Goal: Task Accomplishment & Management: Contribute content

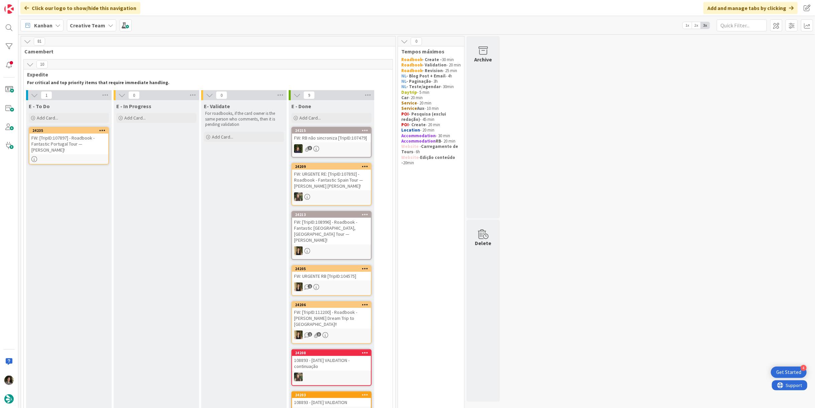
click at [54, 125] on div "E - To Do Add Card... 24235 FW: [TripID:107897] - Roadbook - Fantastic Portugal…" at bounding box center [69, 300] width 86 height 400
click at [90, 152] on div "FW: [TripID:107897] - Roadbook - Fantastic Portugal Tour — [PERSON_NAME]!" at bounding box center [68, 144] width 79 height 21
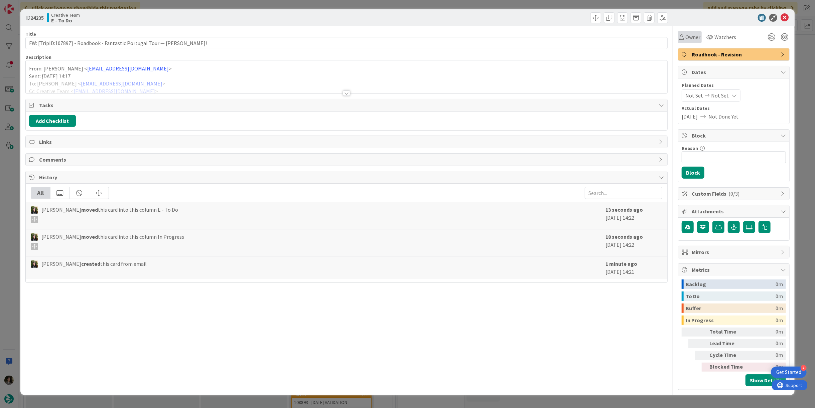
click at [688, 33] on span "Owner" at bounding box center [692, 37] width 15 height 8
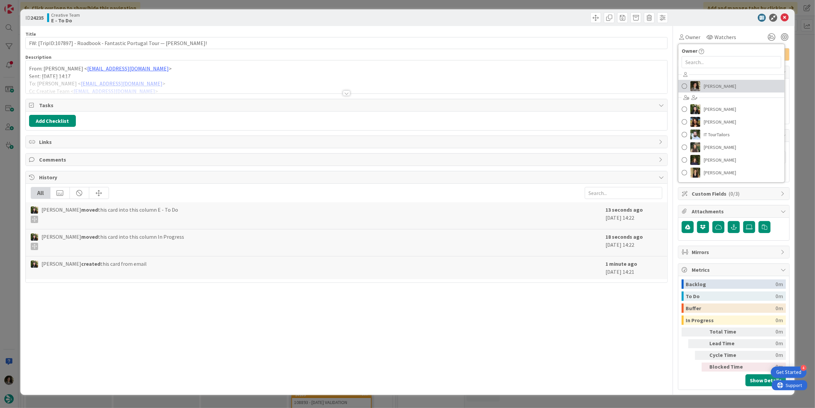
drag, startPoint x: 704, startPoint y: 83, endPoint x: 675, endPoint y: 89, distance: 29.4
click at [704, 83] on span "[PERSON_NAME]" at bounding box center [720, 86] width 32 height 10
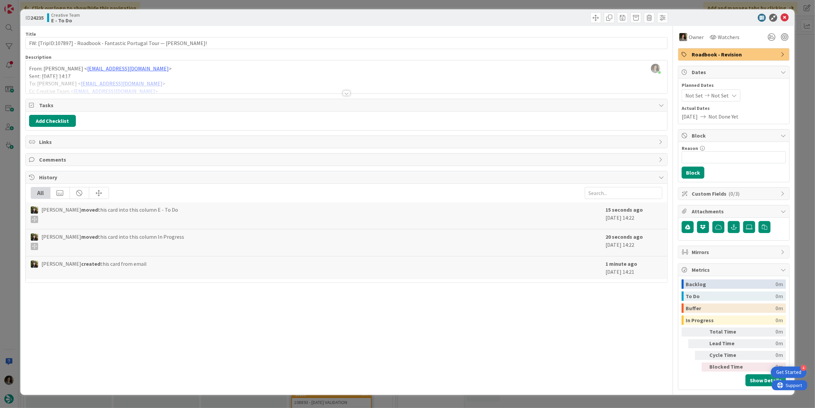
click at [347, 91] on div at bounding box center [346, 93] width 7 height 5
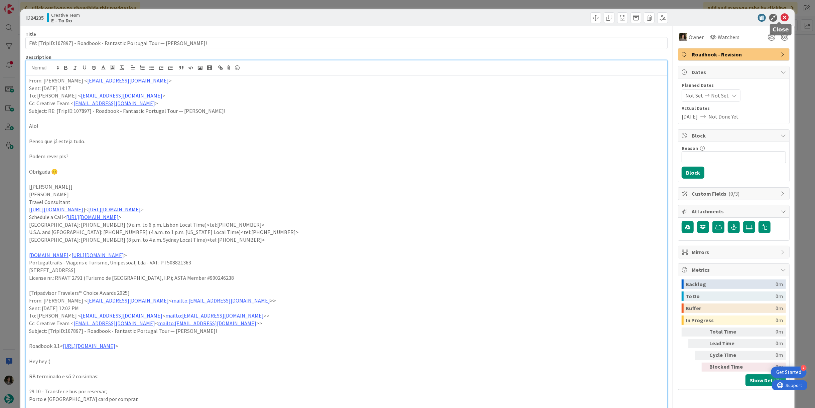
click at [781, 16] on icon at bounding box center [785, 18] width 8 height 8
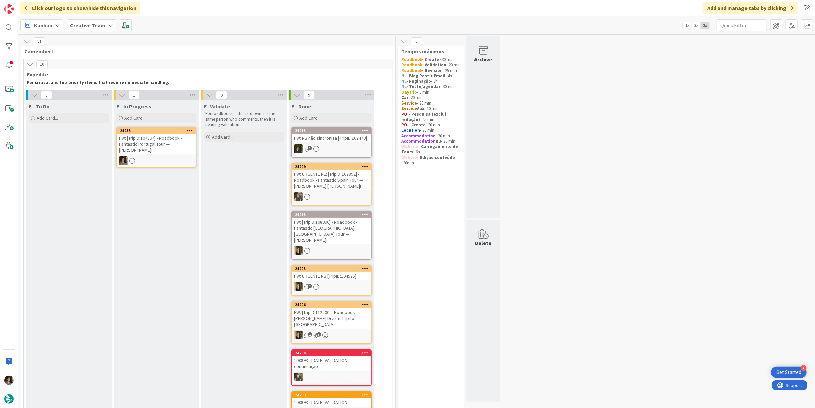
click at [148, 141] on div "FW: [TripID:107897] - Roadbook - Fantastic Portugal Tour — [PERSON_NAME]!" at bounding box center [156, 144] width 79 height 21
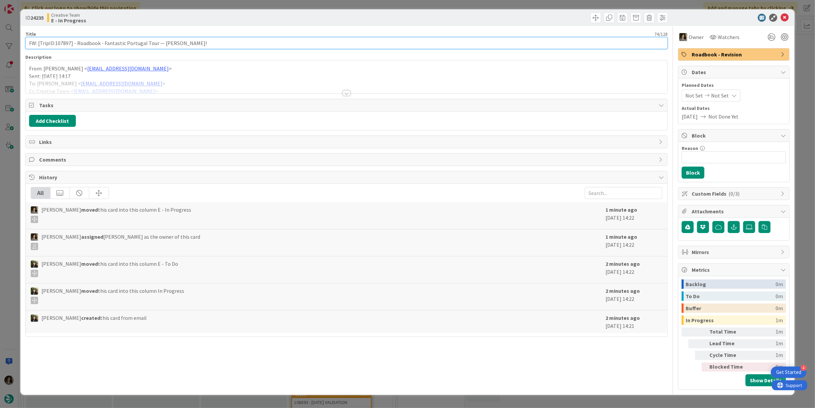
drag, startPoint x: 71, startPoint y: 42, endPoint x: 54, endPoint y: 42, distance: 16.7
click at [54, 42] on input "FW: [TripID:107897] - Roadbook - Fantastic Portugal Tour — [PERSON_NAME]!" at bounding box center [346, 43] width 642 height 12
click at [256, 40] on input "FW: [TripID:107897] - Roadbook - Fantastic Portugal Tour — [PERSON_NAME]!" at bounding box center [346, 43] width 642 height 12
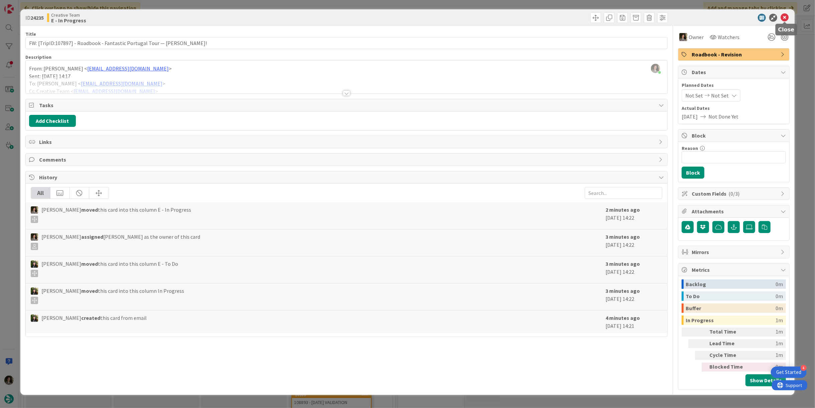
click at [784, 16] on icon at bounding box center [785, 18] width 8 height 8
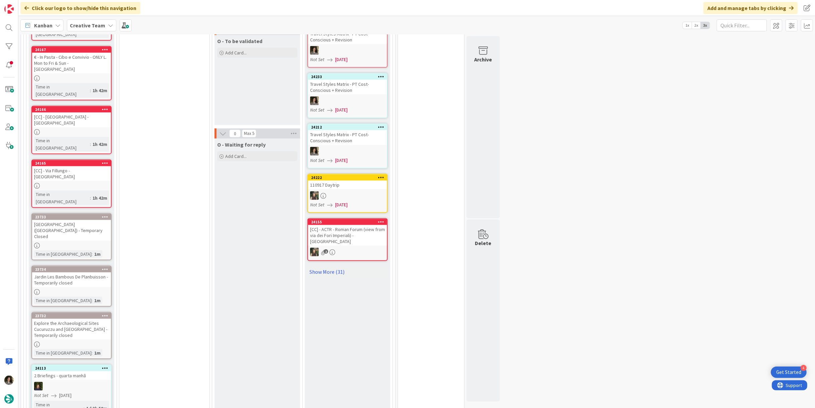
scroll to position [705, 0]
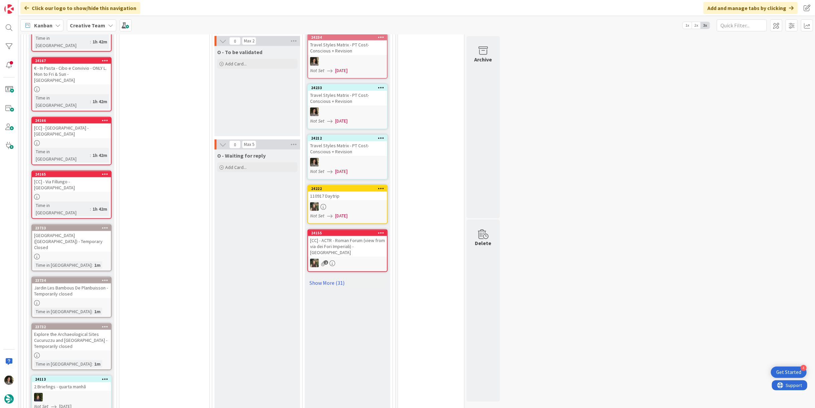
click at [83, 225] on div "[GEOGRAPHIC_DATA] ([GEOGRAPHIC_DATA]) - Temporary Closed Time in [GEOGRAPHIC_DA…" at bounding box center [71, 248] width 80 height 47
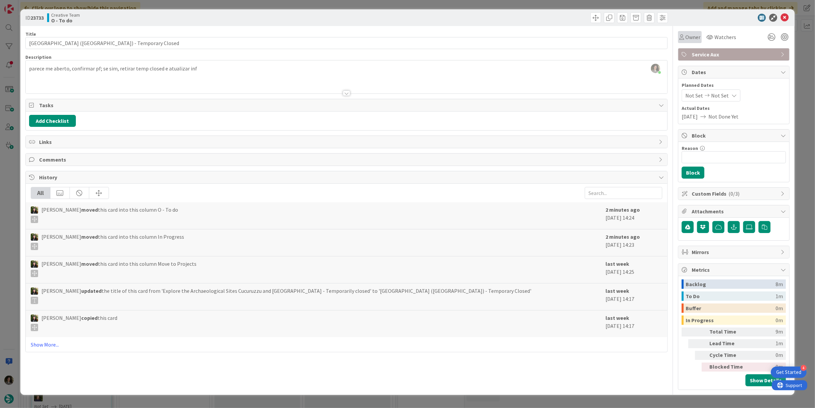
click at [695, 39] on span "Owner" at bounding box center [692, 37] width 15 height 8
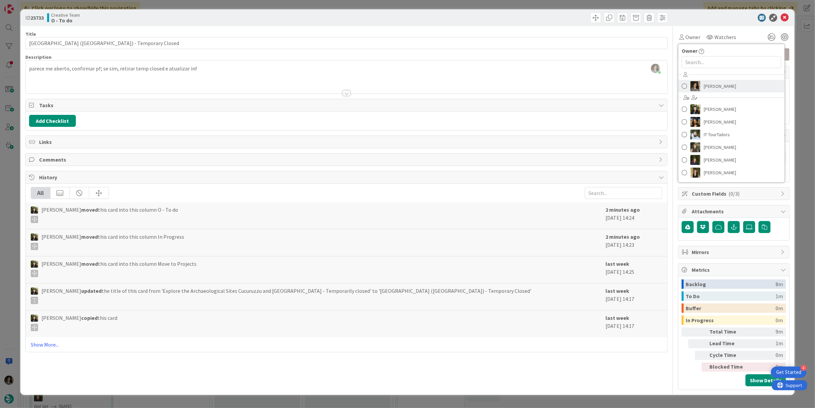
click at [731, 86] on span "[PERSON_NAME]" at bounding box center [720, 86] width 32 height 10
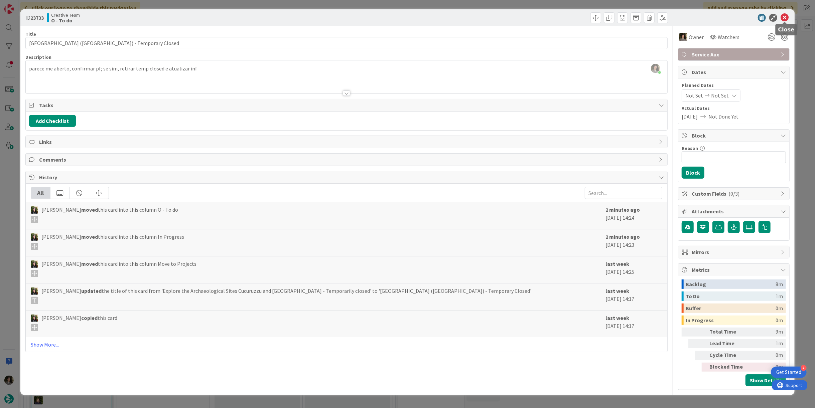
click at [784, 14] on icon at bounding box center [785, 18] width 8 height 8
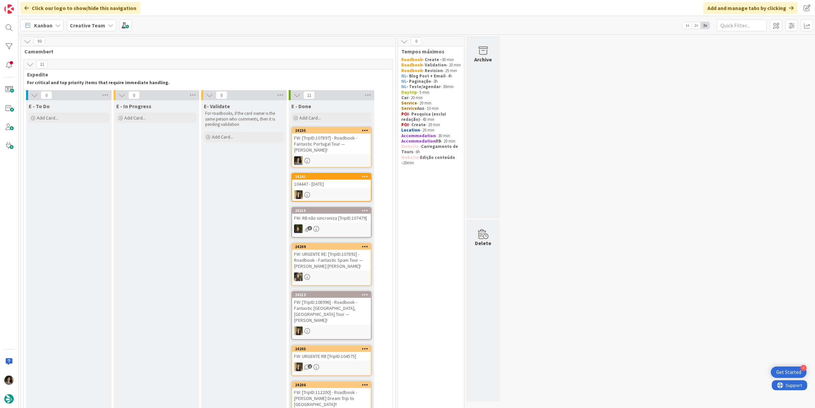
click at [331, 150] on div "FW: [TripID:107897] - Roadbook - Fantastic Portugal Tour — [PERSON_NAME]!" at bounding box center [331, 144] width 79 height 21
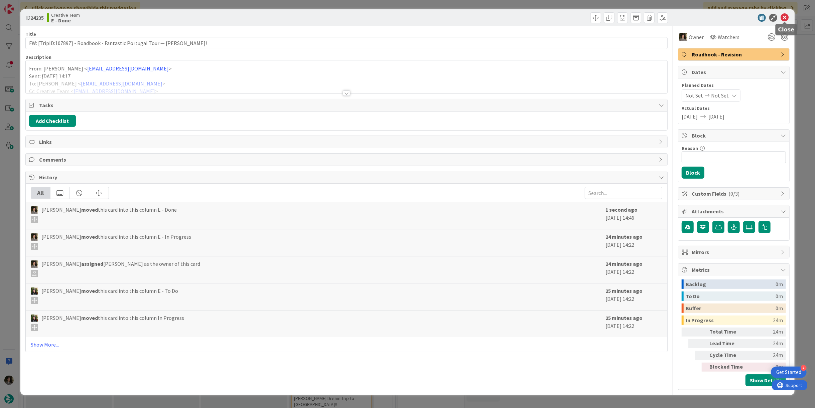
click at [782, 19] on icon at bounding box center [785, 18] width 8 height 8
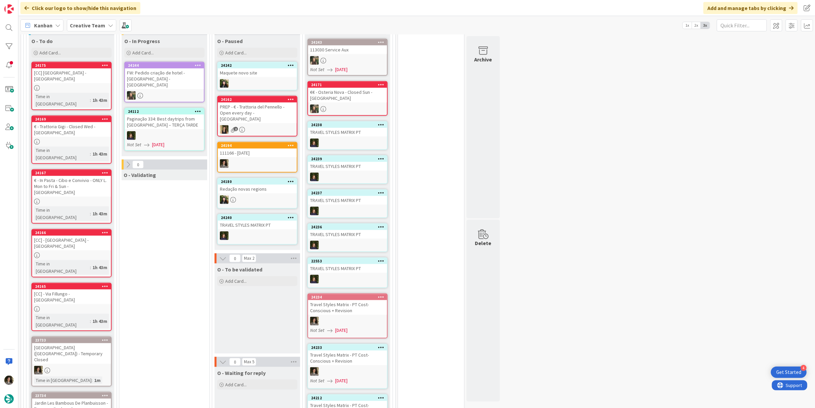
scroll to position [668, 0]
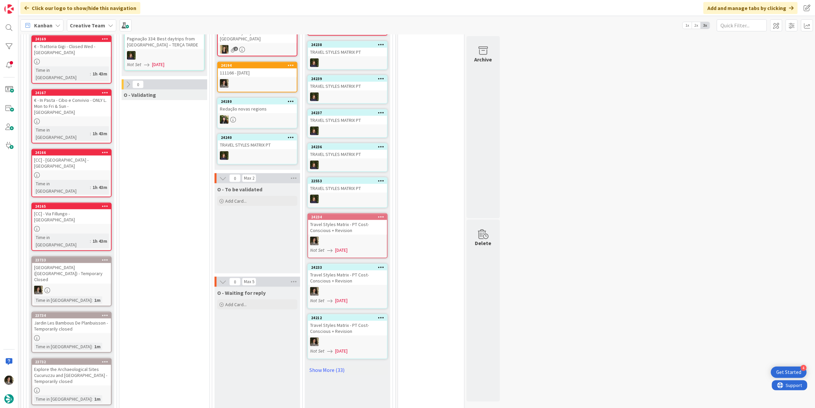
click at [238, 206] on div "O - To be validated Add Card..." at bounding box center [258, 228] width 86 height 90
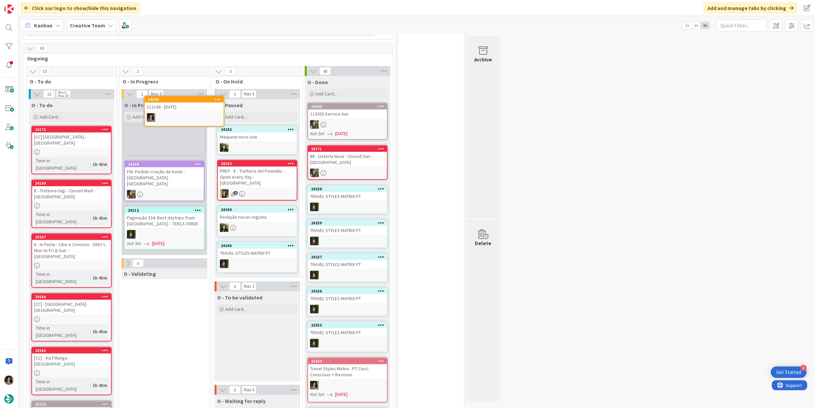
scroll to position [524, 0]
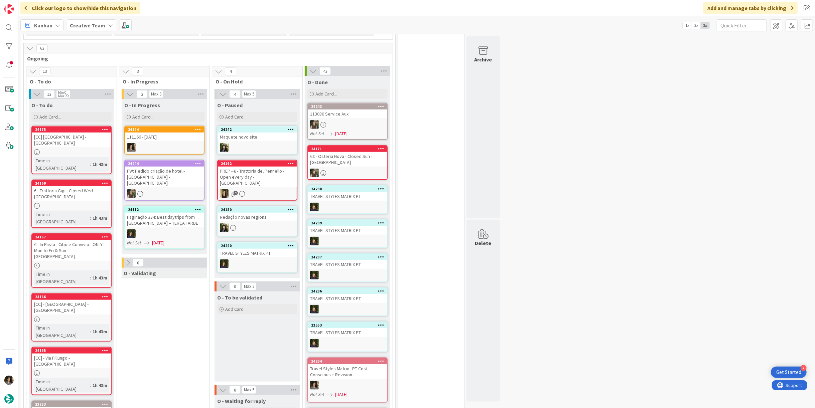
click at [172, 143] on div at bounding box center [164, 147] width 79 height 9
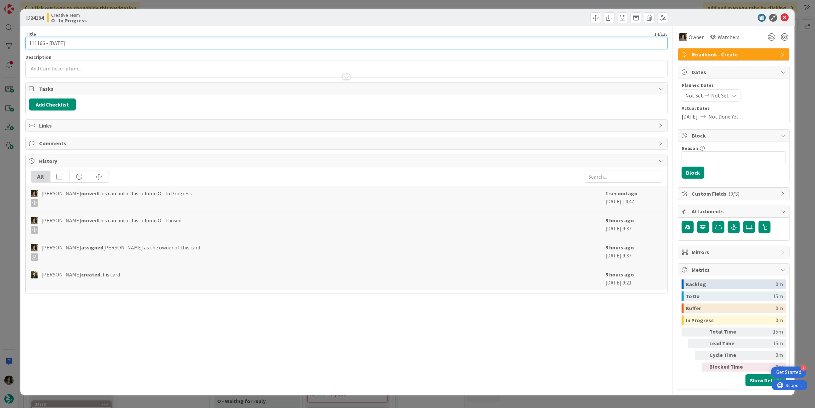
drag, startPoint x: 44, startPoint y: 41, endPoint x: 9, endPoint y: 31, distance: 36.3
click at [13, 31] on div "ID 24194 Creative Team O - In Progress Title 14 / 128 111166 - [DATE] Descripti…" at bounding box center [407, 204] width 815 height 408
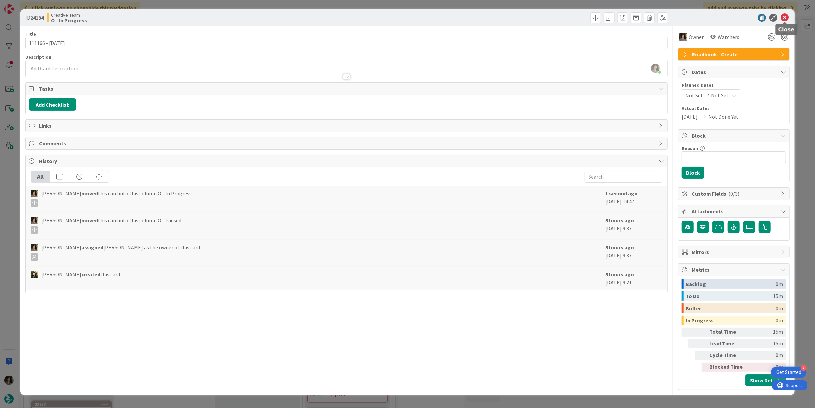
click at [784, 15] on icon at bounding box center [785, 18] width 8 height 8
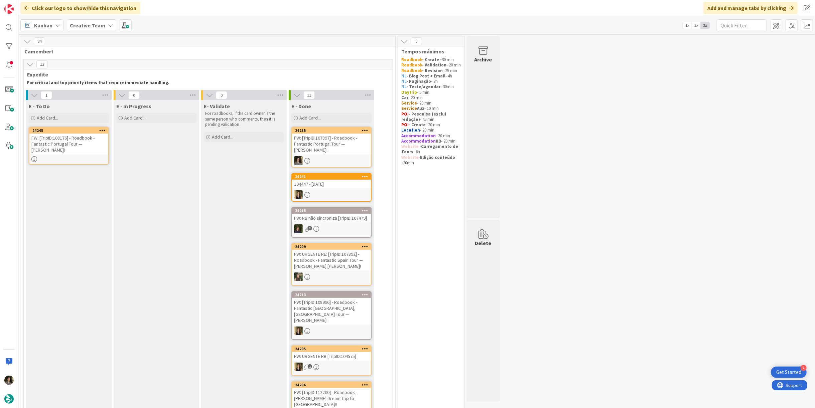
click at [90, 142] on div "FW: [TripID:108176] - Roadbook - Fantastic Portugal Tour — [PERSON_NAME]!" at bounding box center [68, 144] width 79 height 21
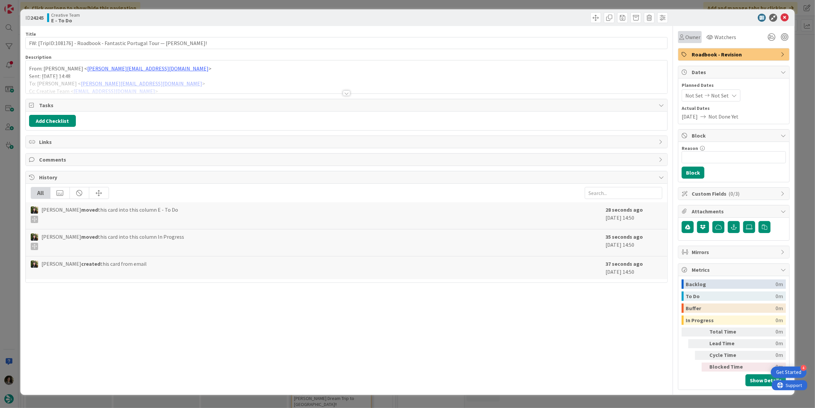
click at [688, 41] on div "Owner" at bounding box center [690, 37] width 24 height 12
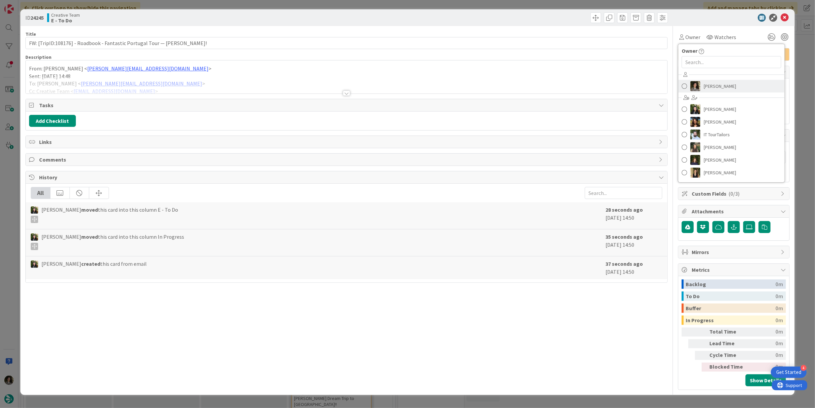
click at [721, 87] on span "[PERSON_NAME]" at bounding box center [720, 86] width 32 height 10
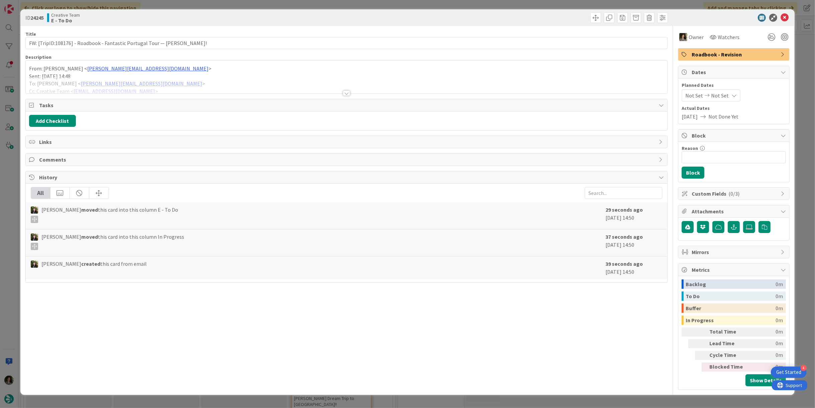
click at [727, 92] on div "Not Set Not Set" at bounding box center [711, 96] width 59 height 12
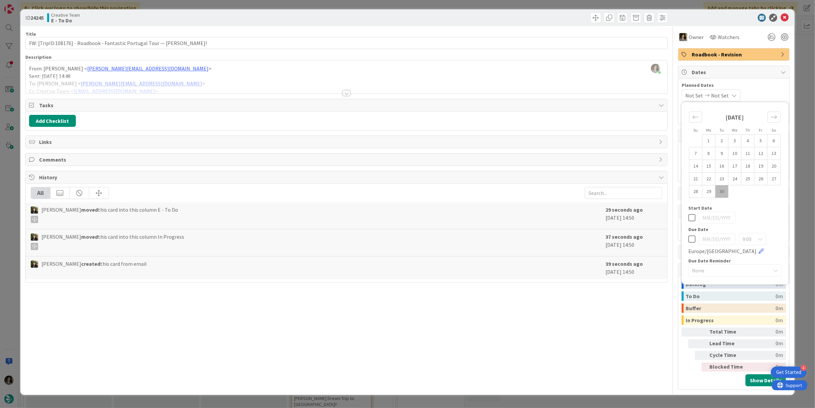
click at [423, 94] on div "Title 76 / 128 FW: [TripID:108176] - Roadbook - Fantastic Portugal Tour — [PERS…" at bounding box center [346, 208] width 642 height 364
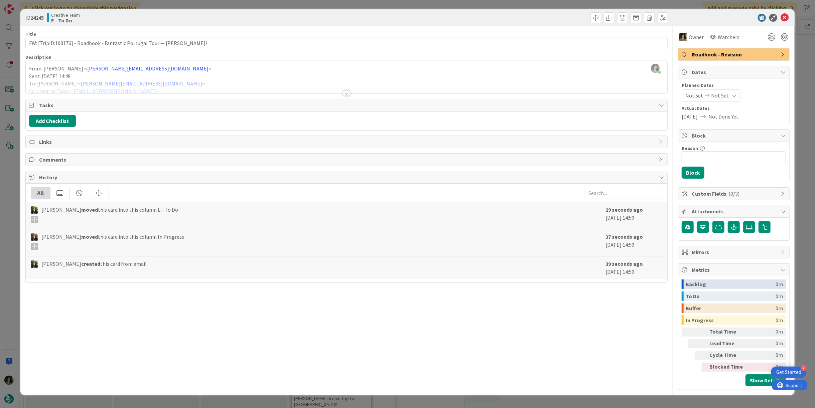
click at [345, 91] on div at bounding box center [346, 93] width 7 height 5
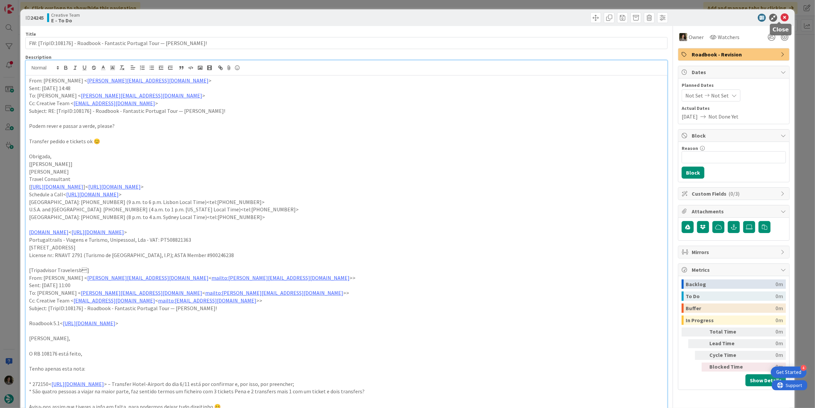
click at [781, 16] on icon at bounding box center [785, 18] width 8 height 8
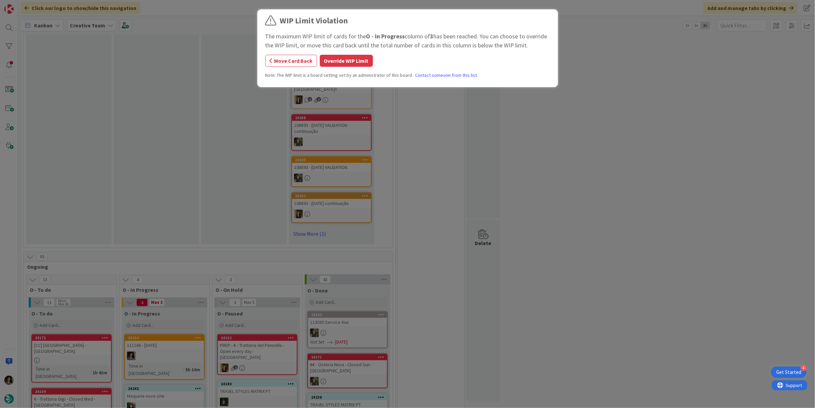
scroll to position [319, 0]
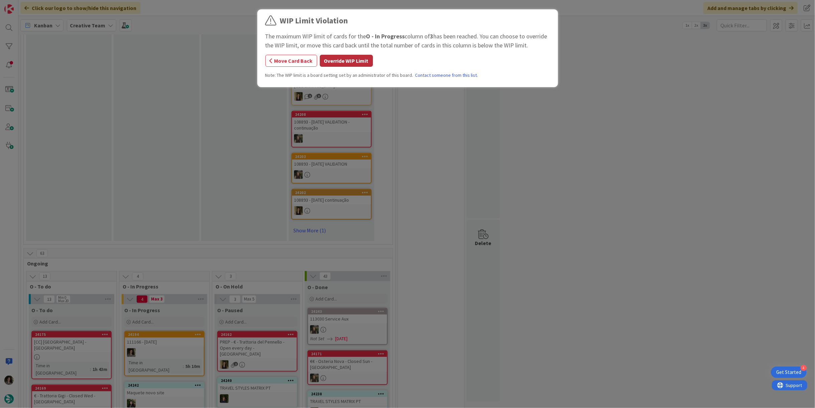
click at [337, 60] on button "Override WIP Limit" at bounding box center [346, 61] width 53 height 12
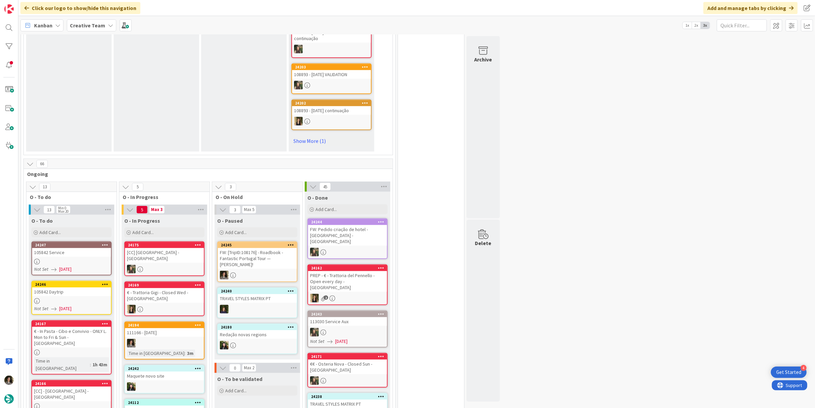
scroll to position [483, 0]
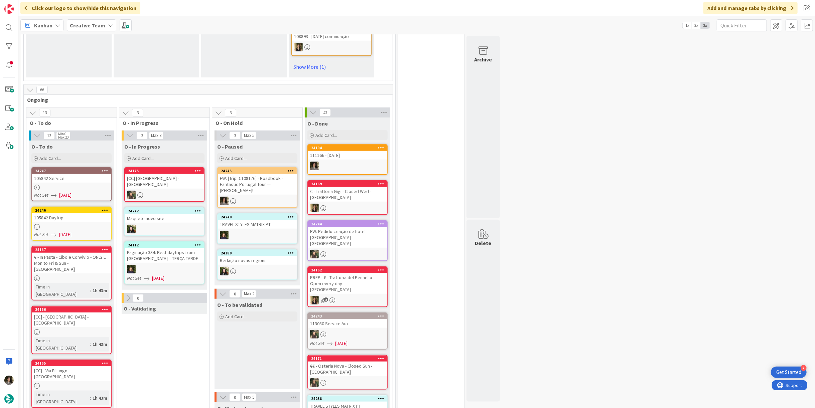
click at [327, 162] on div at bounding box center [347, 166] width 79 height 9
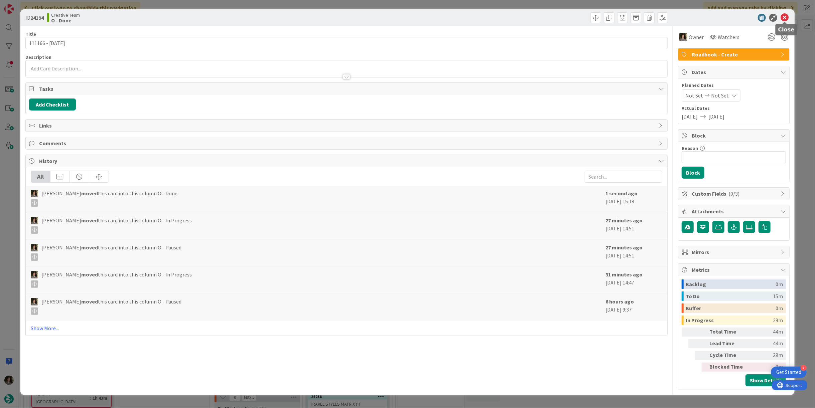
click at [786, 16] on icon at bounding box center [785, 18] width 8 height 8
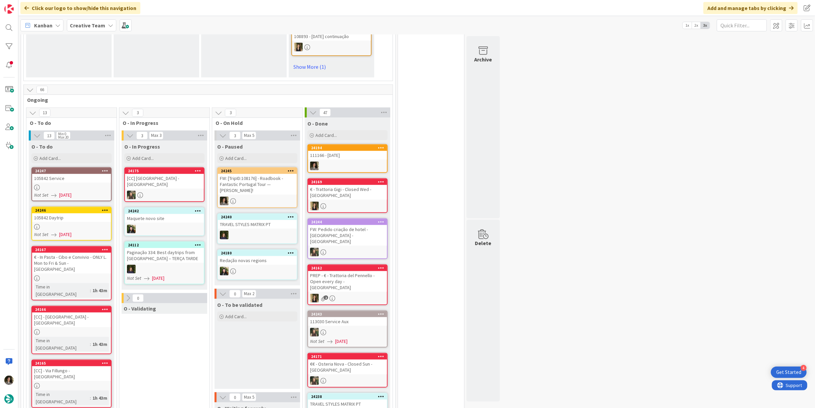
click at [63, 214] on div "105842 Daytrip" at bounding box center [71, 218] width 79 height 9
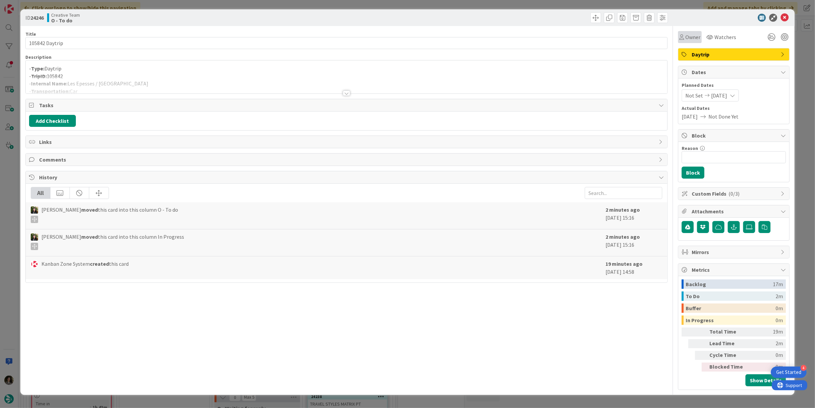
click at [687, 39] on span "Owner" at bounding box center [692, 37] width 15 height 8
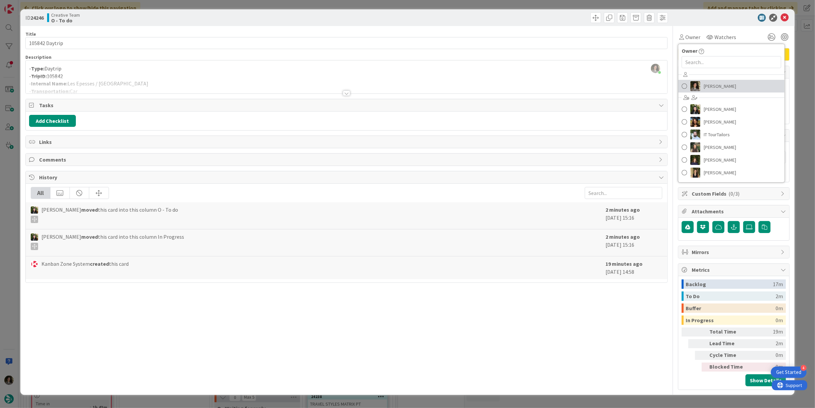
drag, startPoint x: 709, startPoint y: 85, endPoint x: 716, endPoint y: 79, distance: 9.5
click at [709, 86] on span "[PERSON_NAME]" at bounding box center [720, 86] width 32 height 10
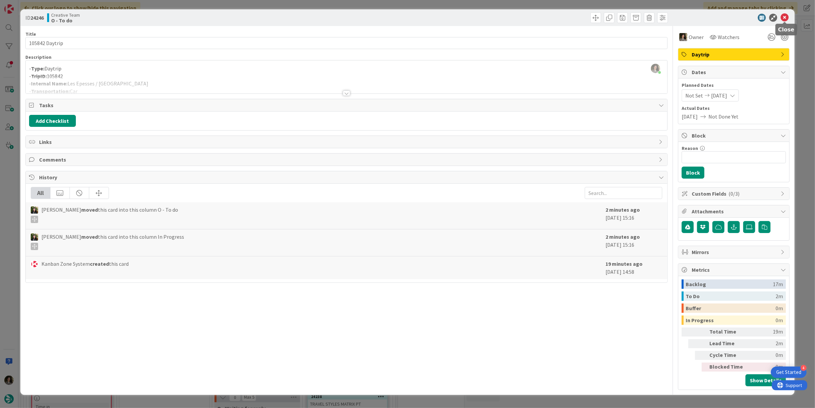
click at [784, 17] on icon at bounding box center [785, 18] width 8 height 8
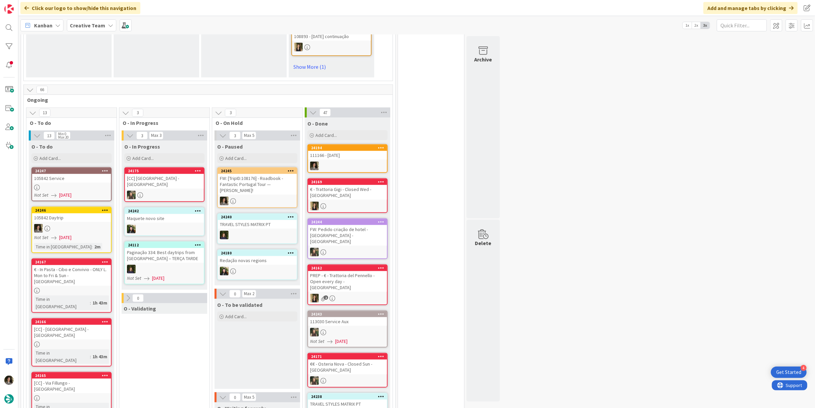
click at [89, 174] on div "105842 Service" at bounding box center [71, 178] width 79 height 9
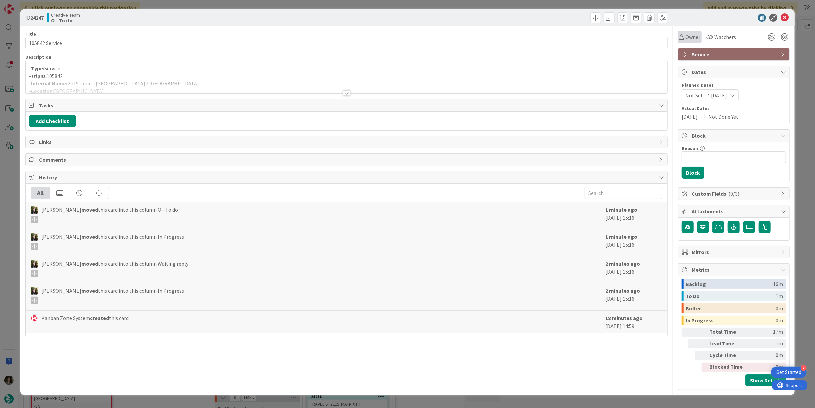
click at [688, 36] on span "Owner" at bounding box center [692, 37] width 15 height 8
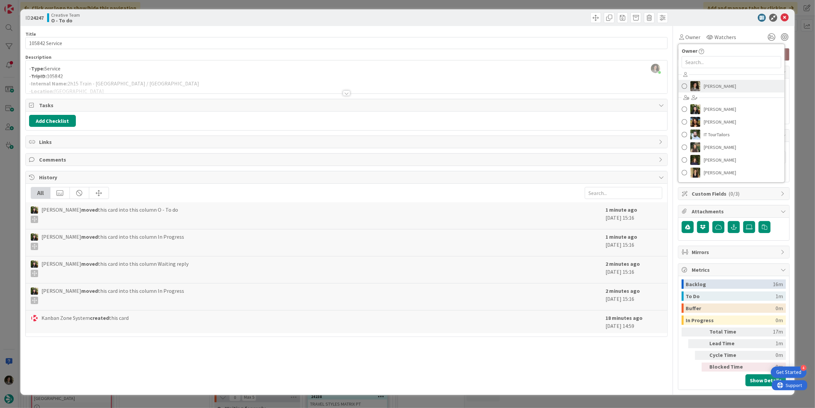
drag, startPoint x: 713, startPoint y: 84, endPoint x: 718, endPoint y: 82, distance: 5.1
click at [713, 84] on span "[PERSON_NAME]" at bounding box center [720, 86] width 32 height 10
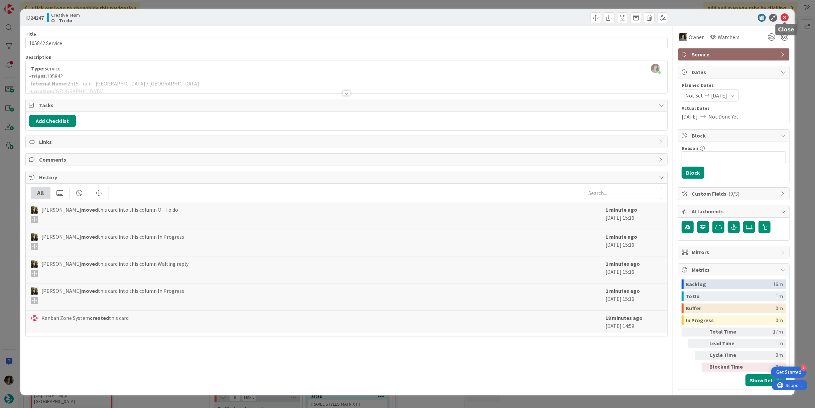
click at [787, 16] on icon at bounding box center [785, 18] width 8 height 8
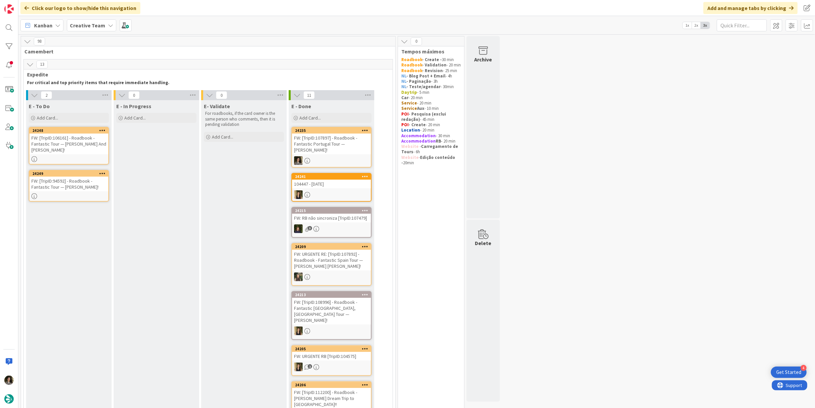
click at [94, 136] on div "FW: [TripID:106161] - Roadbook - Fantastic Tour — [PERSON_NAME] And [PERSON_NAM…" at bounding box center [68, 144] width 79 height 21
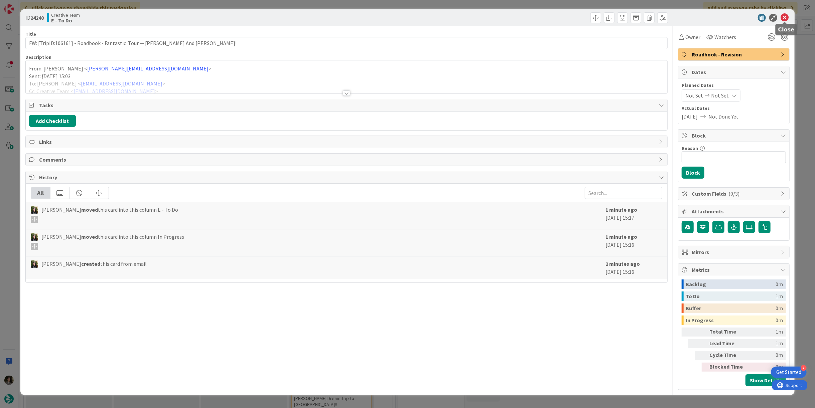
click at [787, 17] on icon at bounding box center [785, 18] width 8 height 8
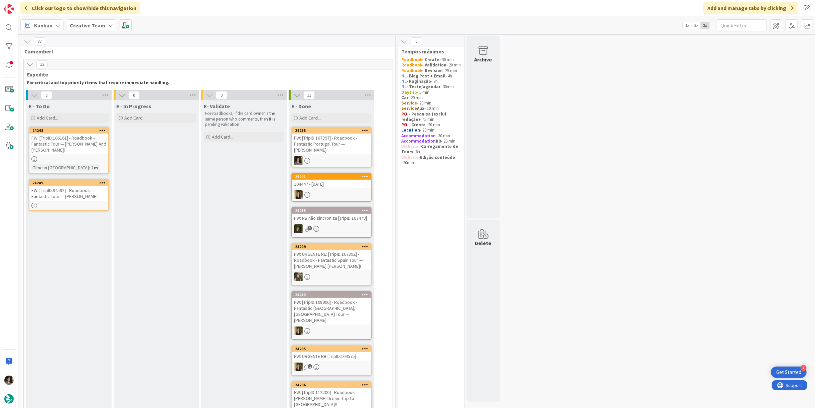
click at [69, 200] on div "FW: [TripID:94592] - Roadbook - Fantastic Tour — [PERSON_NAME]!" at bounding box center [68, 193] width 79 height 15
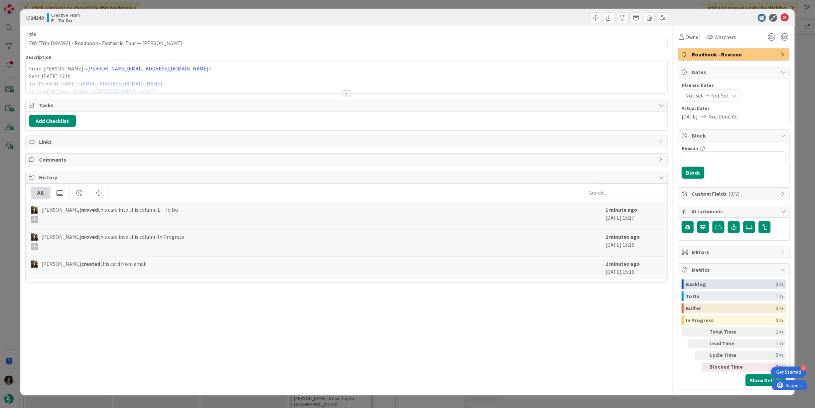
click at [343, 95] on div at bounding box center [346, 93] width 7 height 5
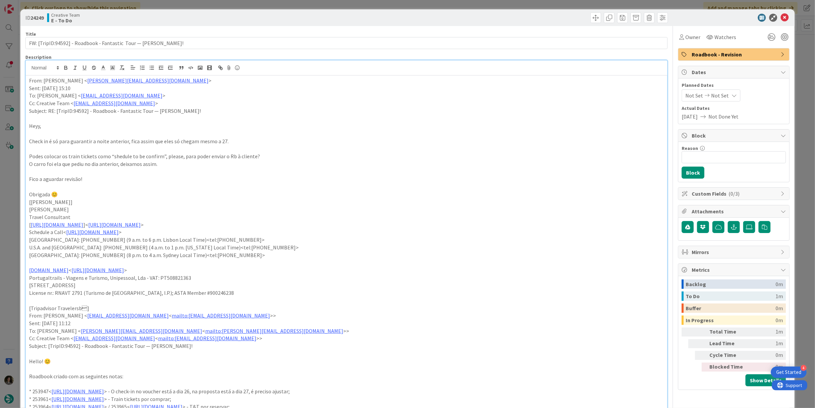
click at [348, 92] on p "To: [PERSON_NAME] < [EMAIL_ADDRESS][DOMAIN_NAME] >" at bounding box center [346, 96] width 635 height 8
click at [781, 14] on icon at bounding box center [785, 18] width 8 height 8
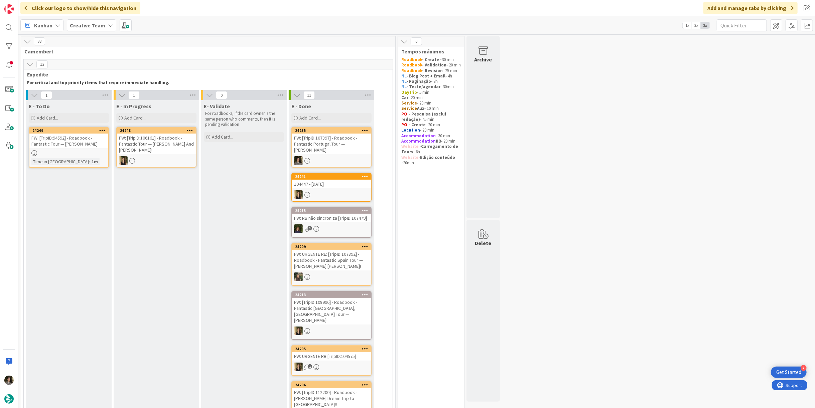
click at [78, 165] on div "Time in Column : 1m" at bounding box center [68, 161] width 75 height 7
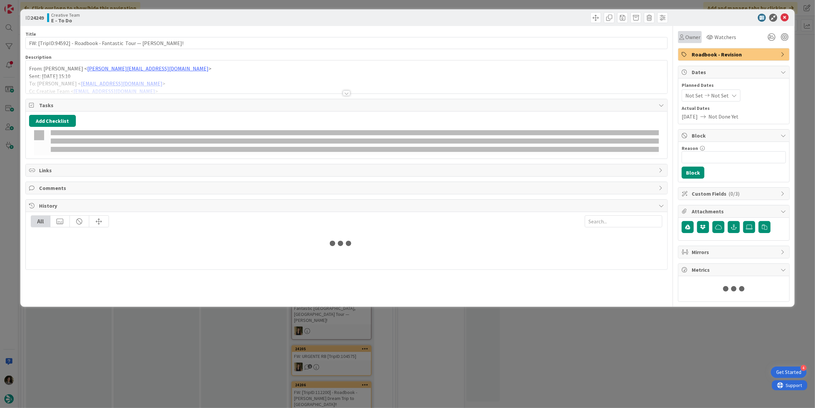
click at [693, 39] on span "Owner" at bounding box center [692, 37] width 15 height 8
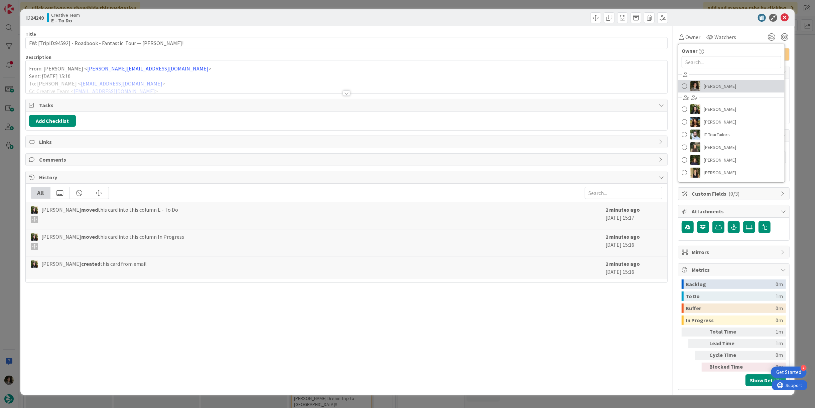
drag, startPoint x: 732, startPoint y: 79, endPoint x: 780, endPoint y: 49, distance: 56.7
click at [732, 80] on link "[PERSON_NAME]" at bounding box center [731, 86] width 106 height 13
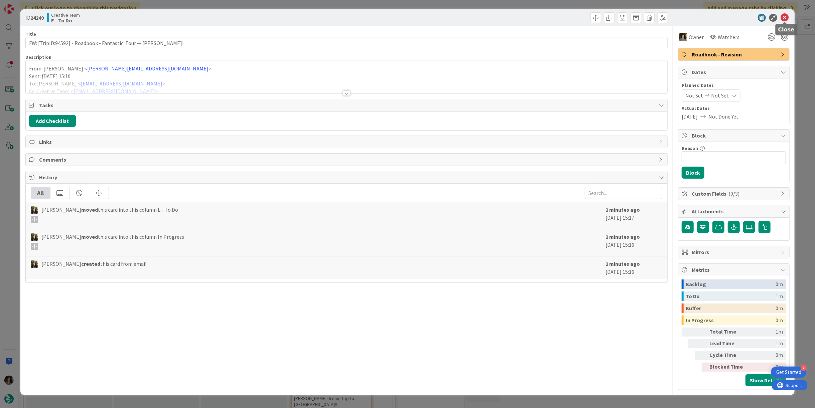
click at [785, 16] on icon at bounding box center [785, 18] width 8 height 8
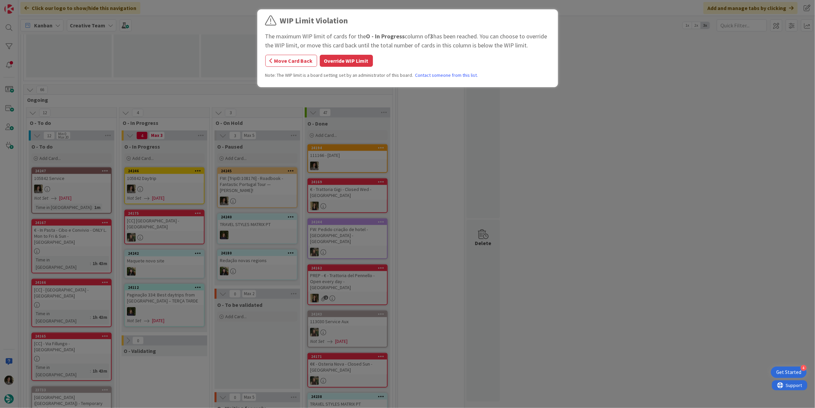
click at [170, 164] on div "WIP Limit Violation The maximum WIP limit of cards for the O - In Progress colu…" at bounding box center [407, 204] width 815 height 408
click at [340, 57] on button "Override WIP Limit" at bounding box center [346, 61] width 53 height 12
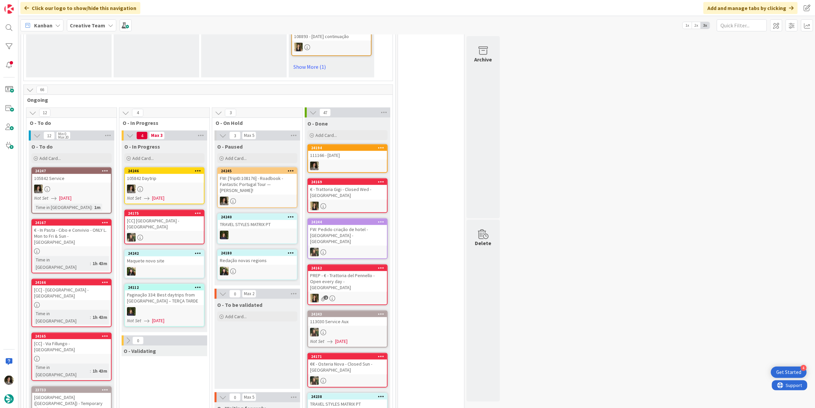
click at [153, 174] on div "105842 Daytrip" at bounding box center [164, 178] width 79 height 9
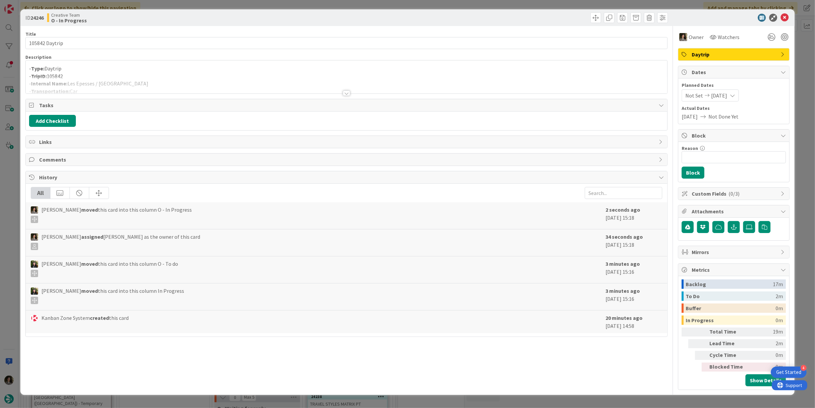
click at [181, 78] on div at bounding box center [347, 85] width 642 height 17
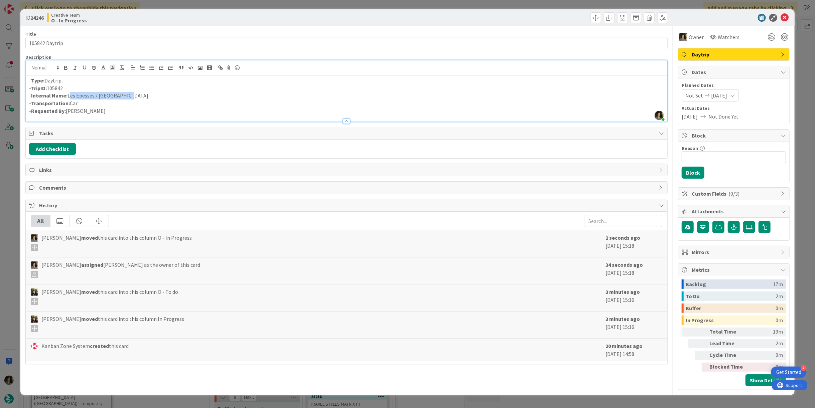
drag, startPoint x: 128, startPoint y: 94, endPoint x: 68, endPoint y: 95, distance: 60.5
click at [68, 95] on p "- Internal Name: Les Epesses / [GEOGRAPHIC_DATA]" at bounding box center [346, 96] width 635 height 8
copy p "Les Epesses / [GEOGRAPHIC_DATA]"
click at [782, 17] on icon at bounding box center [785, 18] width 8 height 8
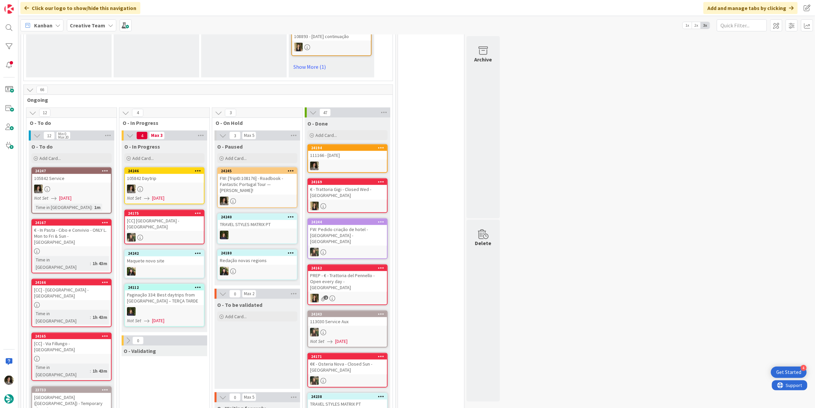
click at [163, 185] on div at bounding box center [164, 189] width 79 height 9
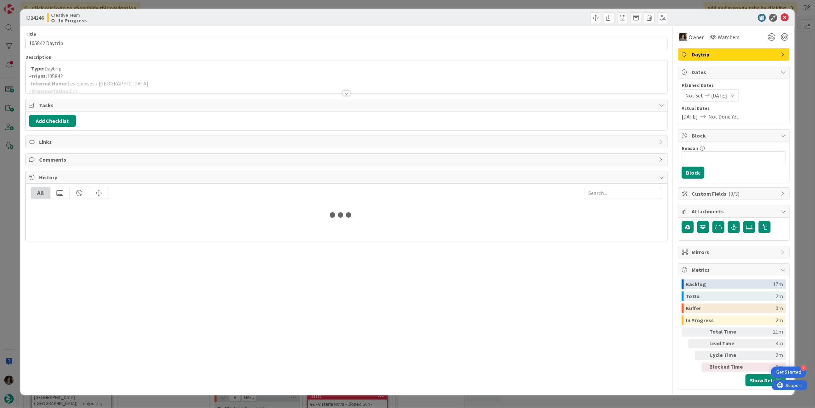
click at [343, 93] on div at bounding box center [346, 93] width 7 height 5
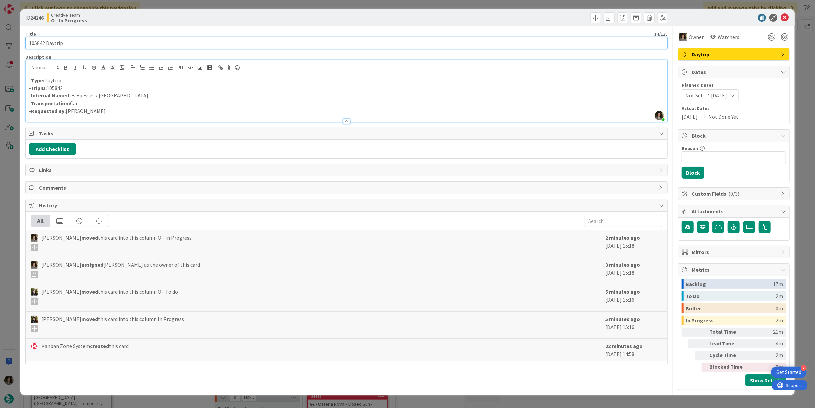
click at [138, 40] on input "105842 Daytrip" at bounding box center [346, 43] width 642 height 12
paste input "Les Epesses / [GEOGRAPHIC_DATA]"
type input "105842 Daytrip"
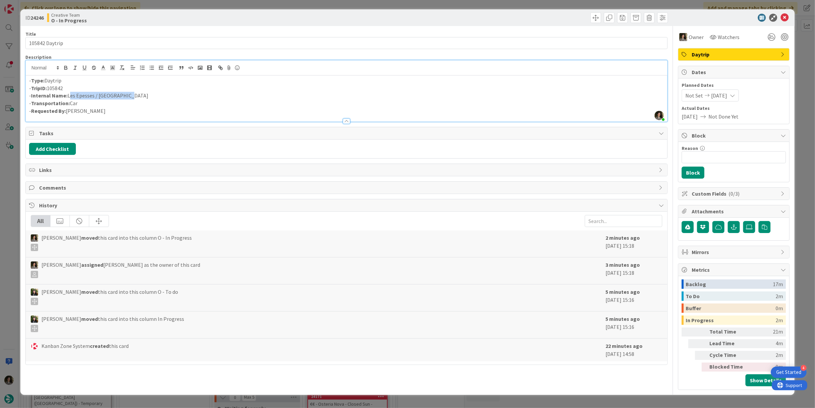
drag, startPoint x: 125, startPoint y: 98, endPoint x: 69, endPoint y: 97, distance: 56.5
click at [69, 97] on p "- Internal Name: Les Epesses / [GEOGRAPHIC_DATA]" at bounding box center [346, 96] width 635 height 8
copy p "Les Epesses / [GEOGRAPHIC_DATA]"
click at [785, 17] on icon at bounding box center [785, 18] width 8 height 8
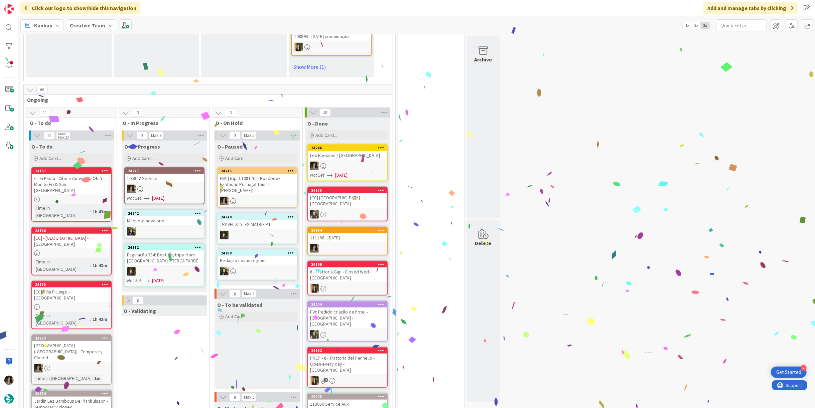
click at [174, 185] on div at bounding box center [164, 189] width 79 height 9
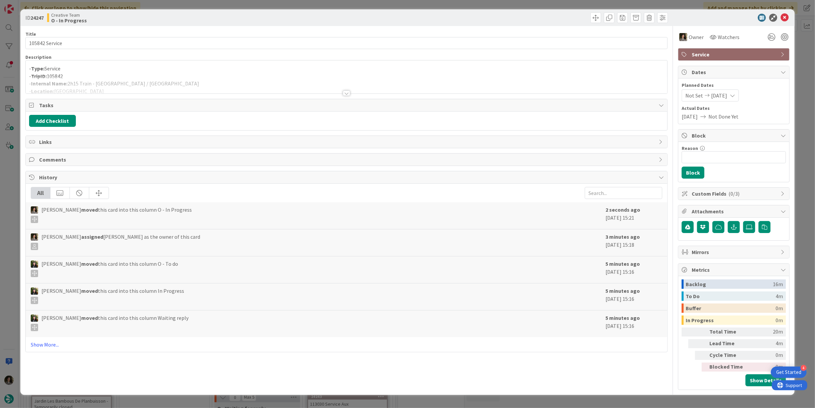
click at [346, 94] on div at bounding box center [346, 93] width 7 height 5
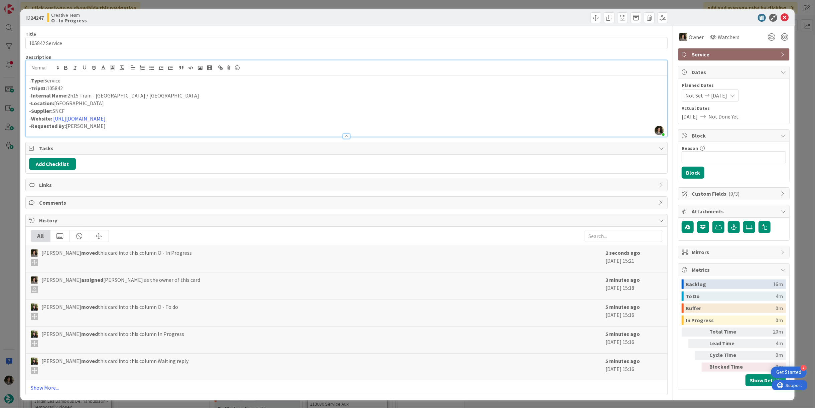
click at [174, 98] on p "- Internal Name: 2h15 Train - [GEOGRAPHIC_DATA] / [GEOGRAPHIC_DATA]" at bounding box center [346, 96] width 635 height 8
click at [106, 115] on link "[URL][DOMAIN_NAME]" at bounding box center [79, 118] width 52 height 7
click at [134, 129] on link "[URL][DOMAIN_NAME]" at bounding box center [111, 131] width 46 height 9
click at [194, 95] on p "- Internal Name: 2h15 Train - [GEOGRAPHIC_DATA] / [GEOGRAPHIC_DATA]" at bounding box center [346, 96] width 635 height 8
click at [79, 95] on p "- Internal Name: 2h15 Train - [GEOGRAPHIC_DATA] / [GEOGRAPHIC_DATA] (TGV Inoui)" at bounding box center [346, 96] width 635 height 8
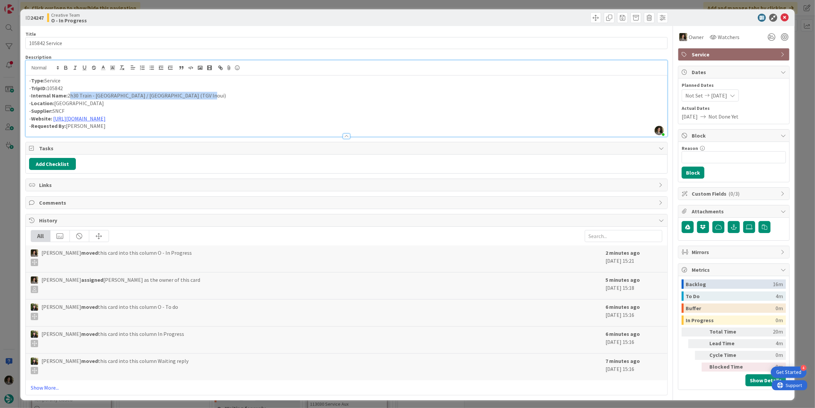
drag, startPoint x: 209, startPoint y: 93, endPoint x: 69, endPoint y: 96, distance: 140.1
click at [69, 96] on p "- Internal Name: 2h30 Train - [GEOGRAPHIC_DATA] / [GEOGRAPHIC_DATA] (TGV Inoui)" at bounding box center [346, 96] width 635 height 8
copy p "2h30 Train - [GEOGRAPHIC_DATA] / [GEOGRAPHIC_DATA] (TGV Inoui)"
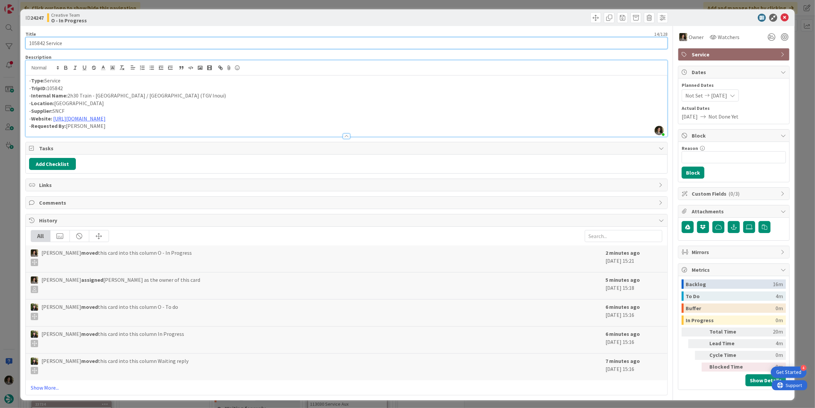
click at [68, 43] on input "105842 Service" at bounding box center [346, 43] width 642 height 12
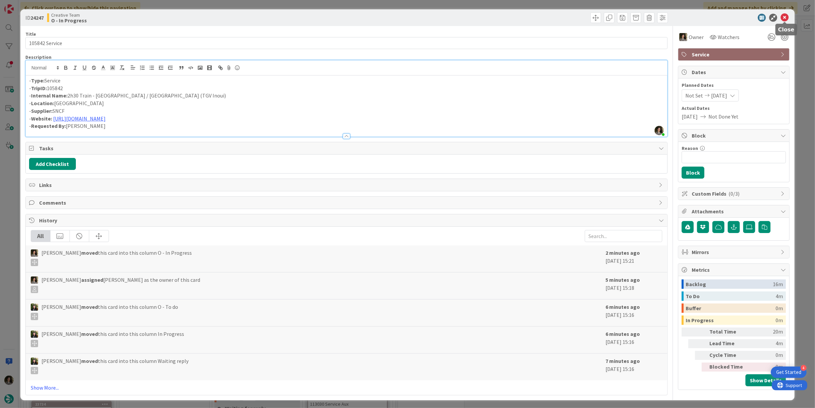
click at [786, 17] on icon at bounding box center [785, 18] width 8 height 8
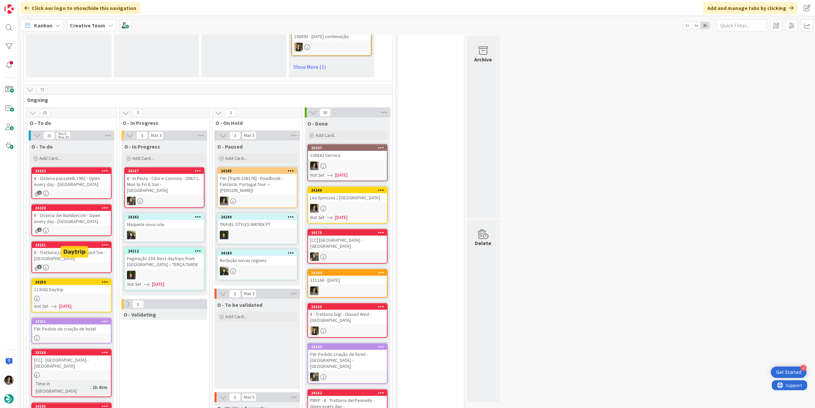
click at [60, 285] on div "113042 Daytrip" at bounding box center [71, 289] width 79 height 9
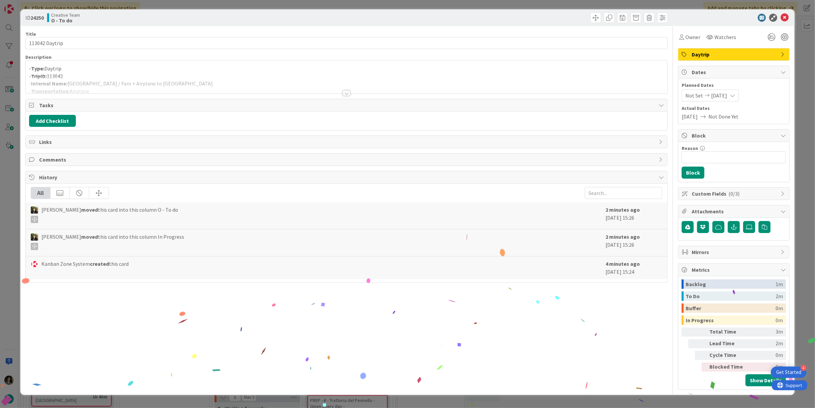
click at [676, 43] on div "Title 14 / 128 113042 Daytrip Description - Type: Daytrip - TripID: 113042 - In…" at bounding box center [407, 208] width 764 height 364
click at [687, 37] on span "Owner" at bounding box center [692, 37] width 15 height 8
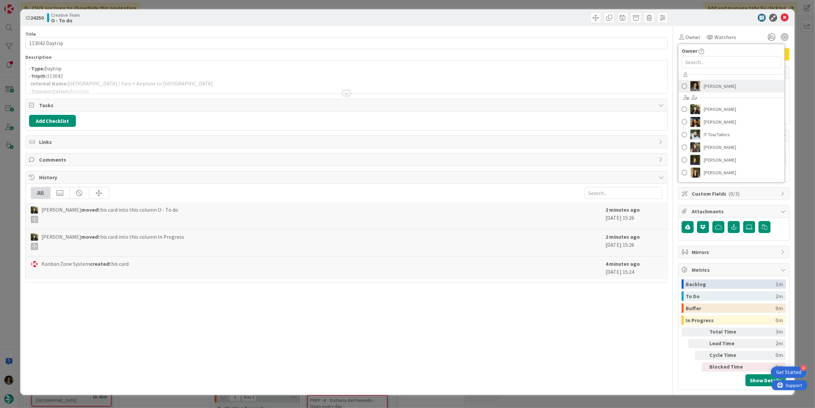
click at [711, 90] on span "[PERSON_NAME]" at bounding box center [720, 86] width 32 height 10
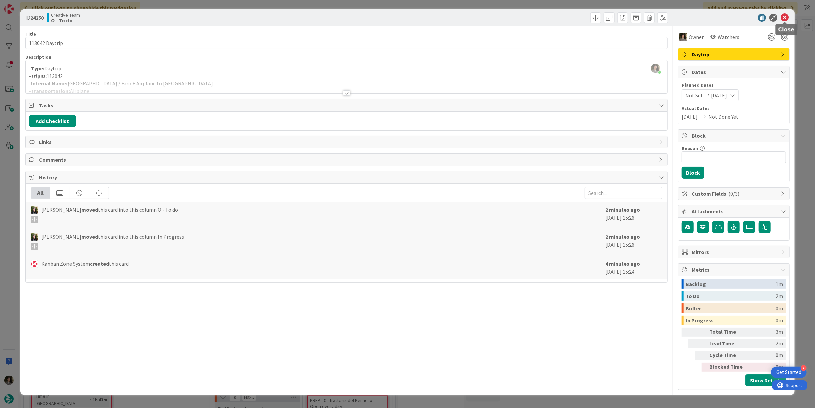
click at [785, 15] on icon at bounding box center [785, 18] width 8 height 8
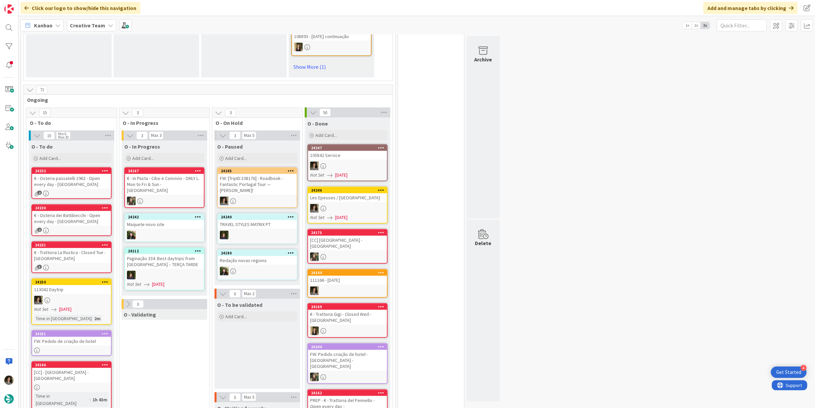
click at [346, 162] on div at bounding box center [347, 166] width 79 height 9
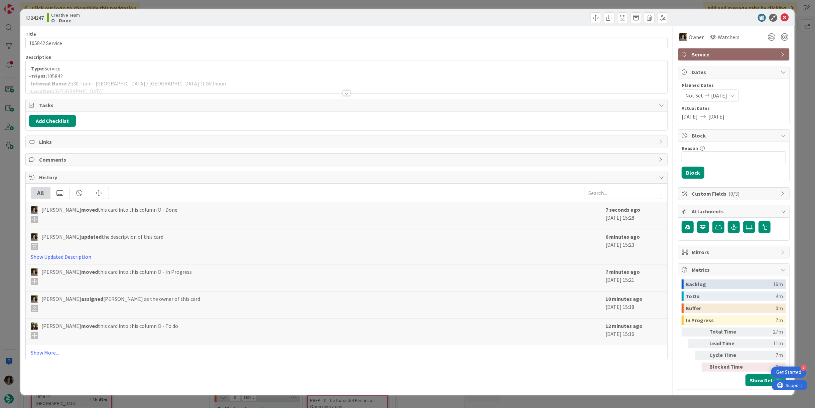
click at [746, 55] on span "Service" at bounding box center [735, 54] width 86 height 8
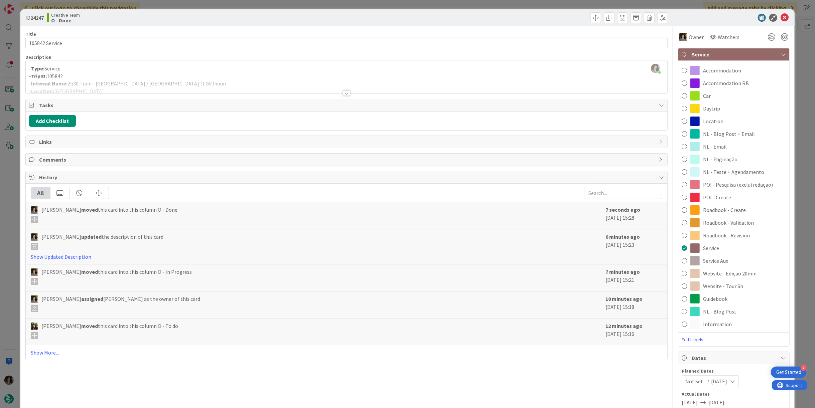
click at [731, 257] on div "Service Aux" at bounding box center [733, 261] width 111 height 13
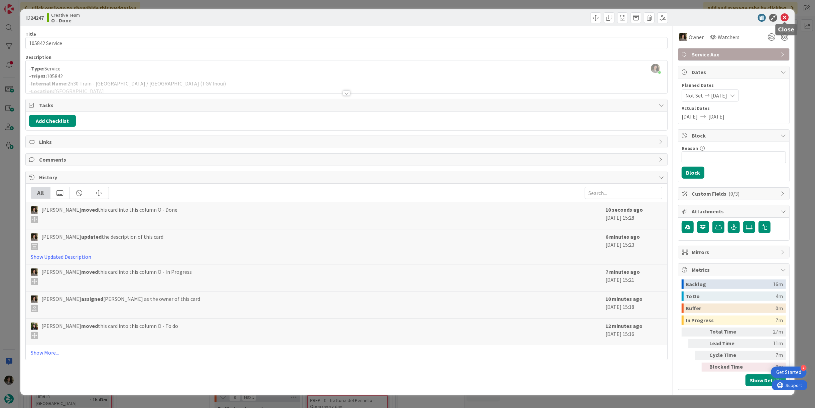
click at [786, 15] on icon at bounding box center [785, 18] width 8 height 8
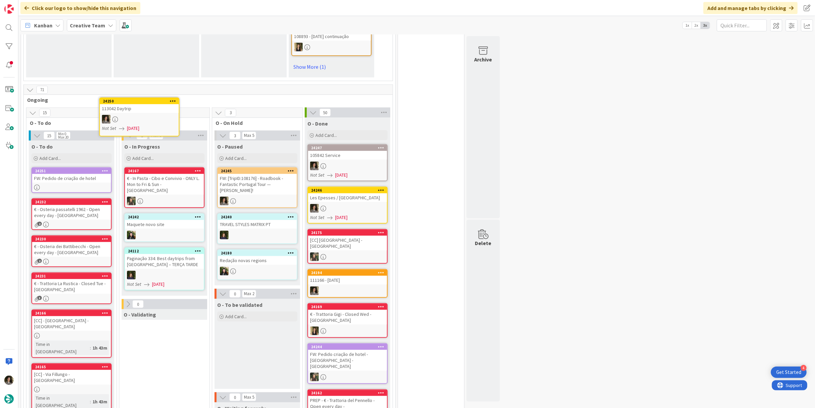
scroll to position [482, 0]
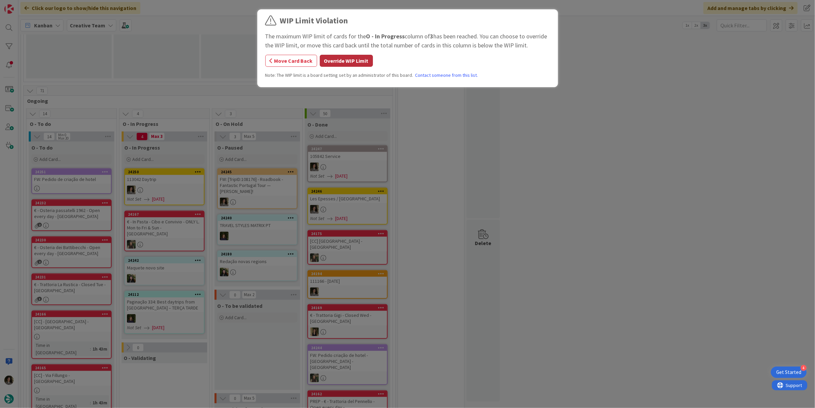
click at [350, 63] on button "Override WIP Limit" at bounding box center [346, 61] width 53 height 12
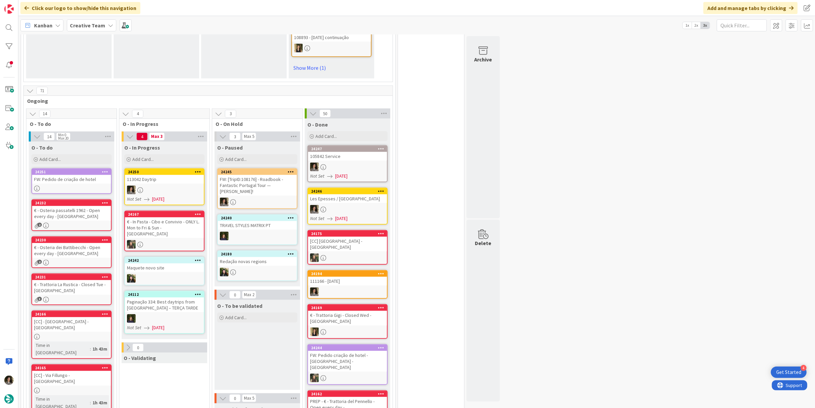
click at [153, 168] on div "24250 113042 Daytrip Not Set [DATE]" at bounding box center [164, 186] width 80 height 37
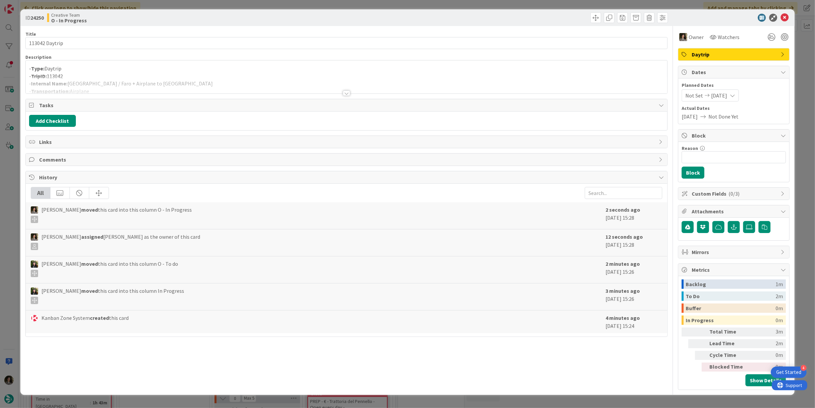
click at [183, 85] on div at bounding box center [347, 85] width 642 height 17
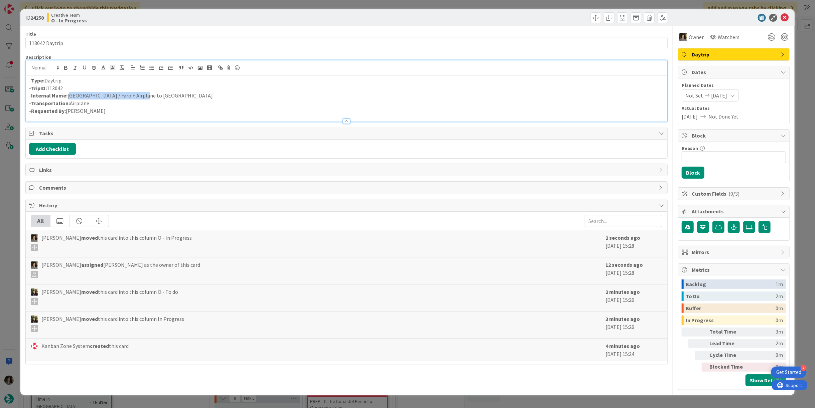
drag, startPoint x: 142, startPoint y: 98, endPoint x: 68, endPoint y: 97, distance: 74.5
click at [68, 97] on p "- Internal Name: [GEOGRAPHIC_DATA] / Faro + Airplane to [GEOGRAPHIC_DATA]" at bounding box center [346, 96] width 635 height 8
copy p "[GEOGRAPHIC_DATA] / Faro + Airplane to [GEOGRAPHIC_DATA]"
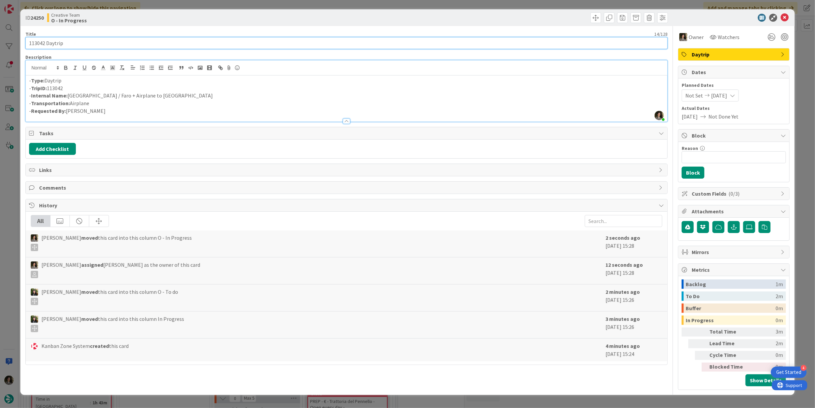
click at [89, 43] on input "113042 Daytrip" at bounding box center [346, 43] width 642 height 12
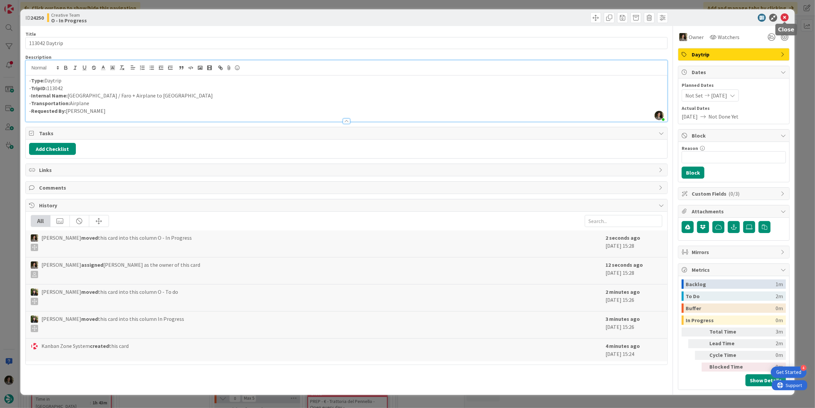
click at [785, 18] on icon at bounding box center [785, 18] width 8 height 8
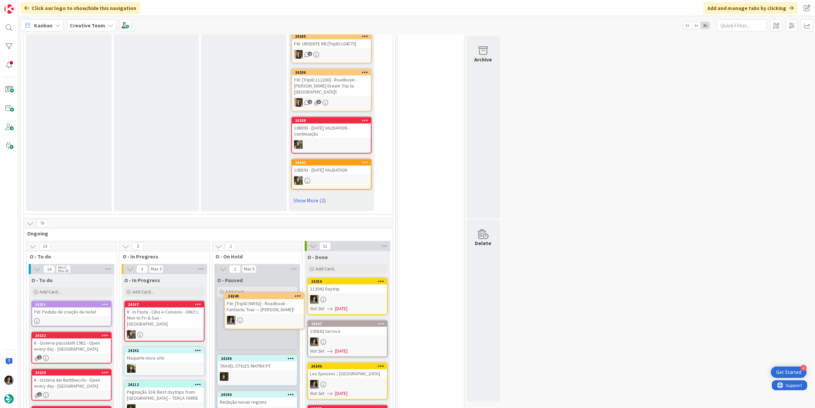
scroll to position [360, 0]
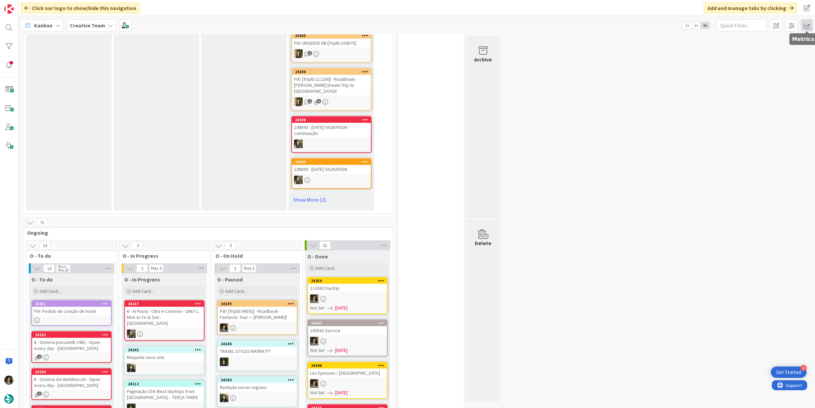
click at [809, 22] on span at bounding box center [807, 25] width 12 height 12
click at [743, 73] on div "Allocation" at bounding box center [749, 75] width 45 height 7
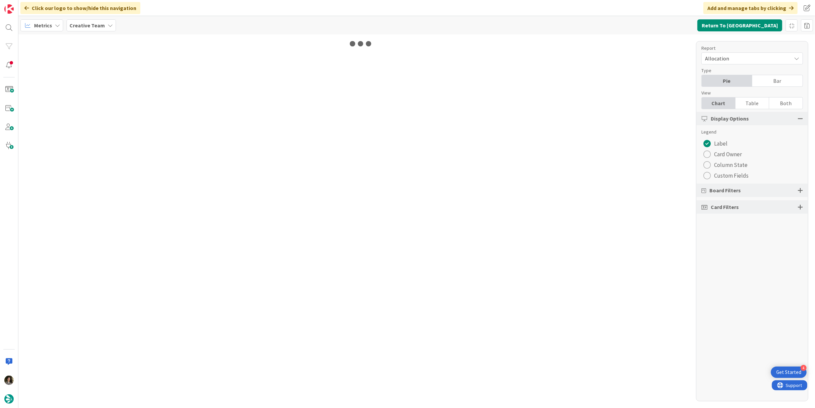
click at [752, 103] on div "Table" at bounding box center [753, 103] width 34 height 11
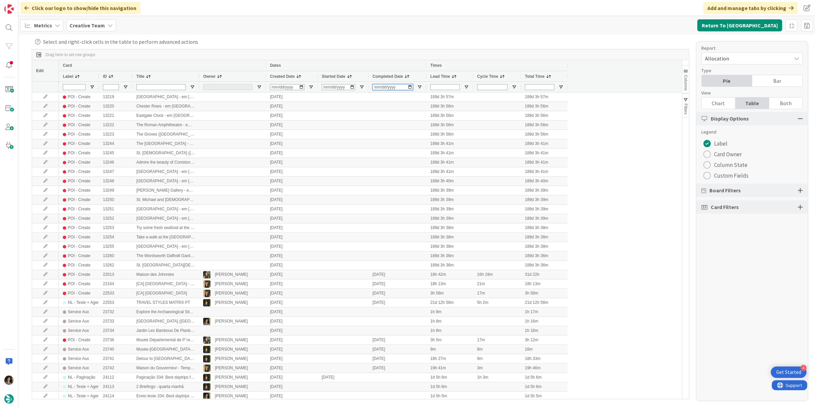
click at [376, 86] on input "Completed Date Filter Input" at bounding box center [393, 87] width 40 height 6
type input "[DATE]"
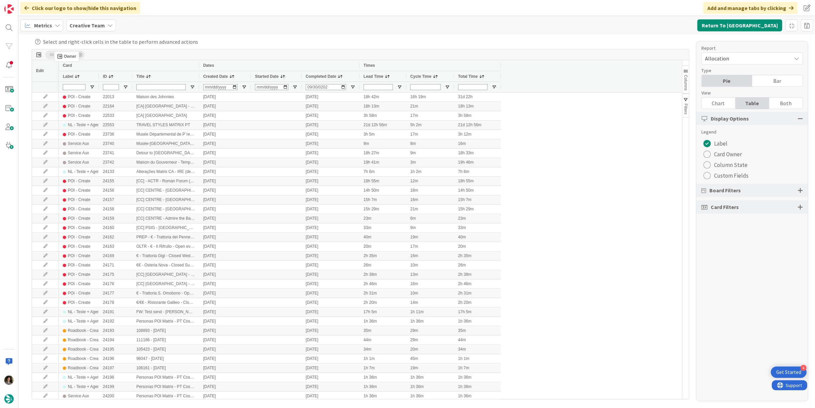
drag, startPoint x: 208, startPoint y: 76, endPoint x: 57, endPoint y: 54, distance: 152.3
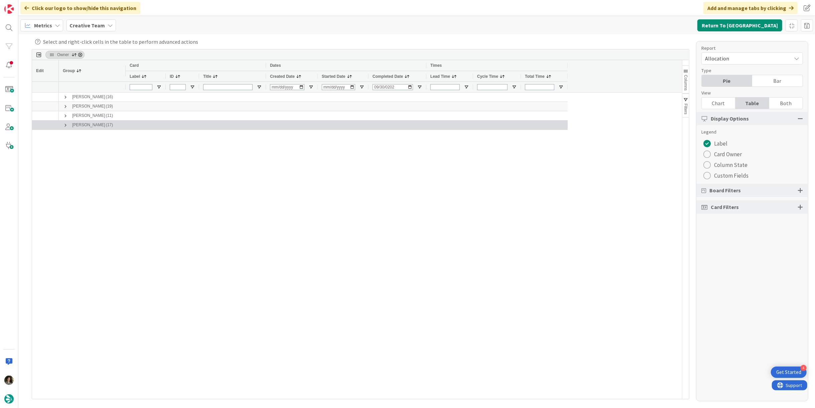
click at [65, 123] on span at bounding box center [65, 125] width 5 height 5
click at [63, 126] on span at bounding box center [65, 125] width 5 height 5
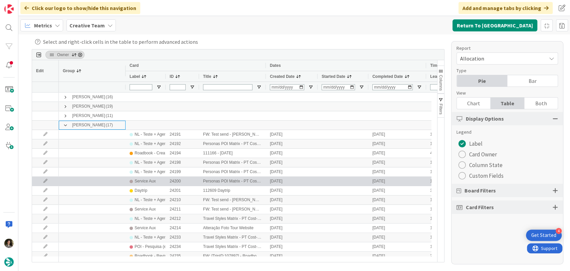
click at [161, 181] on div "Service Aux" at bounding box center [146, 181] width 32 height 8
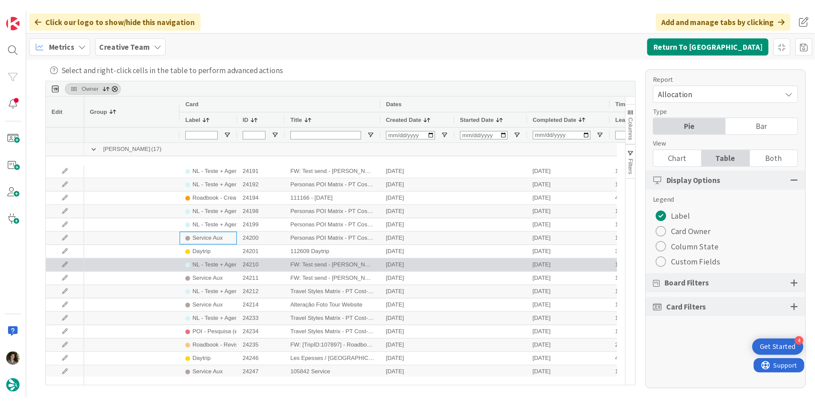
scroll to position [32, 0]
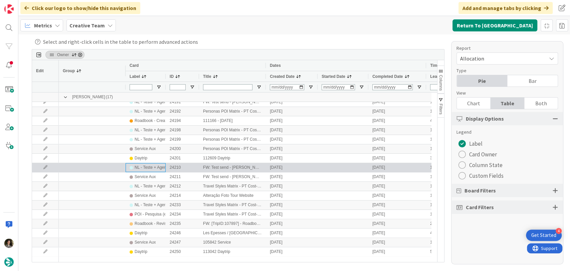
click at [149, 170] on div "NL - Teste + Agendamento" at bounding box center [158, 167] width 47 height 8
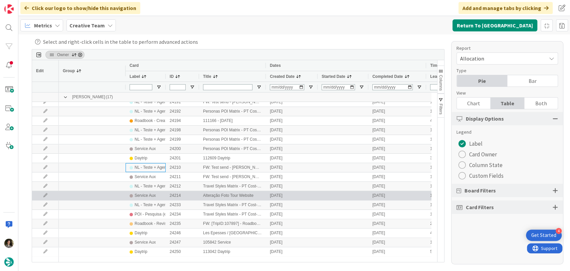
click at [142, 193] on div "Service Aux" at bounding box center [145, 195] width 21 height 8
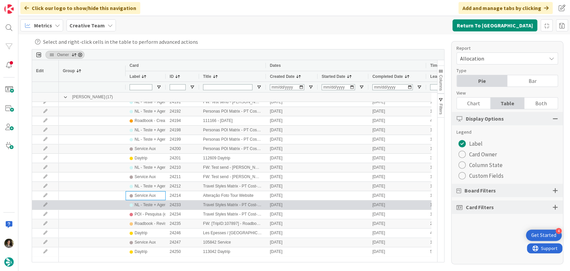
click at [141, 207] on div "NL - Teste + Agendamento" at bounding box center [158, 205] width 47 height 8
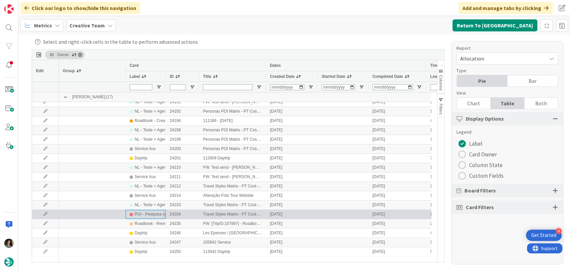
click at [143, 214] on div "POI - Pesquisa (exclui redação)" at bounding box center [163, 214] width 56 height 8
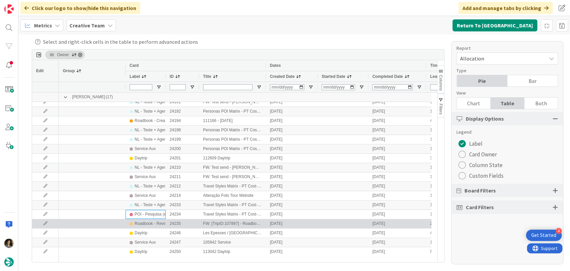
click at [153, 225] on div "Roadbook - Revision" at bounding box center [153, 224] width 37 height 8
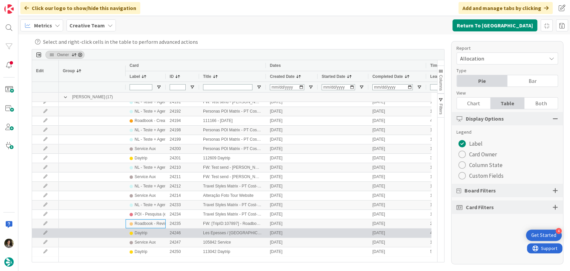
click at [149, 236] on div "Daytrip" at bounding box center [146, 233] width 32 height 8
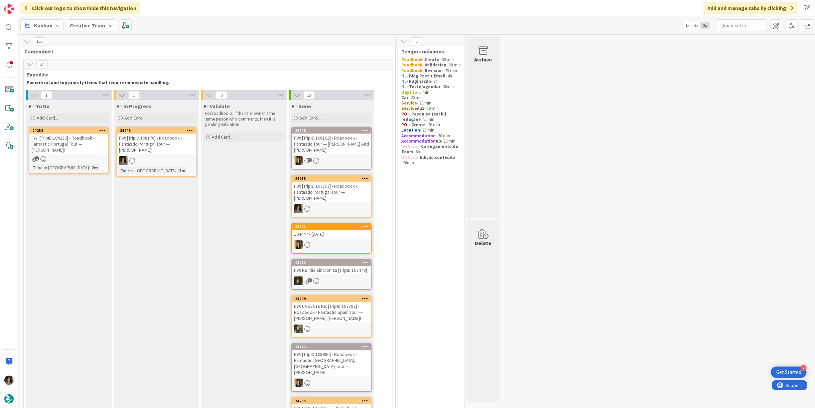
click at [161, 151] on div "FW: [TripID:108176] - Roadbook - Fantastic Portugal Tour — [PERSON_NAME]!" at bounding box center [156, 144] width 79 height 21
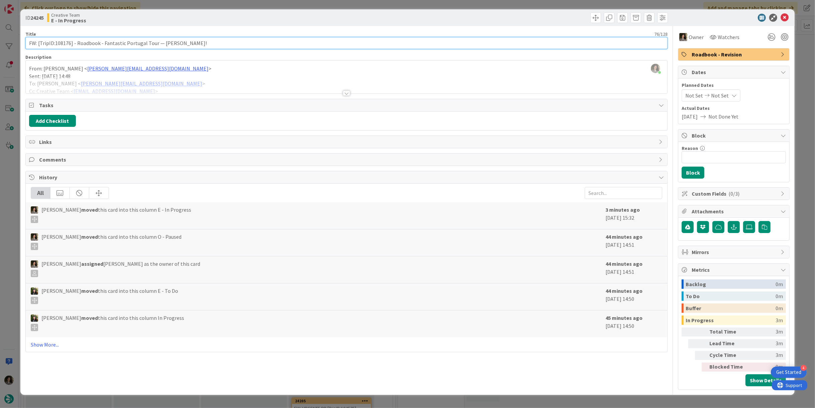
drag, startPoint x: 56, startPoint y: 43, endPoint x: 70, endPoint y: 43, distance: 13.7
click at [70, 43] on input "FW: [TripID:108176] - Roadbook - Fantastic Portugal Tour — [PERSON_NAME]!" at bounding box center [346, 43] width 642 height 12
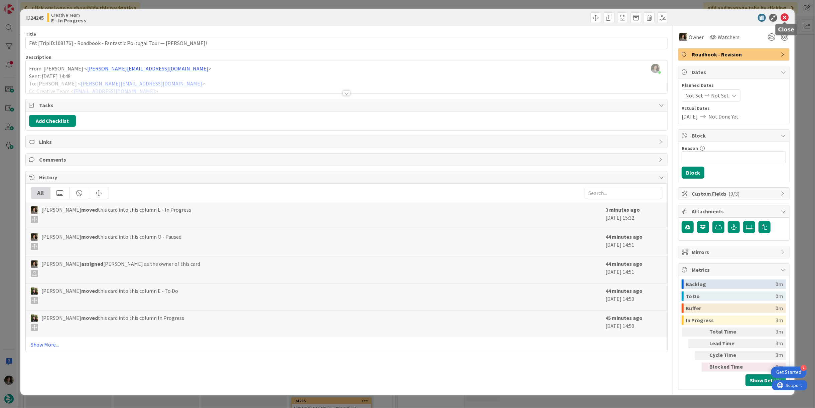
click at [783, 19] on icon at bounding box center [785, 18] width 8 height 8
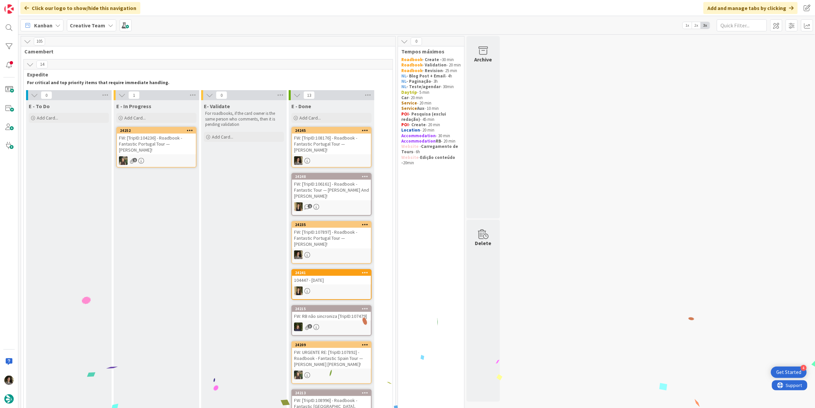
click at [331, 150] on div "FW: [TripID:108176] - Roadbook - Fantastic Portugal Tour — [PERSON_NAME]!" at bounding box center [331, 144] width 79 height 21
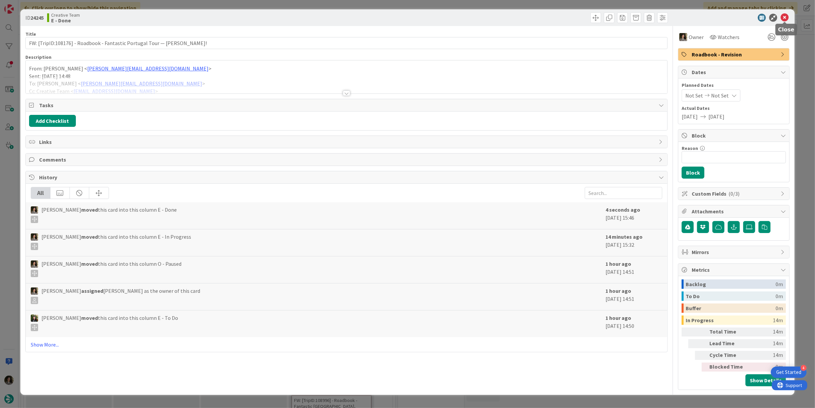
click at [783, 16] on icon at bounding box center [785, 18] width 8 height 8
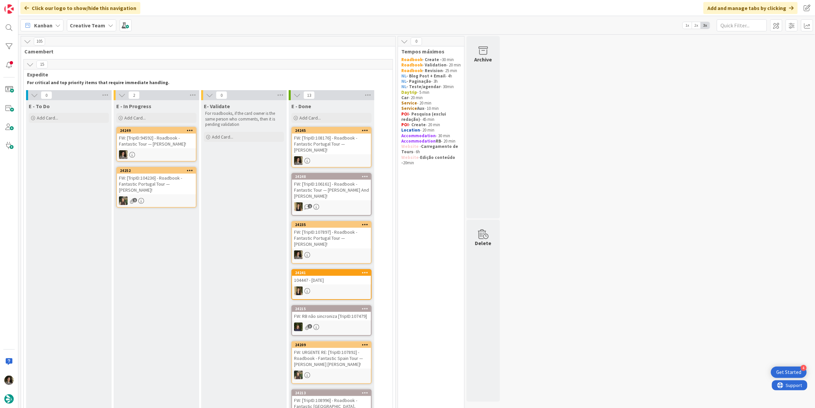
click at [155, 124] on div "E - In Progress Add Card... 24249 FW: [TripID:94592] - Roadbook - Fantastic Tou…" at bounding box center [157, 343] width 86 height 486
click at [143, 148] on div "FW: [TripID:94592] - Roadbook - Fantastic Tour — [PERSON_NAME]!" at bounding box center [156, 141] width 79 height 15
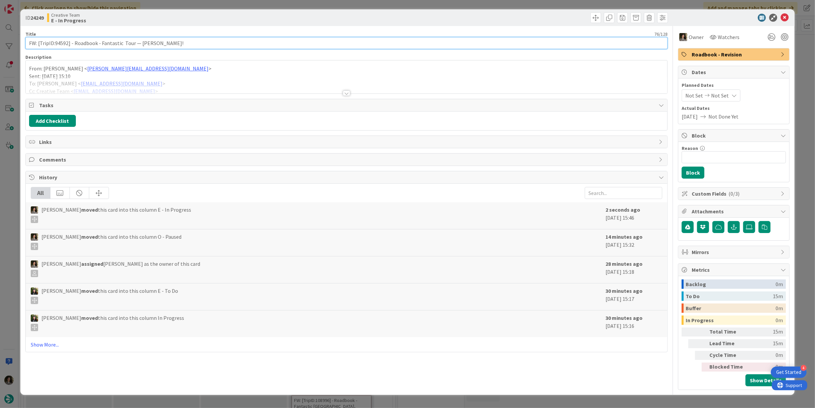
drag, startPoint x: 68, startPoint y: 44, endPoint x: 55, endPoint y: 47, distance: 13.0
click at [55, 47] on input "FW: [TripID:94592] - Roadbook - Fantastic Tour — [PERSON_NAME]!" at bounding box center [346, 43] width 642 height 12
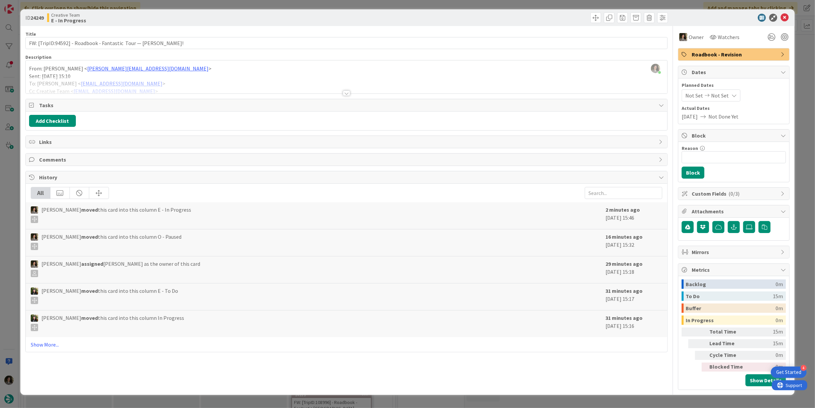
click at [347, 91] on div at bounding box center [346, 93] width 7 height 5
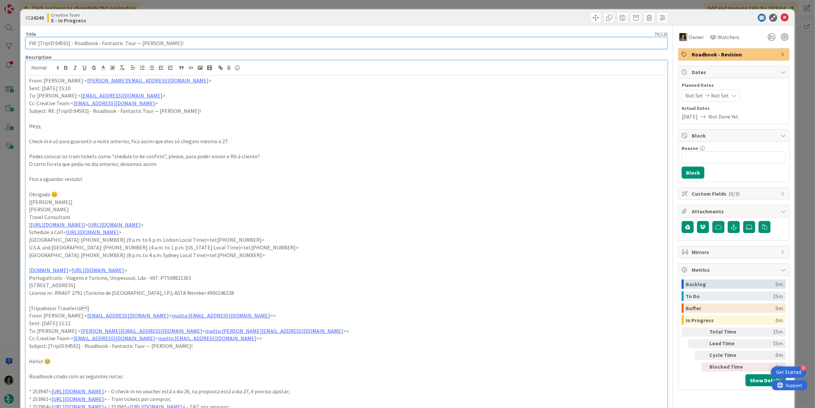
click at [209, 42] on input "FW: [TripID:94592] - Roadbook - Fantastic Tour — [PERSON_NAME]!" at bounding box center [346, 43] width 642 height 12
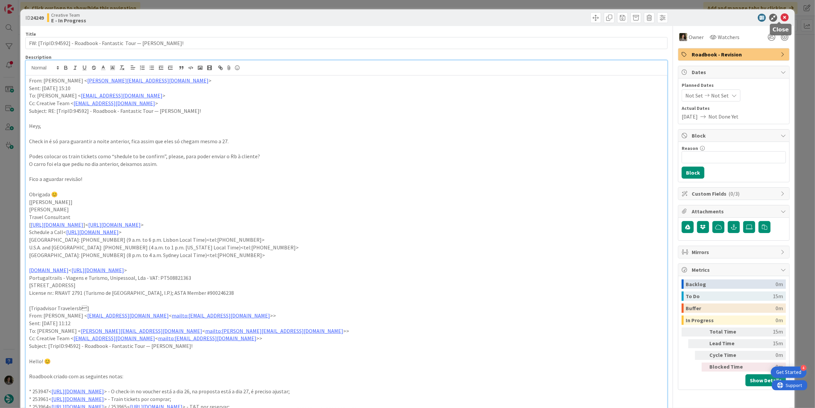
click at [781, 14] on icon at bounding box center [785, 18] width 8 height 8
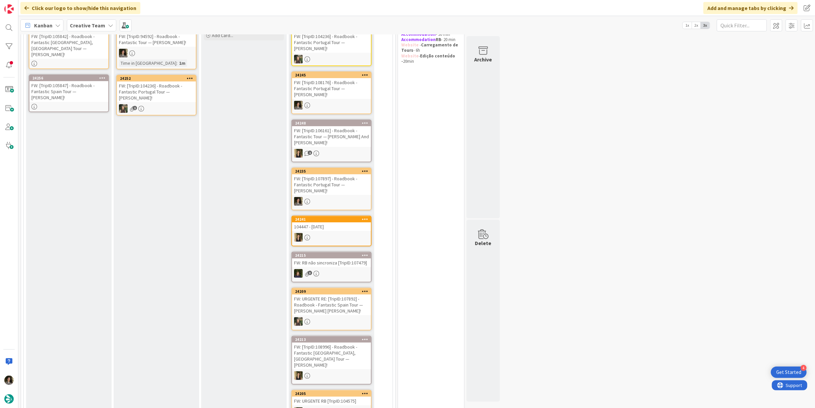
scroll to position [74, 0]
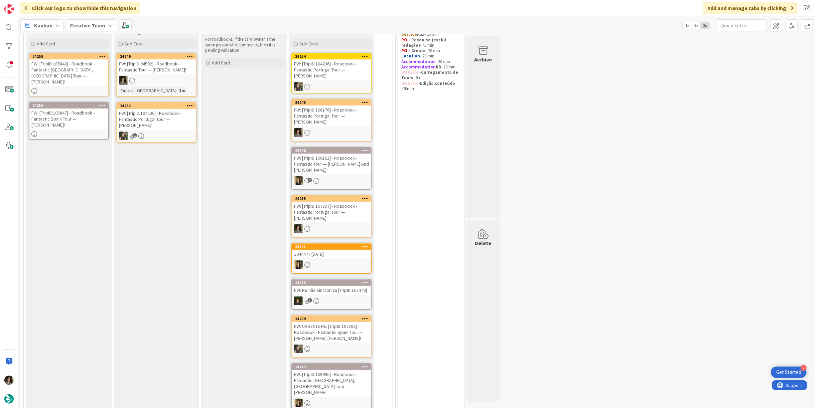
click at [75, 78] on div "FW: [TripID:105842] - Roadbook - Fantastic [GEOGRAPHIC_DATA], [GEOGRAPHIC_DATA]…" at bounding box center [68, 72] width 79 height 27
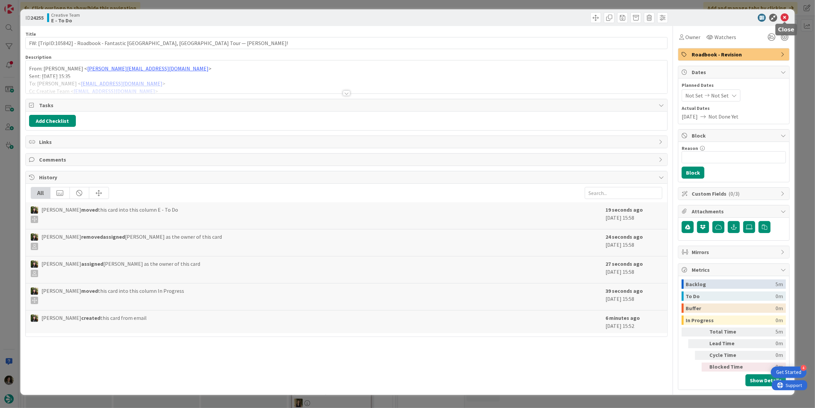
click at [787, 17] on icon at bounding box center [785, 18] width 8 height 8
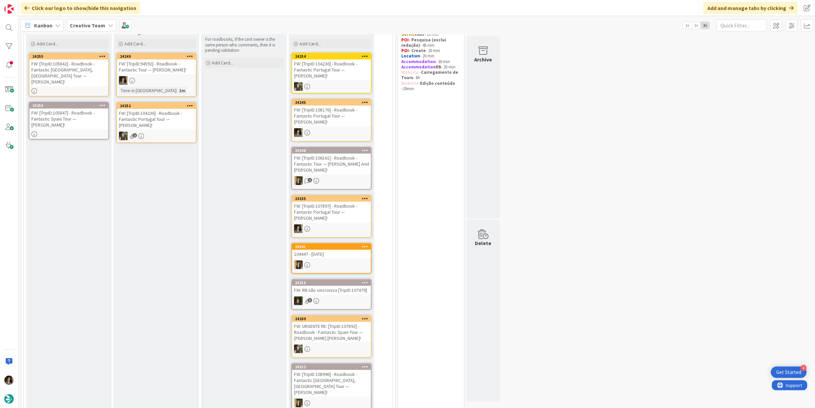
click at [65, 109] on div "FW: [TripID:105847] - Roadbook - Fantastic Spain Tour — [PERSON_NAME]!" at bounding box center [68, 119] width 79 height 21
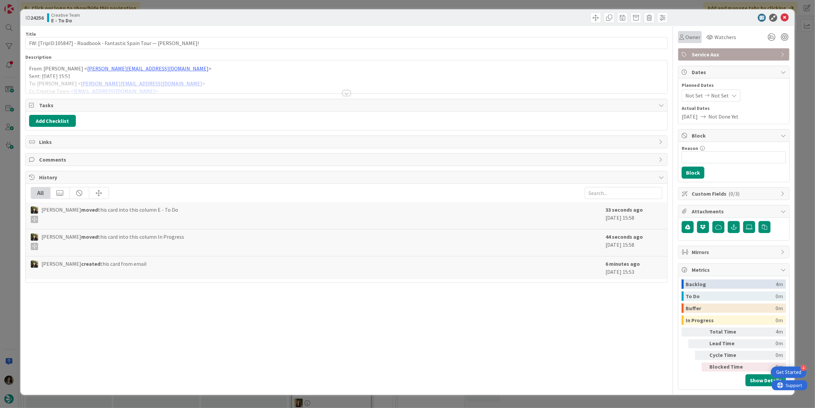
click at [691, 39] on span "Owner" at bounding box center [692, 37] width 15 height 8
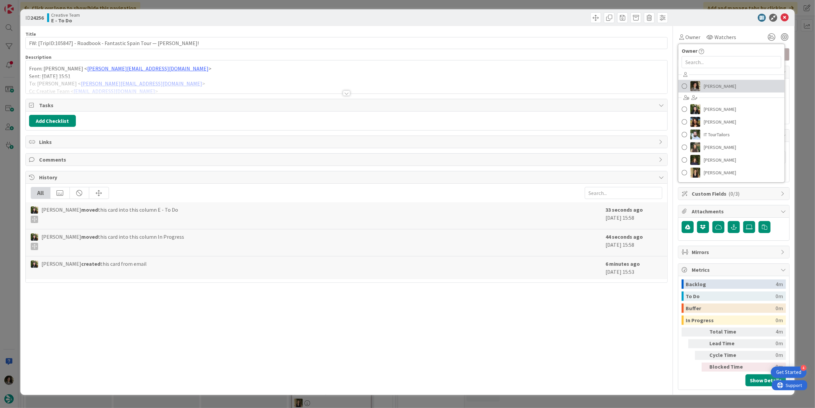
drag, startPoint x: 728, startPoint y: 80, endPoint x: 745, endPoint y: 68, distance: 21.1
click at [728, 80] on link "[PERSON_NAME]" at bounding box center [731, 86] width 106 height 13
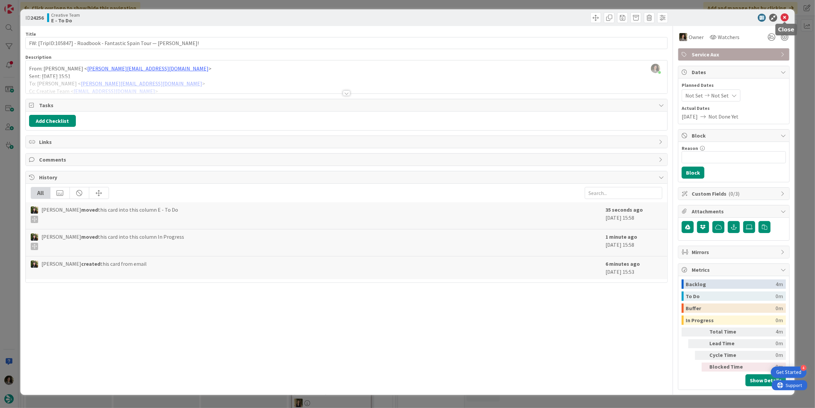
drag, startPoint x: 783, startPoint y: 18, endPoint x: 635, endPoint y: 63, distance: 155.4
click at [783, 18] on icon at bounding box center [785, 18] width 8 height 8
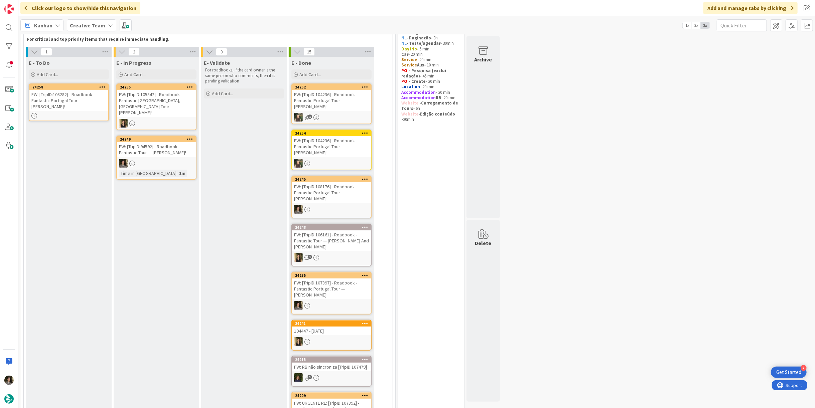
scroll to position [74, 0]
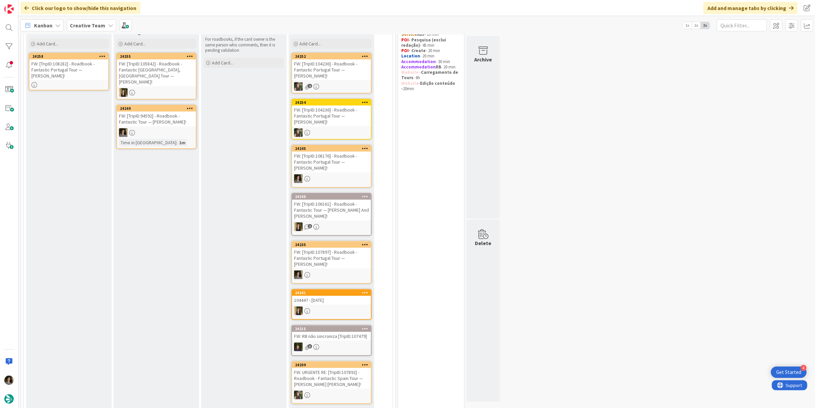
click at [81, 67] on div "FW: [TripID:108282] - Roadbook - Fantastic Portugal Tour — [PERSON_NAME]!" at bounding box center [68, 69] width 79 height 21
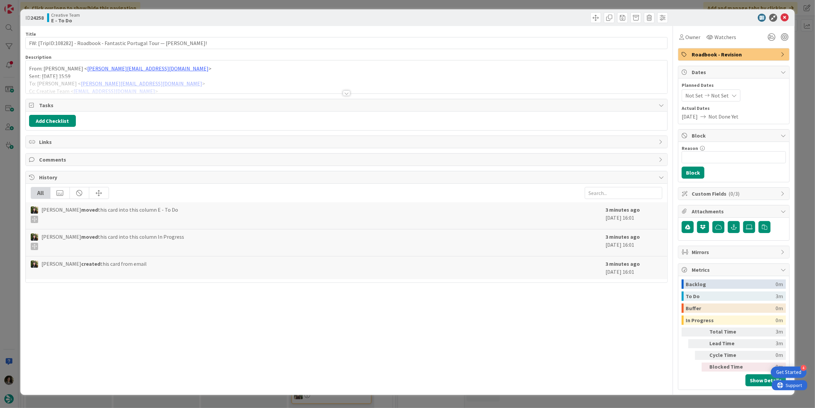
click at [344, 88] on div at bounding box center [347, 85] width 642 height 17
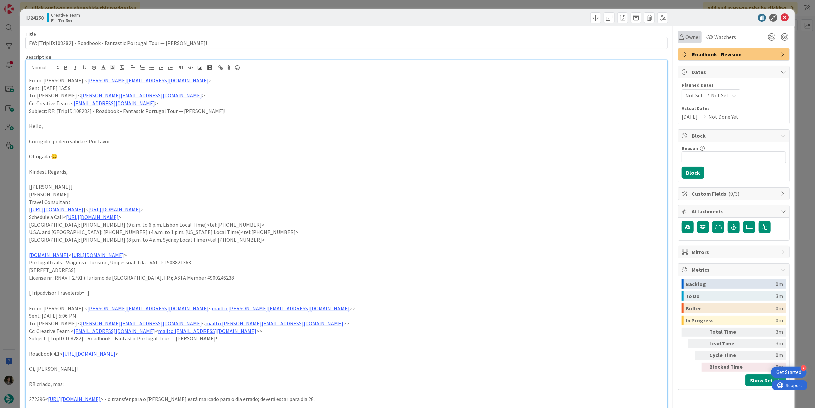
click at [685, 34] on span "Owner" at bounding box center [692, 37] width 15 height 8
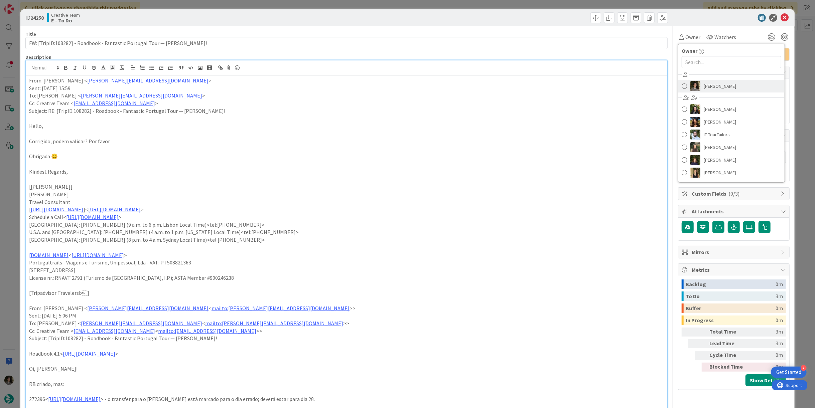
click at [710, 87] on span "[PERSON_NAME]" at bounding box center [720, 86] width 32 height 10
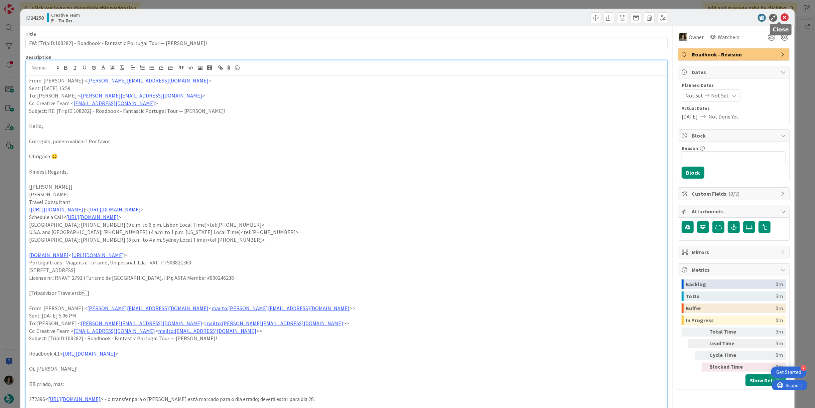
click at [781, 19] on icon at bounding box center [785, 18] width 8 height 8
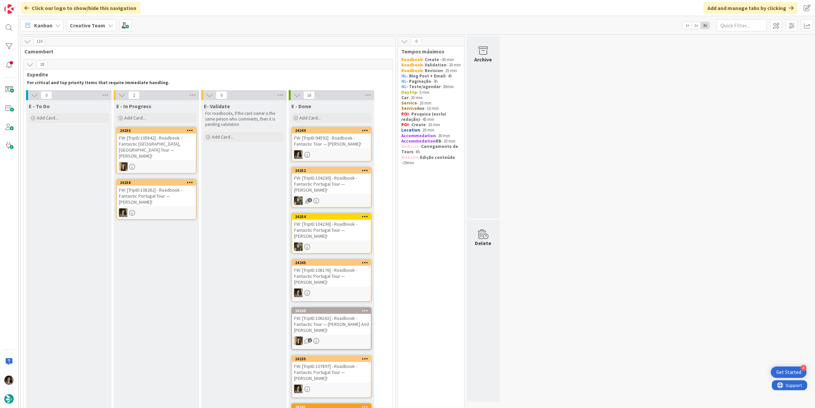
click at [337, 141] on div "FW: [TripID:94592] - Roadbook - Fantastic Tour — [PERSON_NAME]!" at bounding box center [331, 141] width 79 height 15
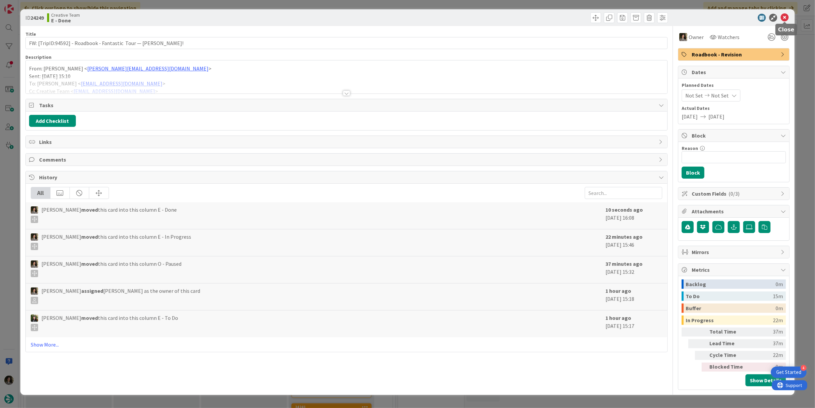
click at [783, 15] on icon at bounding box center [785, 18] width 8 height 8
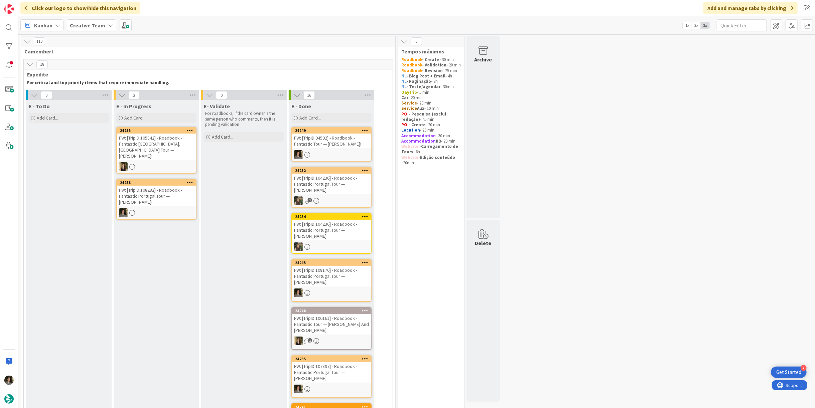
click at [144, 209] on div at bounding box center [156, 213] width 79 height 9
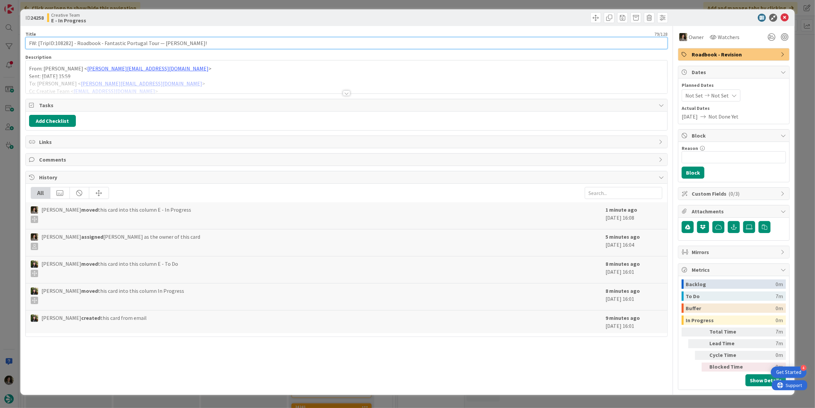
drag, startPoint x: 70, startPoint y: 42, endPoint x: 55, endPoint y: 46, distance: 15.2
click at [55, 46] on input "FW: [TripID:108282] - Roadbook - Fantastic Portugal Tour — [PERSON_NAME]!" at bounding box center [346, 43] width 642 height 12
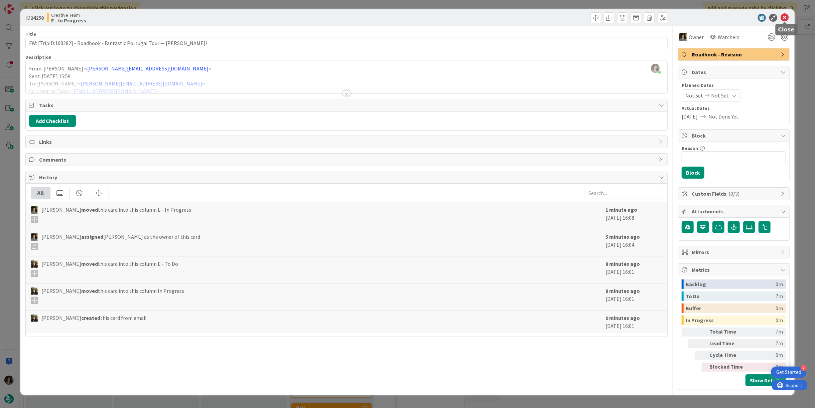
click at [787, 17] on icon at bounding box center [785, 18] width 8 height 8
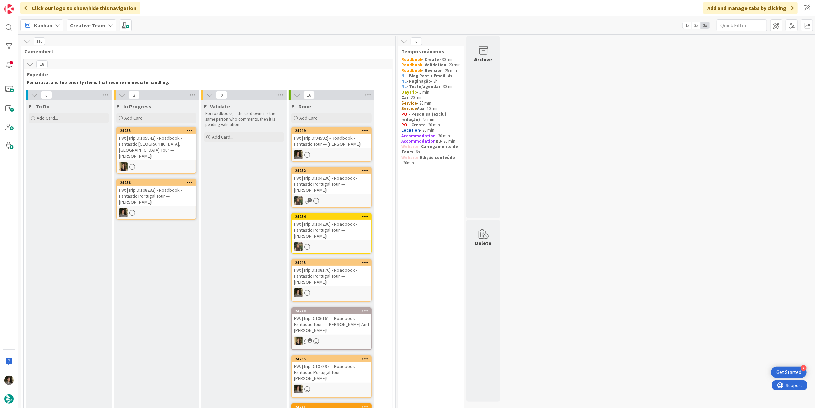
click at [172, 189] on div "FW: [TripID:108282] - Roadbook - Fantastic Portugal Tour — [PERSON_NAME]!" at bounding box center [156, 196] width 79 height 21
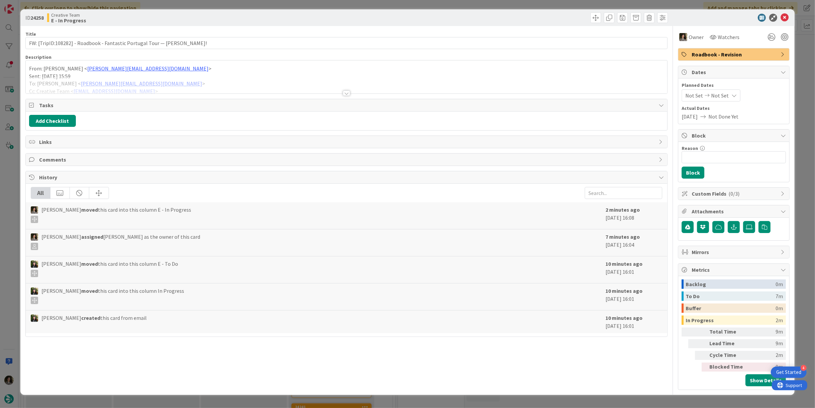
click at [347, 96] on div "Title 79 / 128 FW: [TripID:108282] - Roadbook - Fantastic Portugal Tour — [PERS…" at bounding box center [346, 208] width 642 height 364
click at [348, 93] on div at bounding box center [346, 93] width 7 height 5
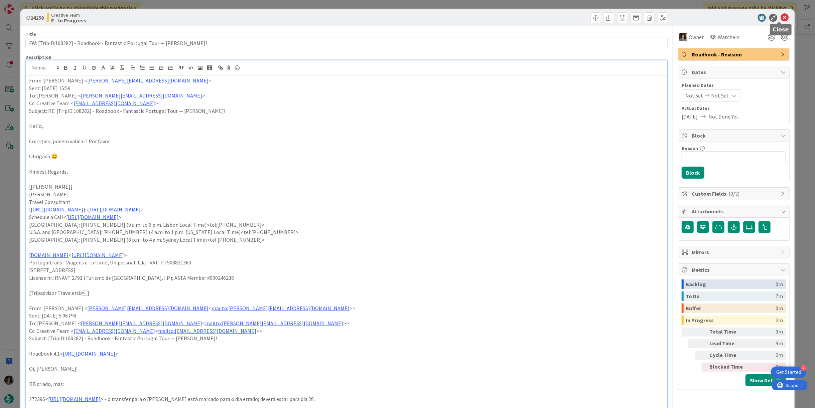
click at [781, 15] on icon at bounding box center [785, 18] width 8 height 8
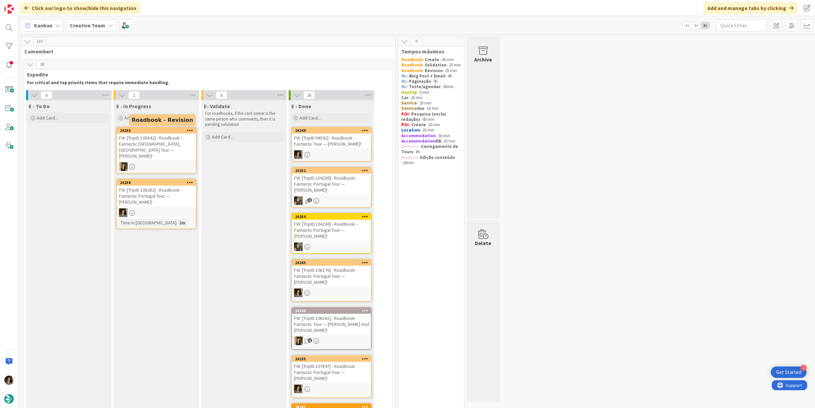
click at [160, 143] on div "FW: [TripID:105842] - Roadbook - Fantastic [GEOGRAPHIC_DATA], [GEOGRAPHIC_DATA]…" at bounding box center [156, 147] width 79 height 27
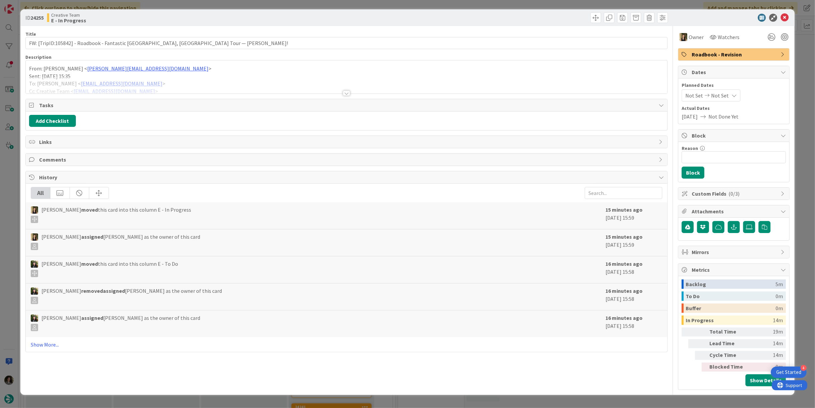
click at [344, 91] on div at bounding box center [346, 93] width 7 height 5
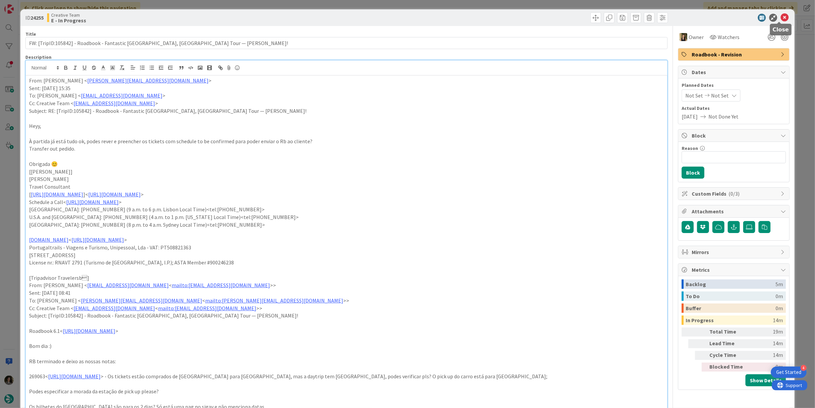
click at [781, 16] on icon at bounding box center [785, 18] width 8 height 8
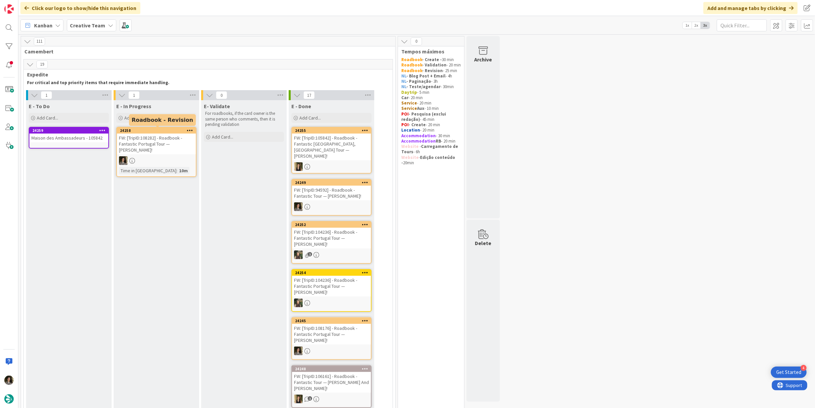
click at [175, 166] on div "24258 FW: [TripID:108282] - Roadbook - Fantastic Portugal Tour — [PERSON_NAME]!…" at bounding box center [156, 152] width 80 height 50
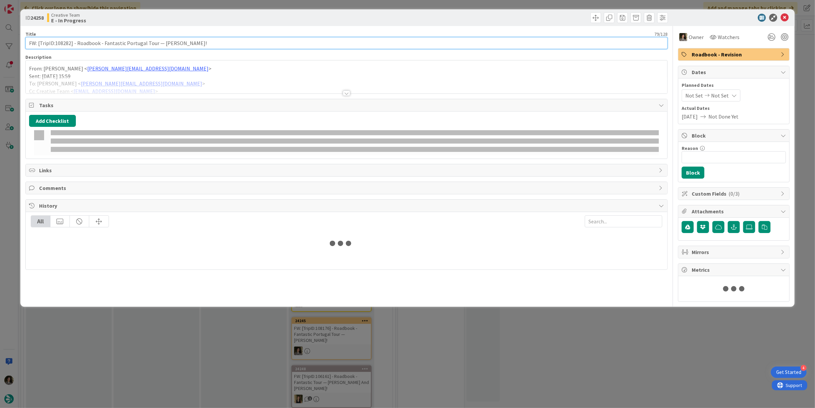
click at [134, 44] on input "FW: [TripID:108282] - Roadbook - Fantastic Portugal Tour — [PERSON_NAME]!" at bounding box center [346, 43] width 642 height 12
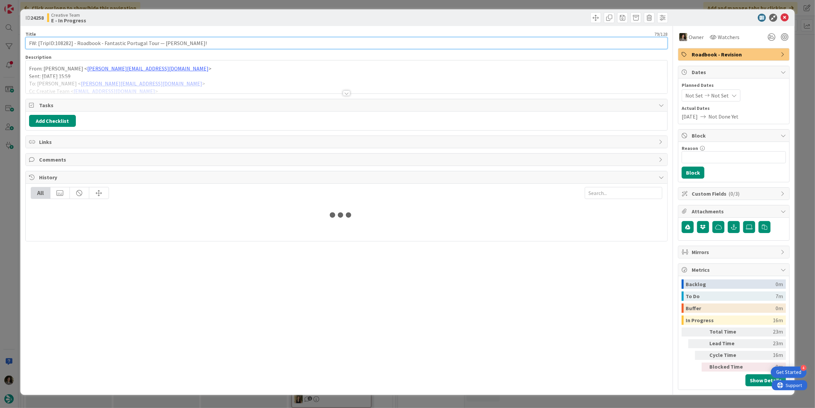
click at [134, 44] on input "FW: [TripID:108282] - Roadbook - Fantastic Portugal Tour — [PERSON_NAME]!" at bounding box center [346, 43] width 642 height 12
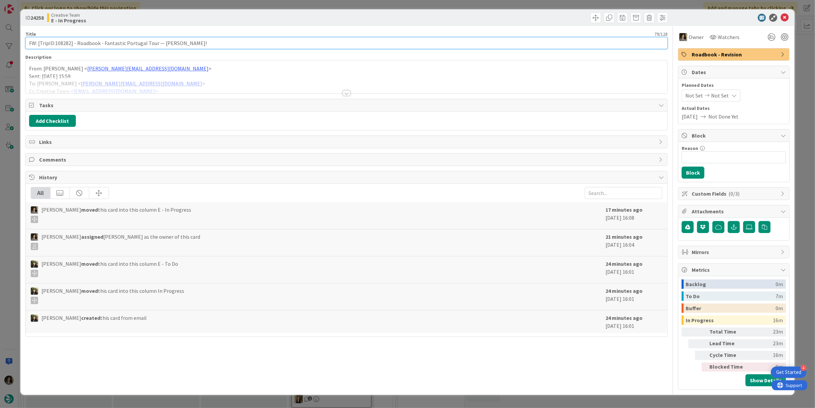
click at [134, 44] on input "FW: [TripID:108282] - Roadbook - Fantastic Portugal Tour — [PERSON_NAME]!" at bounding box center [346, 43] width 642 height 12
click at [168, 42] on input "FW: [TripID:108282] - Roadbook - Fantastic Portugal Tour — [PERSON_NAME]!" at bounding box center [346, 43] width 642 height 12
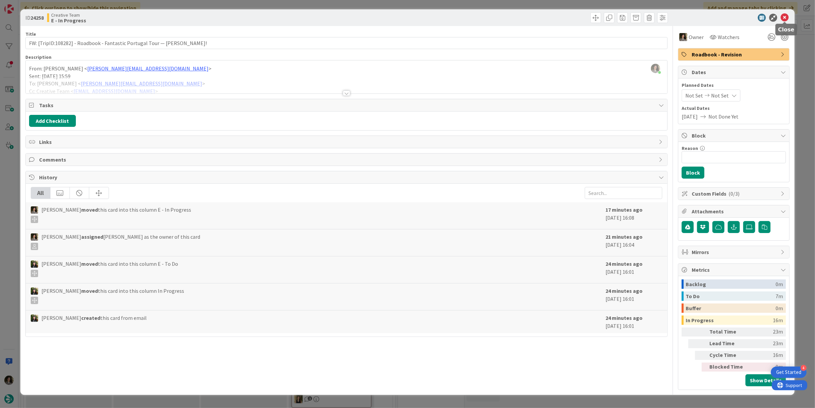
click at [782, 14] on icon at bounding box center [785, 18] width 8 height 8
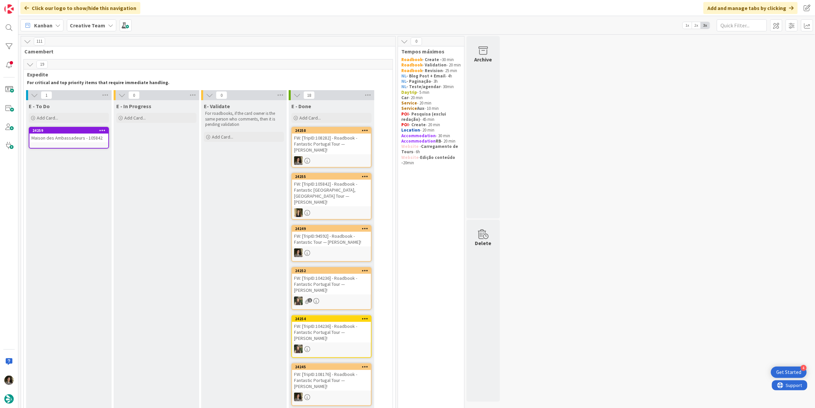
click at [318, 145] on div "FW: [TripID:108282] - Roadbook - Fantastic Portugal Tour — [PERSON_NAME]!" at bounding box center [331, 144] width 79 height 21
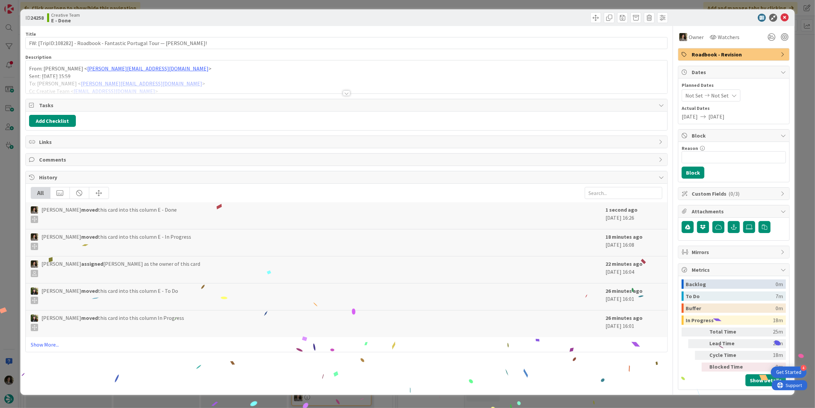
click at [749, 54] on span "Roadbook - Revision" at bounding box center [735, 54] width 86 height 8
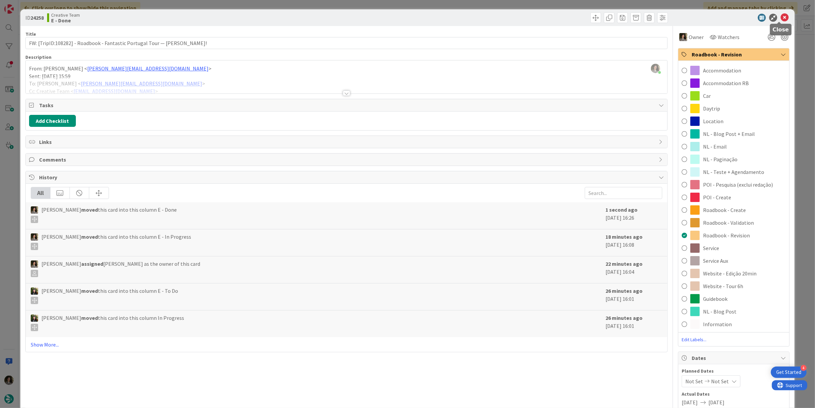
click at [781, 18] on icon at bounding box center [785, 18] width 8 height 8
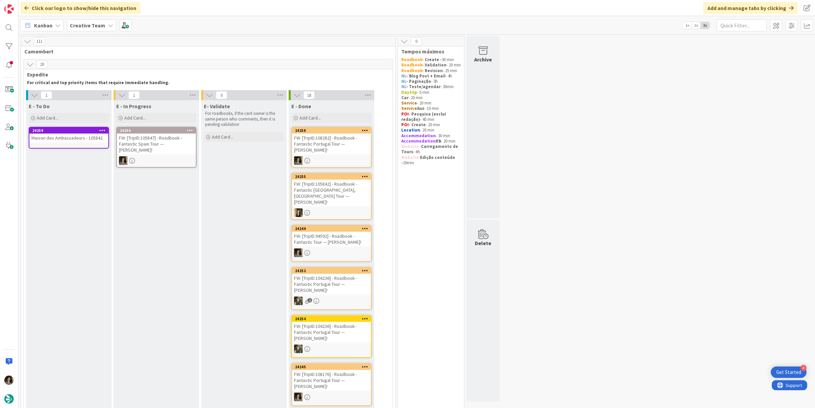
click at [150, 141] on div "FW: [TripID:105847] - Roadbook - Fantastic Spain Tour — [PERSON_NAME]!" at bounding box center [156, 144] width 79 height 21
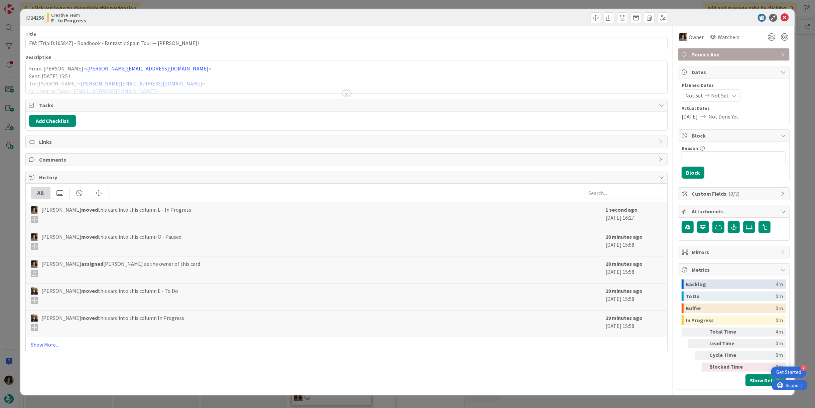
click at [346, 92] on div at bounding box center [346, 93] width 7 height 5
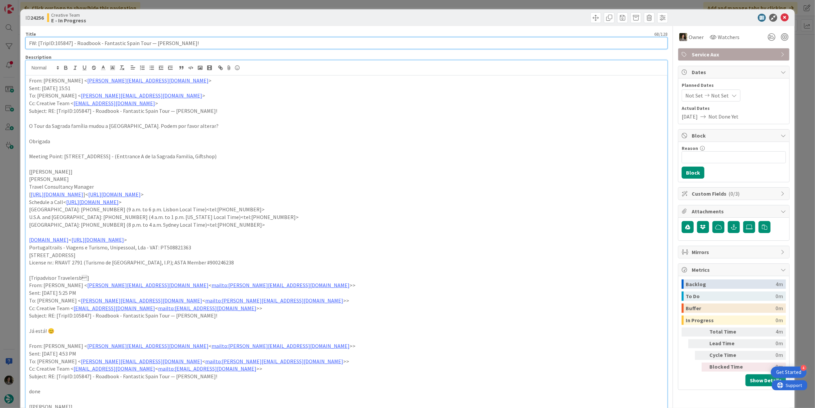
drag, startPoint x: 71, startPoint y: 42, endPoint x: 55, endPoint y: 45, distance: 15.2
click at [55, 45] on input "FW: [TripID:105847] - Roadbook - Fantastic Spain Tour — [PERSON_NAME]!" at bounding box center [346, 43] width 642 height 12
click at [166, 44] on input "FW: [TripID:105847] - Roadbook - Fantastic Spain Tour — [PERSON_NAME]!" at bounding box center [346, 43] width 642 height 12
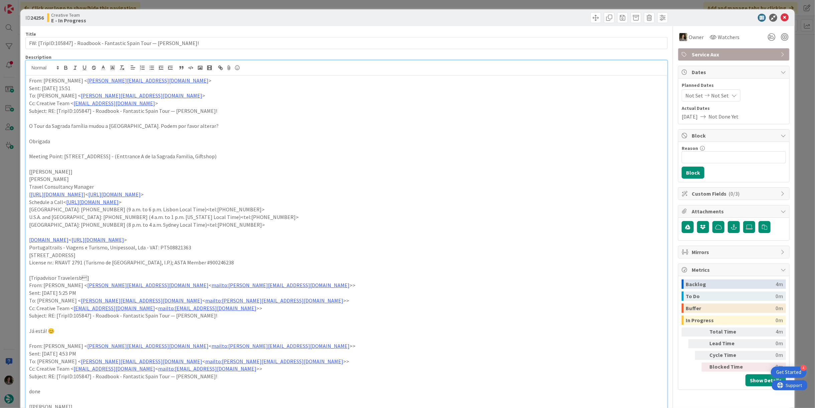
click at [783, 13] on div "ID 24256 Creative Team E - In Progress" at bounding box center [407, 17] width 774 height 17
click at [781, 19] on icon at bounding box center [785, 18] width 8 height 8
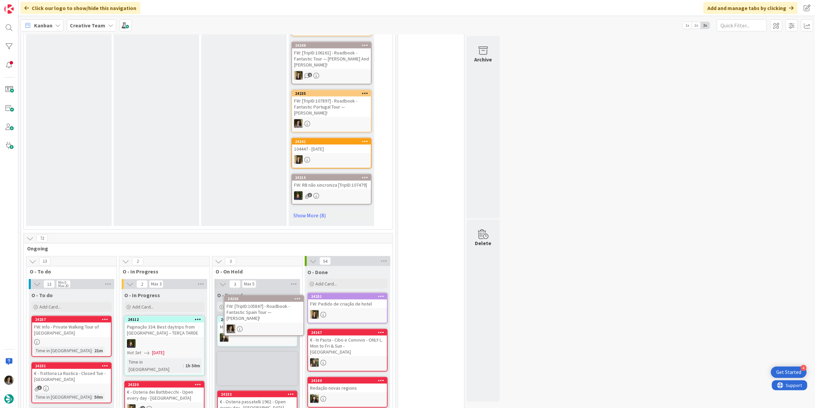
scroll to position [399, 0]
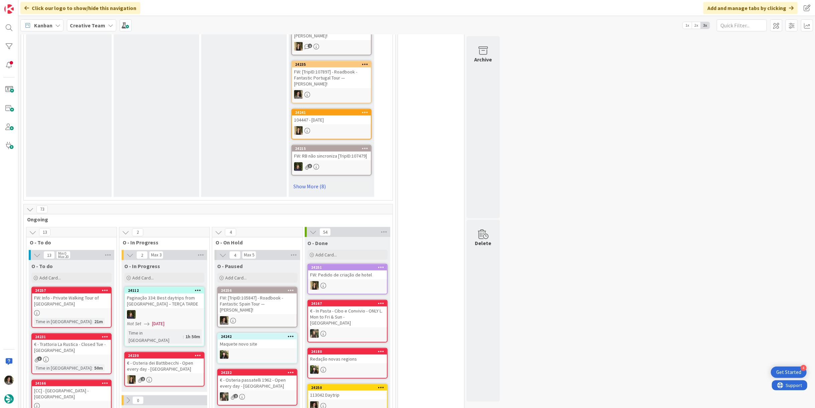
click at [257, 294] on div "FW: [TripID:105847] - Roadbook - Fantastic Spain Tour — [PERSON_NAME]!" at bounding box center [257, 304] width 79 height 21
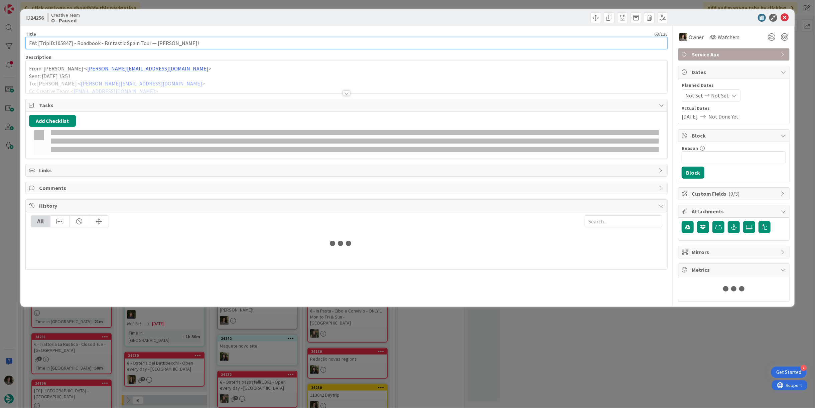
click at [133, 39] on input "FW: [TripID:105847] - Roadbook - Fantastic Spain Tour — [PERSON_NAME]!" at bounding box center [346, 43] width 642 height 12
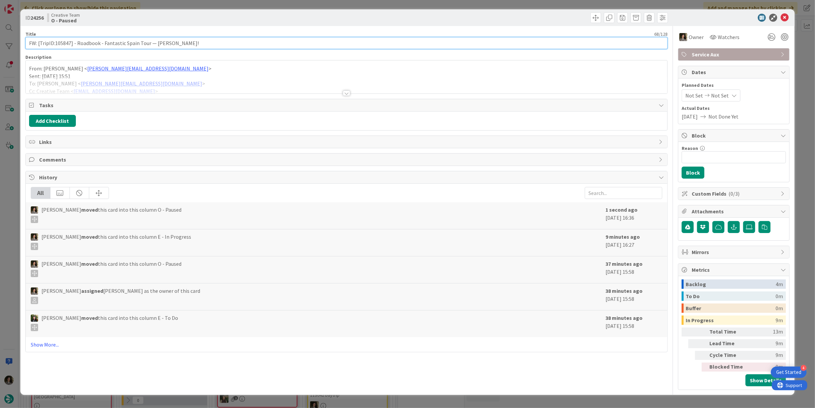
click at [133, 39] on input "FW: [TripID:105847] - Roadbook - Fantastic Spain Tour — [PERSON_NAME]!" at bounding box center [346, 43] width 642 height 12
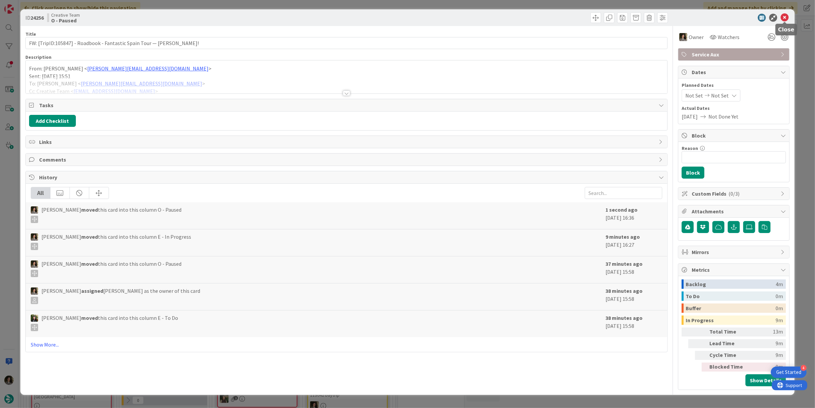
click at [785, 20] on icon at bounding box center [785, 18] width 8 height 8
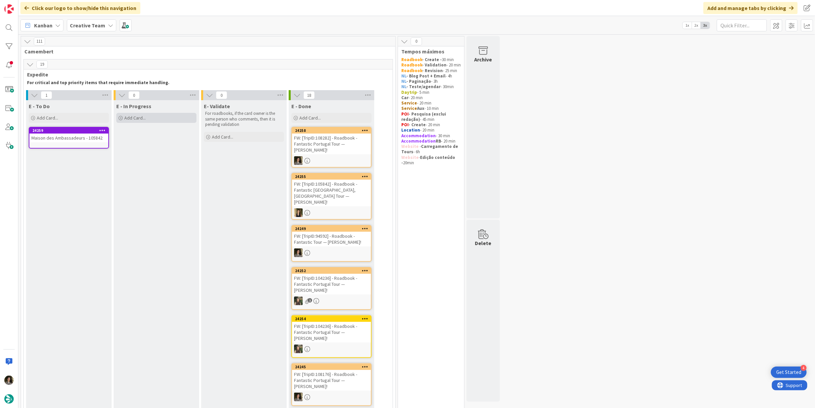
click at [151, 120] on div "Add Card..." at bounding box center [156, 118] width 80 height 10
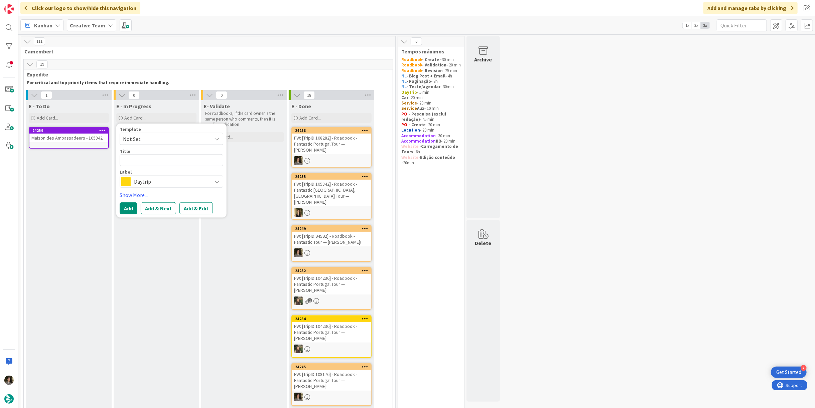
type textarea "x"
type textarea "FW: [TripID:105847] - Roadbook - Fantastic Spain Tour — [PERSON_NAME]!"
drag, startPoint x: 151, startPoint y: 189, endPoint x: 153, endPoint y: 194, distance: 5.8
click at [152, 189] on span "Daytrip" at bounding box center [171, 189] width 74 height 9
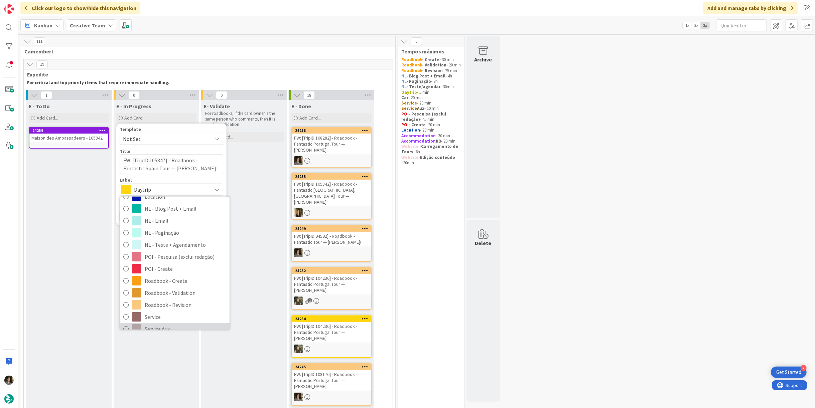
scroll to position [111, 0]
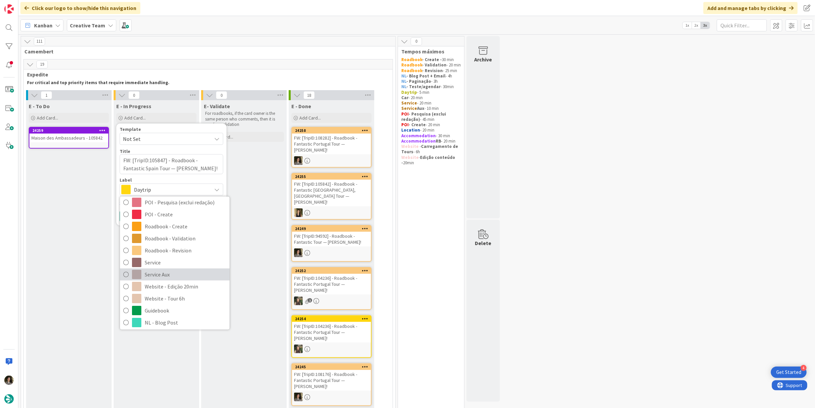
click at [163, 271] on span "Service Aux" at bounding box center [186, 274] width 82 height 10
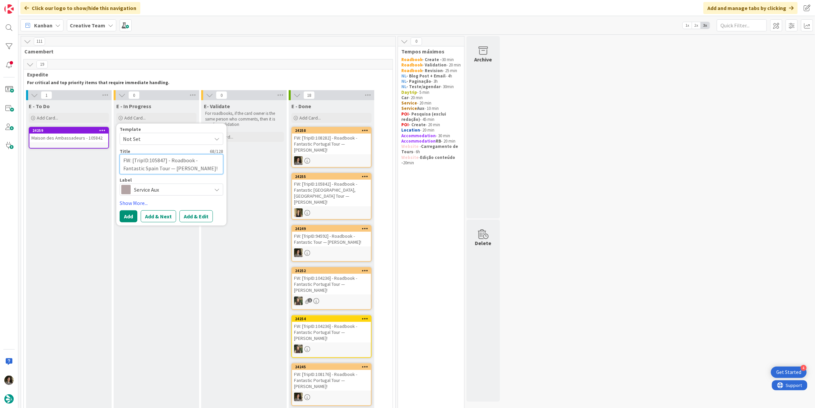
click at [184, 166] on textarea "FW: [TripID:105847] - Roadbook - Fantastic Spain Tour — [PERSON_NAME]!" at bounding box center [172, 164] width 104 height 20
type textarea "x"
type textarea "FW: [TripID:105847] - Roadbook - Fantastic Spain Tour — [PERSON_NAME]!"
type textarea "x"
type textarea "FW: [TripID:105847] - Roadbook - Fantastic Spain Tour — [PERSON_NAME]! -"
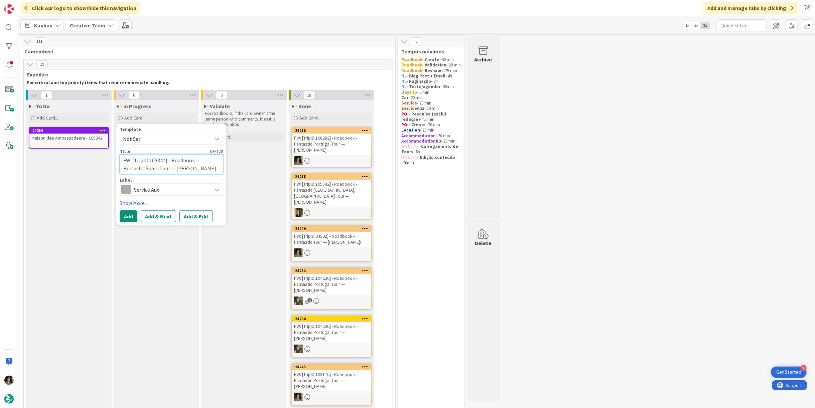
type textarea "x"
type textarea "FW: [TripID:105847] - Roadbook - Fantastic Spain Tour — [PERSON_NAME]! -"
type textarea "x"
type textarea "FW: [TripID:105847] - Roadbook - Fantastic Spain Tour — [PERSON_NAME]! - C"
type textarea "x"
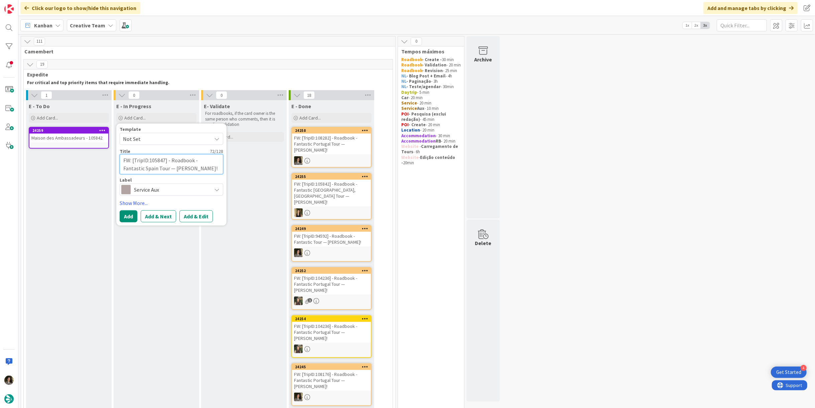
type textarea "FW: [TripID:105847] - Roadbook - Fantastic Spain Tour — [PERSON_NAME]! - CR"
type textarea "x"
type textarea "FW: [TripID:105847] - Roadbook - Fantastic Spain Tour — [PERSON_NAME]! - CRE"
type textarea "x"
type textarea "FW: [TripID:105847] - Roadbook - Fantastic Spain Tour — [PERSON_NAME]! - CREA"
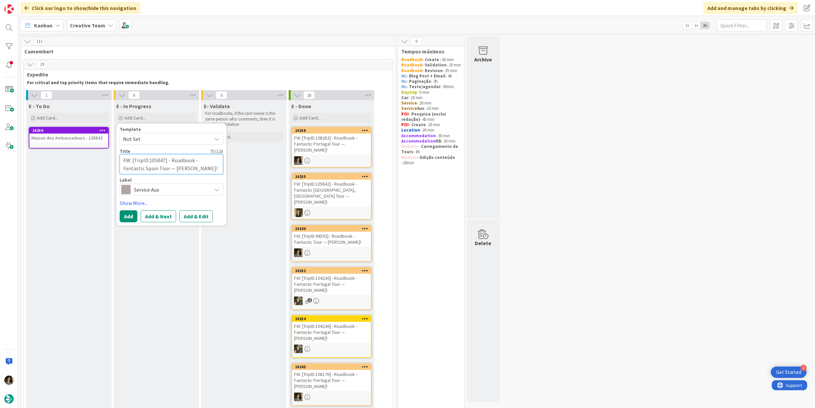
type textarea "x"
type textarea "FW: [TripID:105847] - Roadbook - Fantastic Spain Tour — [PERSON_NAME]! - CREAT"
type textarea "x"
type textarea "FW: [TripID:105847] - Roadbook - Fantastic Spain Tour — [PERSON_NAME]! - CREATE"
type textarea "x"
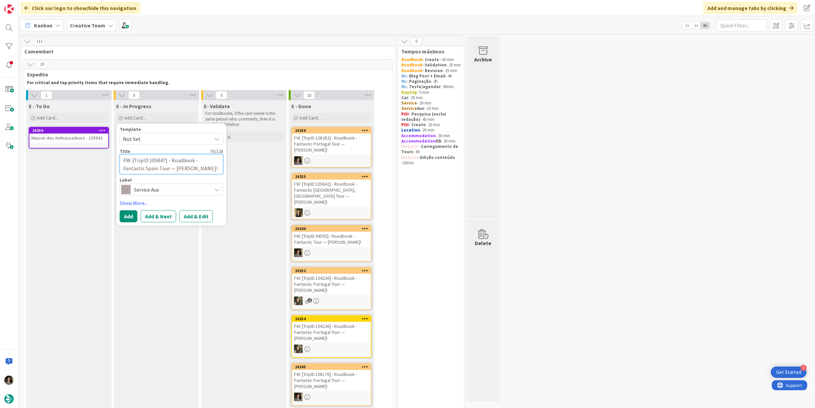
type textarea "FW: [TripID:105847] - Roadbook - Fantastic Spain Tour — [PERSON_NAME]! - CREATE"
type textarea "x"
type textarea "FW: [TripID:105847] - Roadbook - Fantastic Spain Tour — [PERSON_NAME]! - CREATE…"
type textarea "x"
type textarea "FW: [TripID:105847] - Roadbook - Fantastic Spain Tour — [PERSON_NAME]! - CREATE…"
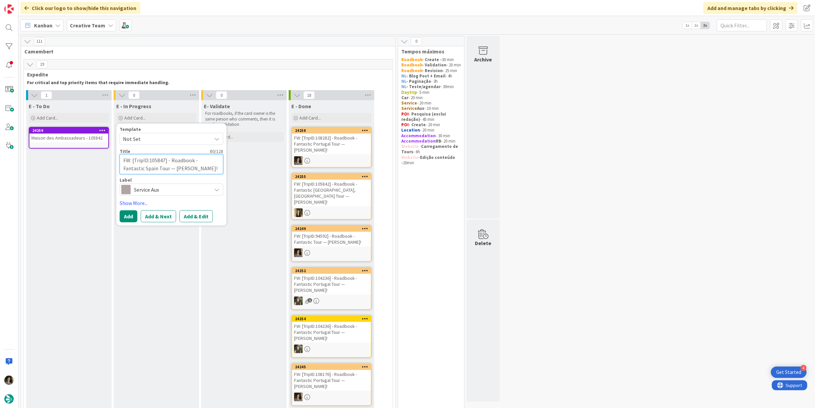
type textarea "x"
type textarea "FW: [TripID:105847] - Roadbook - Fantastic Spain Tour — [PERSON_NAME]! - CREATE…"
type textarea "x"
type textarea "FW: [TripID:105847] - Roadbook - Fantastic Spain Tour — [PERSON_NAME]! - CREATE…"
type textarea "x"
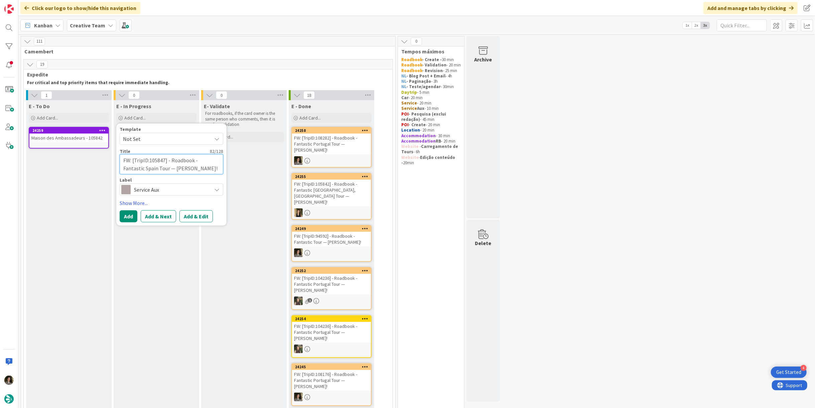
type textarea "FW: [TripID:105847] - Roadbook - Fantastic Spain Tour — [PERSON_NAME]! - CREATE…"
type textarea "x"
type textarea "FW: [TripID:105847] - Roadbook - Fantastic Spain Tour — [PERSON_NAME]! - CREATE…"
type textarea "x"
type textarea "FW: [TripID:105847] - Roadbook - Fantastic Spain Tour — [PERSON_NAME]! - CREATE…"
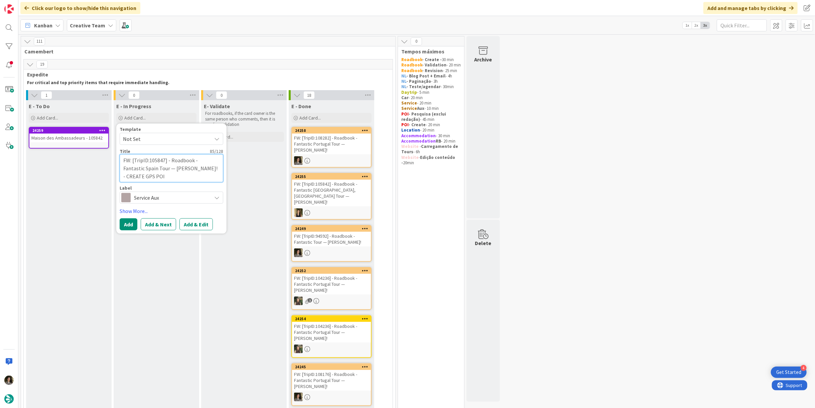
type textarea "x"
type textarea "FW: [TripID:105847] - Roadbook - Fantastic Spain Tour — [PERSON_NAME]! - CREATE…"
type textarea "x"
type textarea "FW: [TripID:105847] - Roadbook - Fantastic Spain Tour — [PERSON_NAME]! - CREATE…"
type textarea "x"
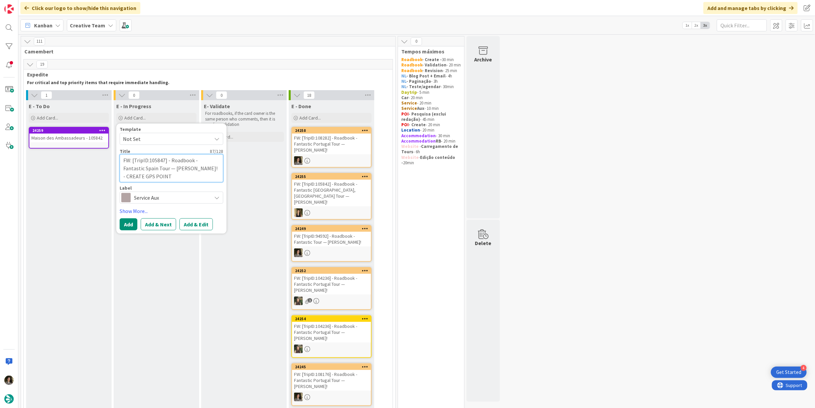
type textarea "FW: [TripID:105847] - Roadbook - Fantastic Spain Tour — [PERSON_NAME]! - CREATE…"
type textarea "x"
type textarea "FW: [TripID:105847] - Roadbook - Fantastic Spain Tour — [PERSON_NAME]! - CREATE…"
type textarea "x"
type textarea "FW: [TripID:105847] - Roadbook - Fantastic Spain Tour — [PERSON_NAME]! - CREATE…"
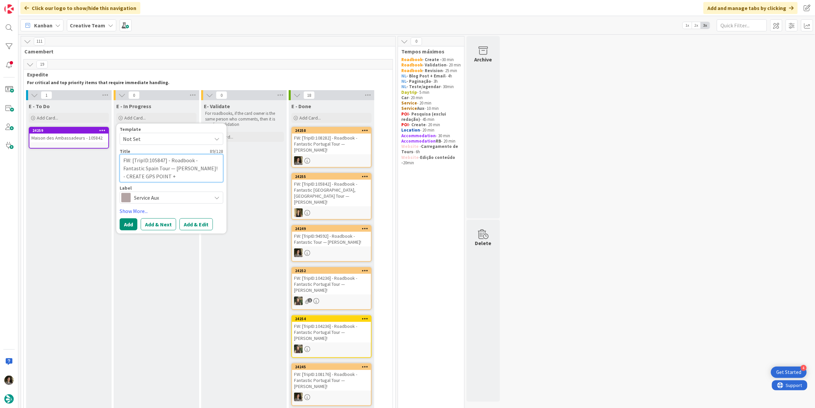
type textarea "x"
type textarea "FW: [TripID:105847] - Roadbook - Fantastic Spain Tour — [PERSON_NAME]! - CREATE…"
type textarea "x"
type textarea "FW: [TripID:105847] - Roadbook - Fantastic Spain Tour — [PERSON_NAME]! - CREATE…"
type textarea "x"
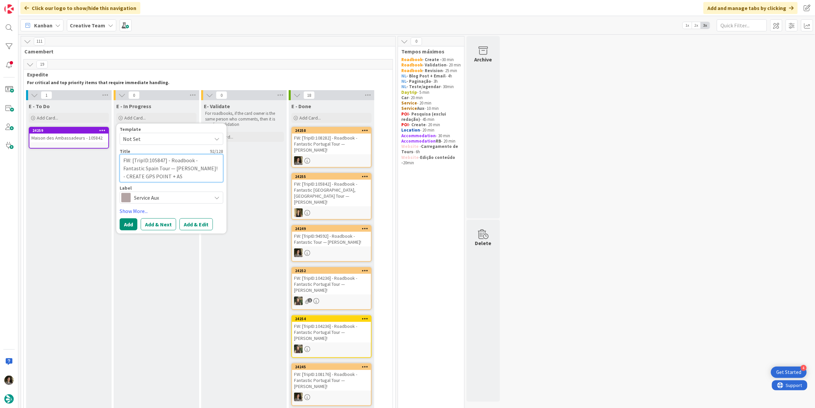
type textarea "FW: [TripID:105847] - Roadbook - Fantastic Spain Tour — [PERSON_NAME]! - CREATE…"
type textarea "x"
type textarea "FW: [TripID:105847] - Roadbook - Fantastic Spain Tour — [PERSON_NAME]! - CREATE…"
type textarea "x"
type textarea "FW: [TripID:105847] - Roadbook - Fantastic Spain Tour — [PERSON_NAME]! - CREATE…"
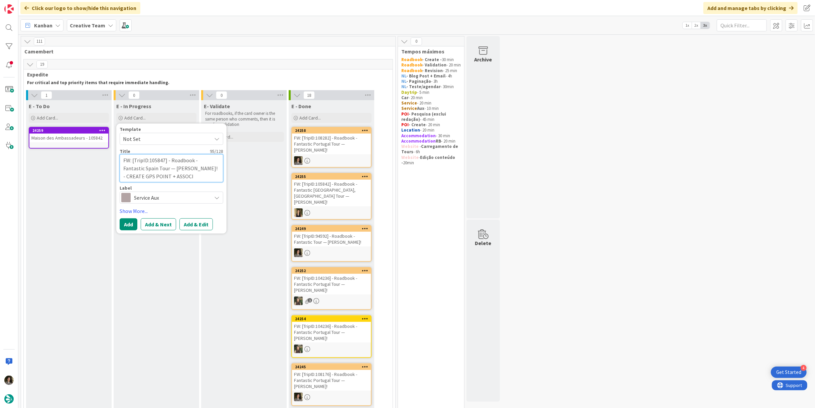
type textarea "x"
type textarea "FW: [TripID:105847] - Roadbook - Fantastic Spain Tour — [PERSON_NAME]! - CREATE…"
type textarea "x"
type textarea "FW: [TripID:105847] - Roadbook - Fantastic Spain Tour — [PERSON_NAME]! - CREATE…"
type textarea "x"
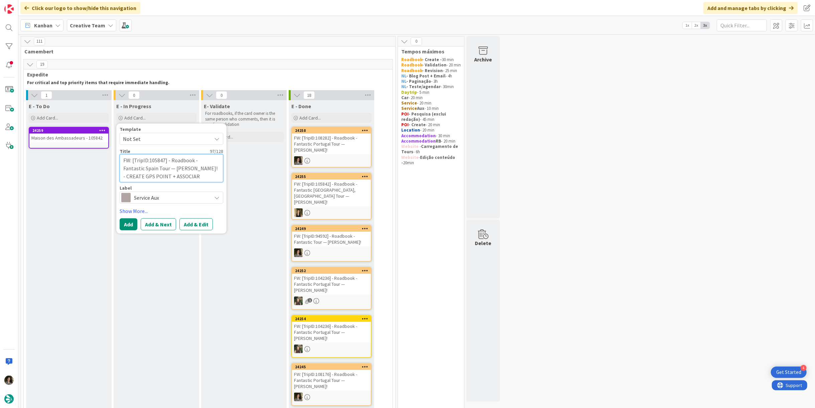
type textarea "FW: [TripID:105847] - Roadbook - Fantastic Spain Tour — [PERSON_NAME]! - CREATE…"
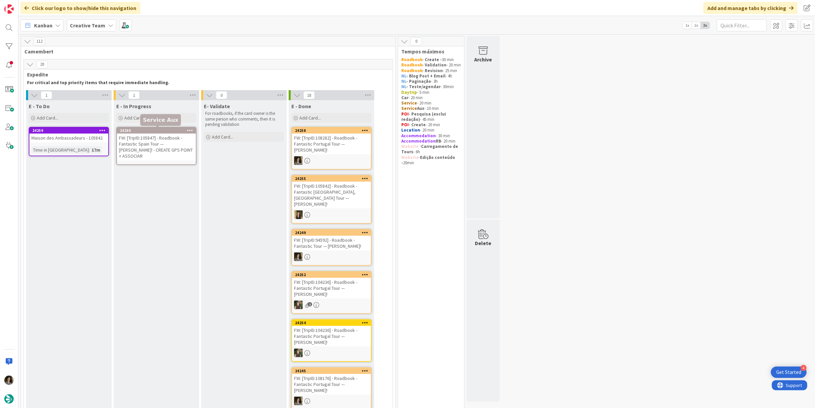
click at [163, 142] on div "FW: [TripID:105847] - Roadbook - Fantastic Spain Tour — [PERSON_NAME]! - CREATE…" at bounding box center [156, 147] width 79 height 27
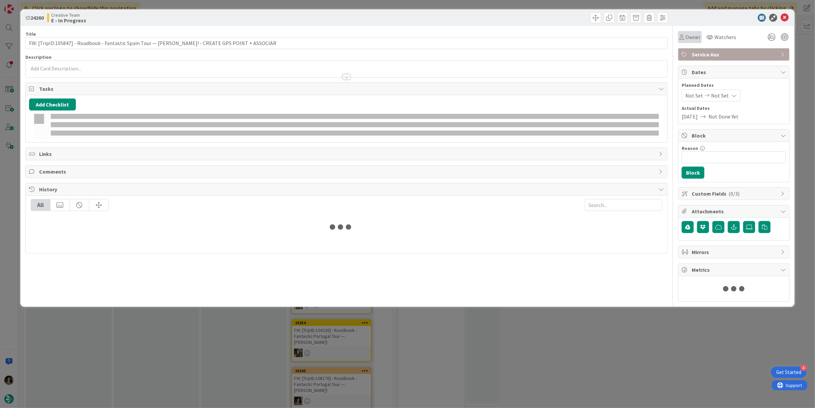
click at [689, 43] on div "Owner" at bounding box center [690, 37] width 24 height 12
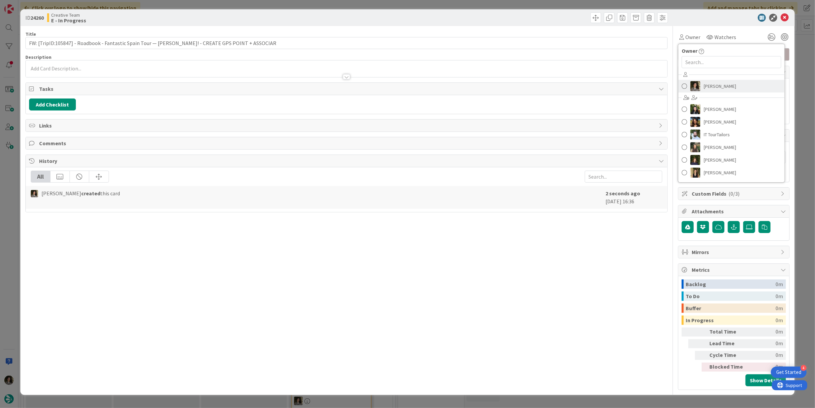
click at [735, 82] on link "[PERSON_NAME]" at bounding box center [731, 86] width 106 height 13
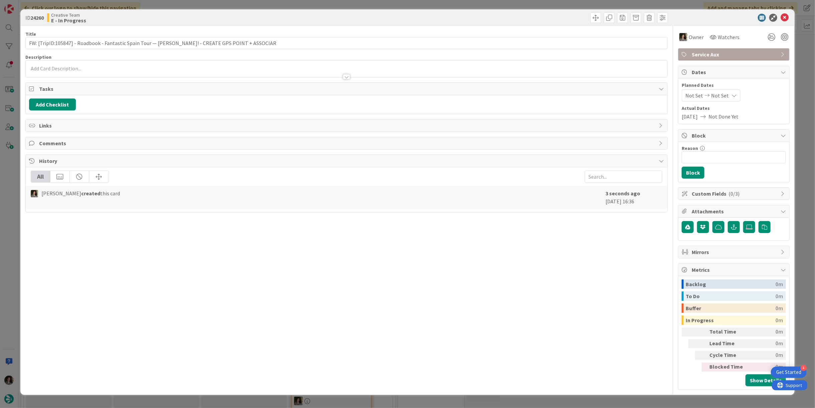
click at [346, 77] on div at bounding box center [346, 76] width 7 height 5
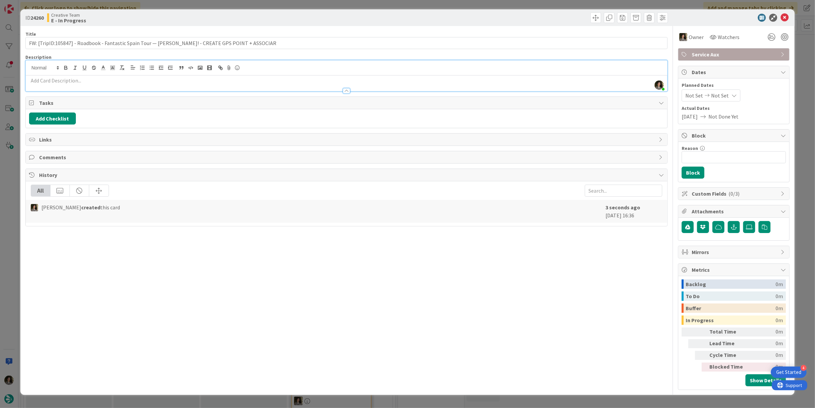
click at [308, 82] on p at bounding box center [346, 81] width 635 height 8
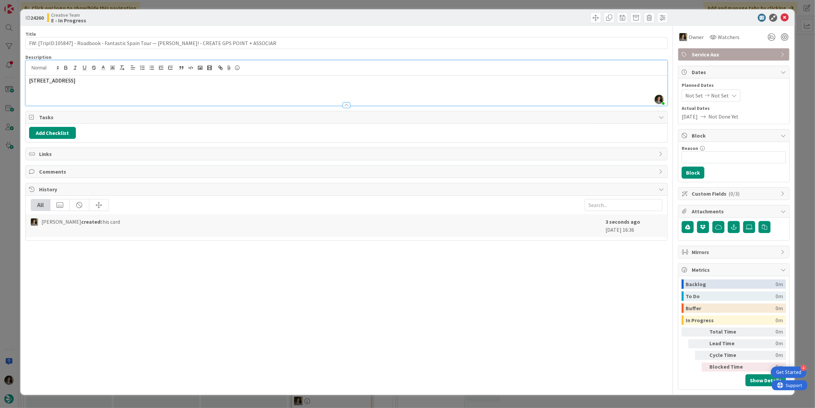
click at [118, 94] on div "[STREET_ADDRESS]" at bounding box center [347, 91] width 642 height 30
drag, startPoint x: 71, startPoint y: 79, endPoint x: -2, endPoint y: 72, distance: 73.5
click at [0, 72] on html "4 Get Started Click our logo to show/hide this navigation Add and manage tabs b…" at bounding box center [407, 204] width 815 height 408
copy span "Carrer de la Marina"
click at [110, 94] on div "[STREET_ADDRESS]" at bounding box center [347, 91] width 642 height 30
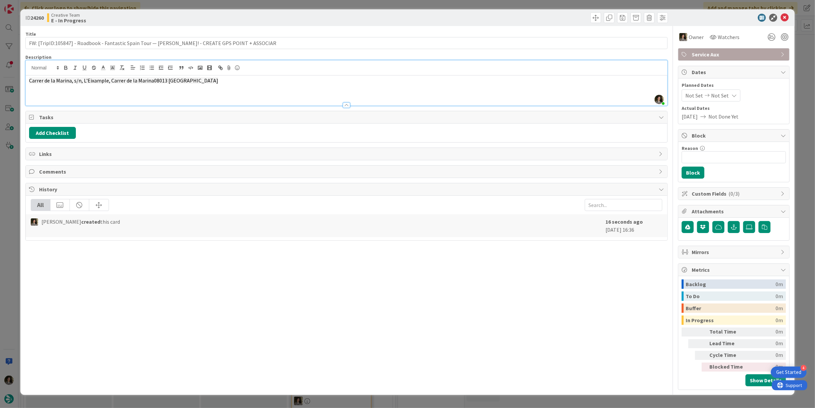
click at [114, 100] on div at bounding box center [347, 102] width 642 height 7
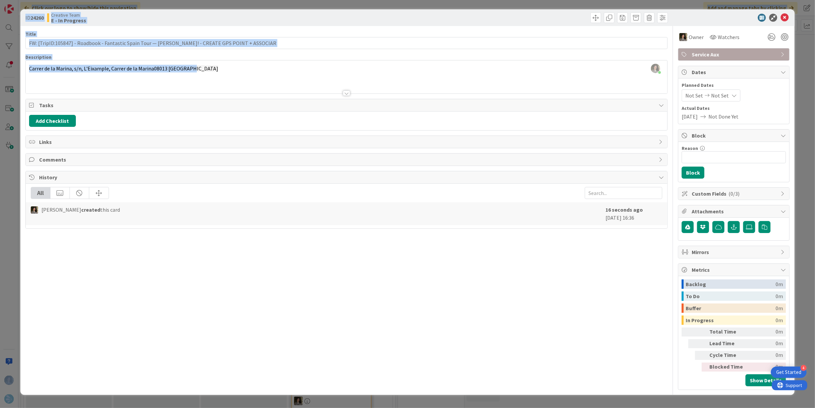
drag, startPoint x: 169, startPoint y: 59, endPoint x: -43, endPoint y: 68, distance: 212.4
click at [0, 68] on html "4 Get Started Click our logo to show/hide this navigation Add and manage tabs b…" at bounding box center [407, 204] width 815 height 408
click at [164, 72] on p "Carrer de la Marina, s/n, L'Eixample, Carrer de la Marina08013 [GEOGRAPHIC_DATA]" at bounding box center [346, 69] width 635 height 8
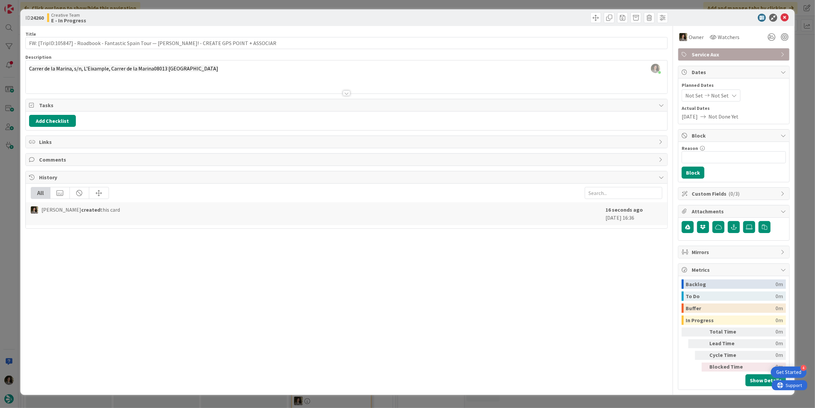
click at [164, 63] on div at bounding box center [347, 61] width 642 height 3
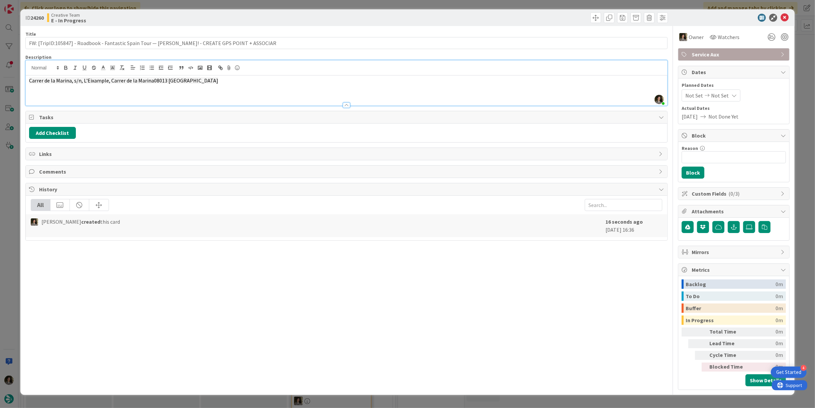
click at [161, 78] on span "Carrer de la Marina, s/n, L'Eixample, Carrer de la Marina08013 [GEOGRAPHIC_DATA]" at bounding box center [123, 80] width 189 height 7
click at [92, 90] on div "[STREET_ADDRESS]" at bounding box center [347, 91] width 642 height 30
drag, startPoint x: 70, startPoint y: 79, endPoint x: 23, endPoint y: 80, distance: 46.8
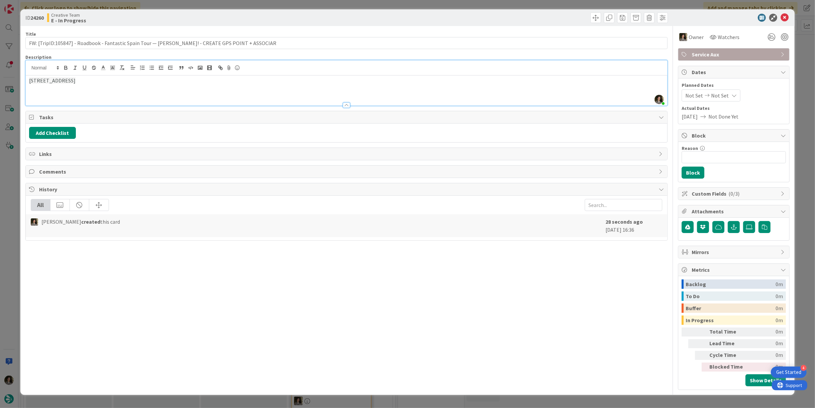
click at [23, 80] on div "ID 24260 Creative Team E - In Progress Title 99 / 128 FW: [TripID:105847] - Roa…" at bounding box center [407, 202] width 774 height 386
copy span "Carrer de la Marina"
click at [167, 84] on p "[STREET_ADDRESS]" at bounding box center [346, 81] width 635 height 8
drag, startPoint x: 75, startPoint y: 98, endPoint x: 22, endPoint y: 96, distance: 52.5
click at [22, 96] on div "ID 24260 Creative Team E - In Progress Title 99 / 128 FW: [TripID:105847] - Roa…" at bounding box center [407, 202] width 774 height 386
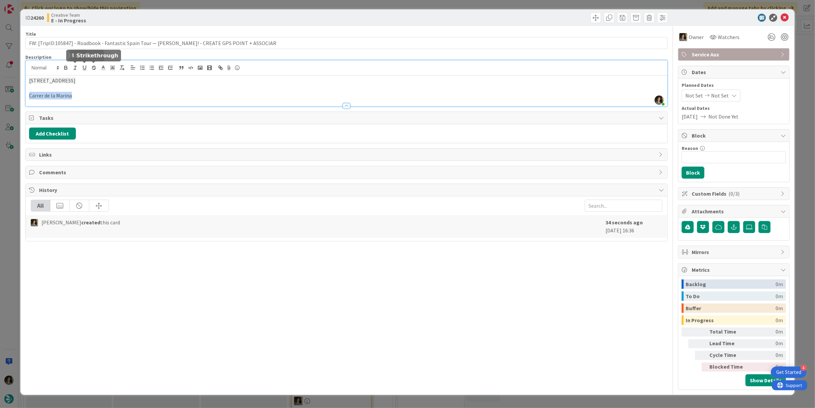
copy span "Carrer de la Marina"
click at [76, 77] on span "[STREET_ADDRESS]" at bounding box center [52, 80] width 46 height 7
copy span "[STREET_ADDRESS]"
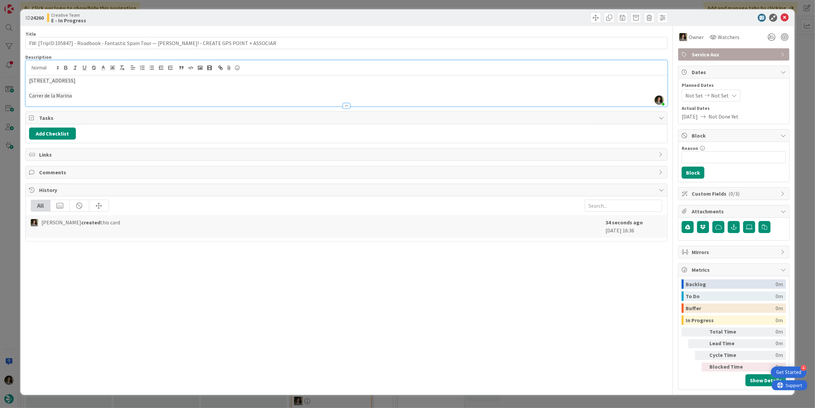
click at [109, 92] on p "Carrer de la Marina" at bounding box center [346, 96] width 635 height 8
drag, startPoint x: 103, startPoint y: 94, endPoint x: 9, endPoint y: 94, distance: 93.6
click at [9, 94] on div "ID 24260 Creative Team E - In Progress Title 99 / 128 FW: [TripID:105847] - Roa…" at bounding box center [407, 204] width 815 height 408
copy span "Carrer de la Marina (Entrance A)"
click at [786, 15] on icon at bounding box center [785, 18] width 8 height 8
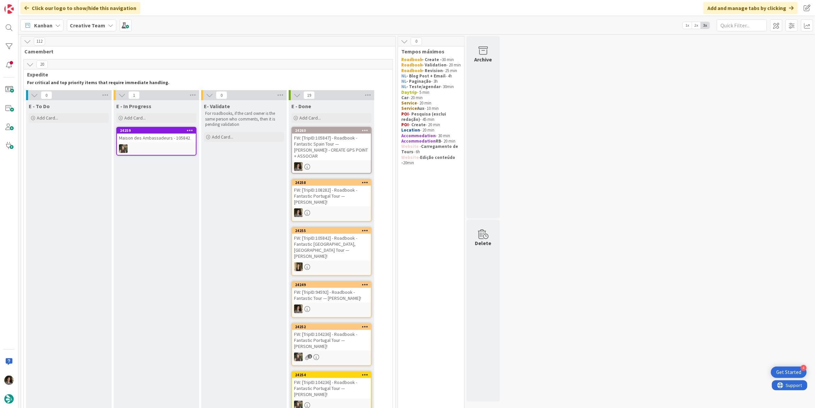
click at [319, 143] on div "FW: [TripID:105847] - Roadbook - Fantastic Spain Tour — [PERSON_NAME]! - CREATE…" at bounding box center [331, 147] width 79 height 27
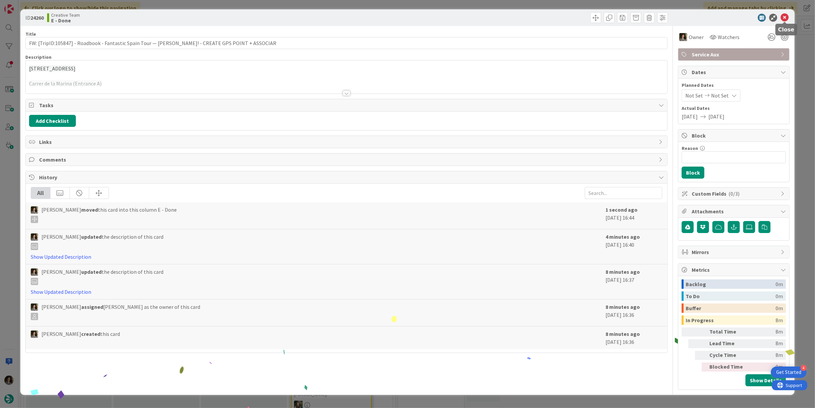
click at [785, 16] on icon at bounding box center [785, 18] width 8 height 8
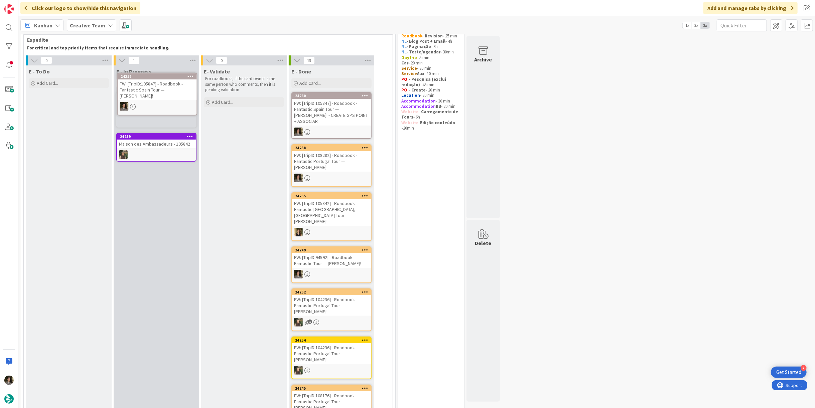
scroll to position [28, 0]
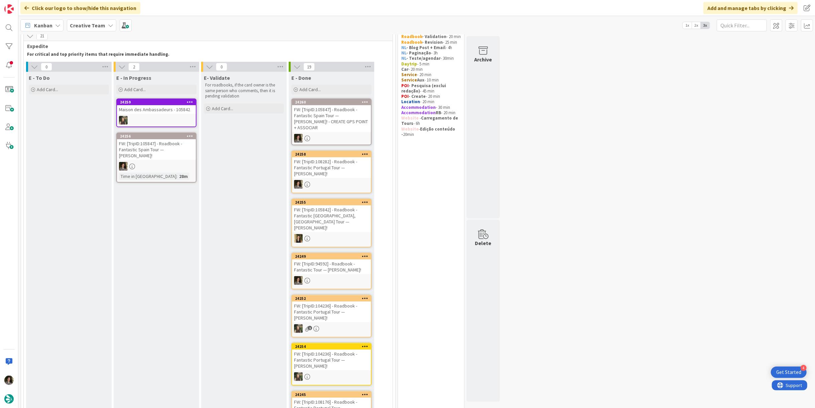
click at [159, 162] on div at bounding box center [156, 166] width 79 height 9
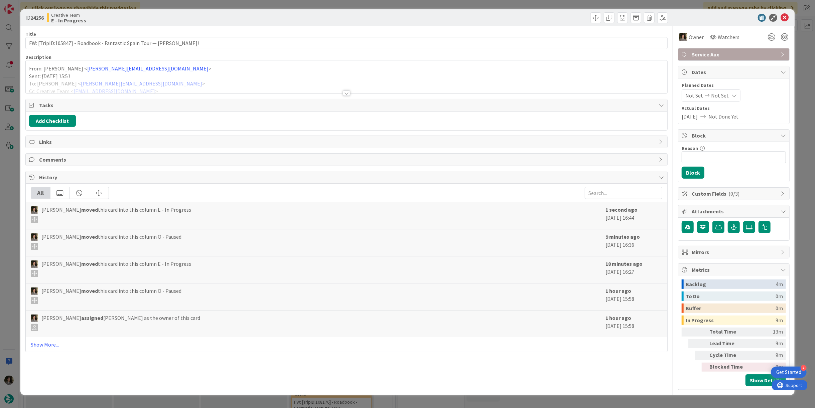
drag, startPoint x: 344, startPoint y: 94, endPoint x: 331, endPoint y: 51, distance: 44.2
click at [345, 93] on div at bounding box center [346, 93] width 7 height 5
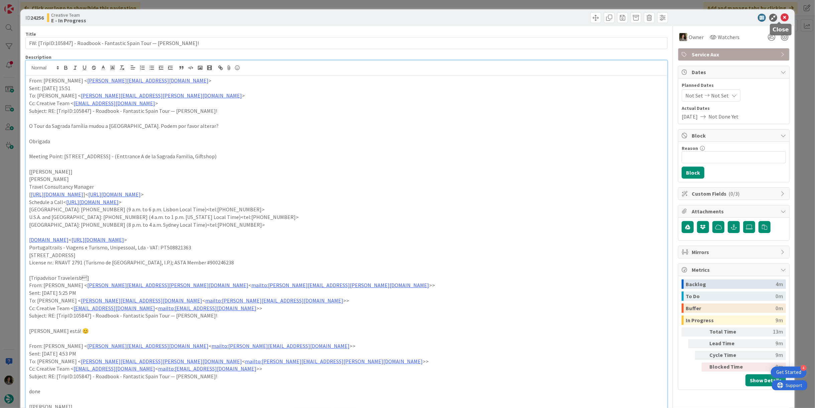
click at [781, 18] on icon at bounding box center [785, 18] width 8 height 8
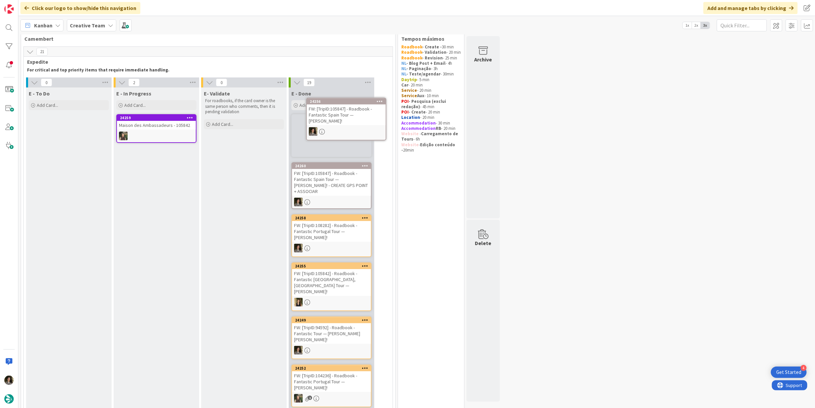
scroll to position [10, 0]
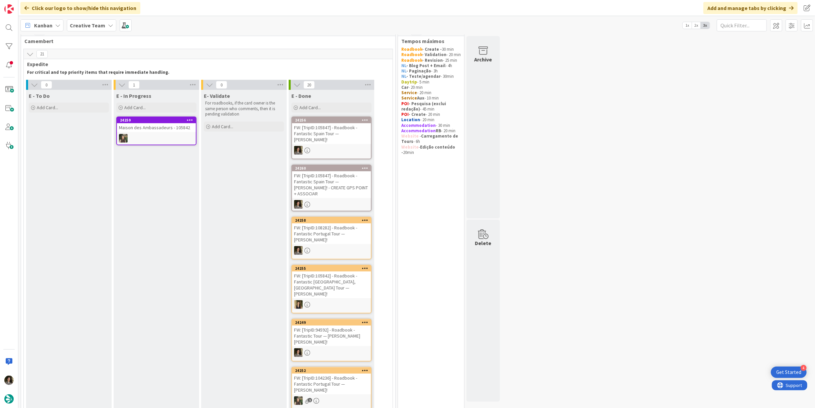
click at [337, 146] on div at bounding box center [331, 150] width 79 height 9
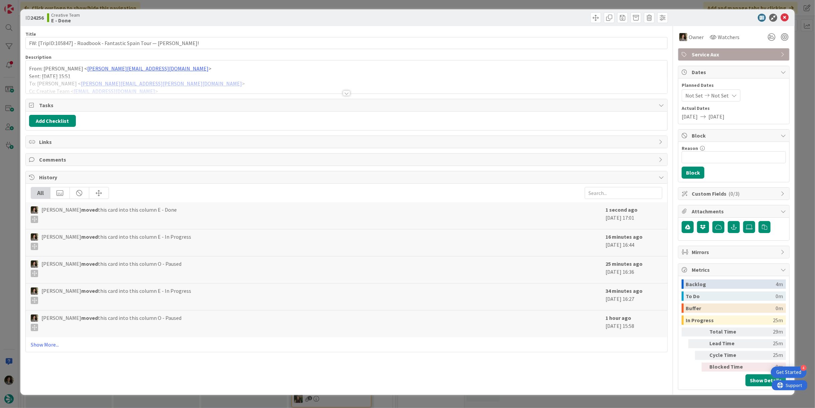
click at [749, 57] on span "Service Aux" at bounding box center [735, 54] width 86 height 8
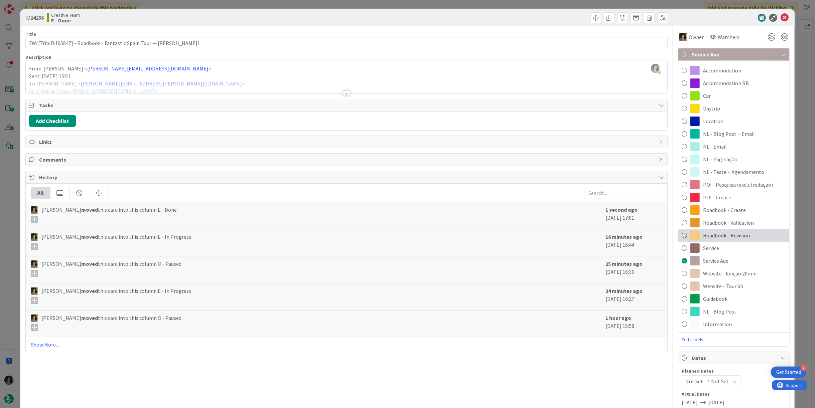
click at [743, 236] on span "Roadbook - Revision" at bounding box center [726, 236] width 47 height 8
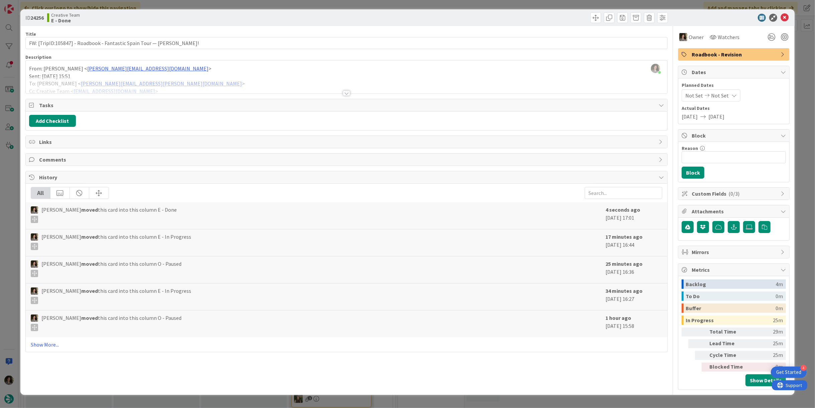
click at [783, 16] on icon at bounding box center [785, 18] width 8 height 8
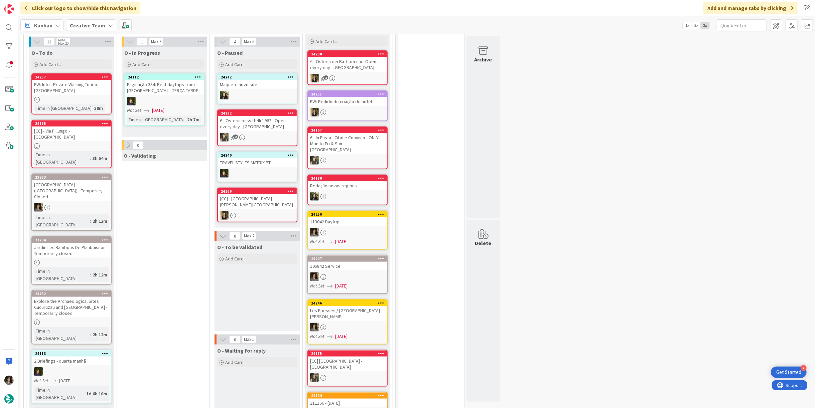
scroll to position [567, 0]
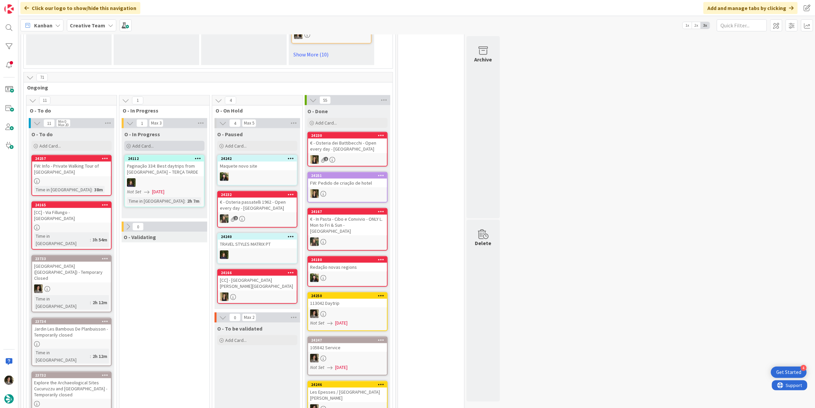
click at [178, 141] on div "Add Card..." at bounding box center [164, 146] width 80 height 10
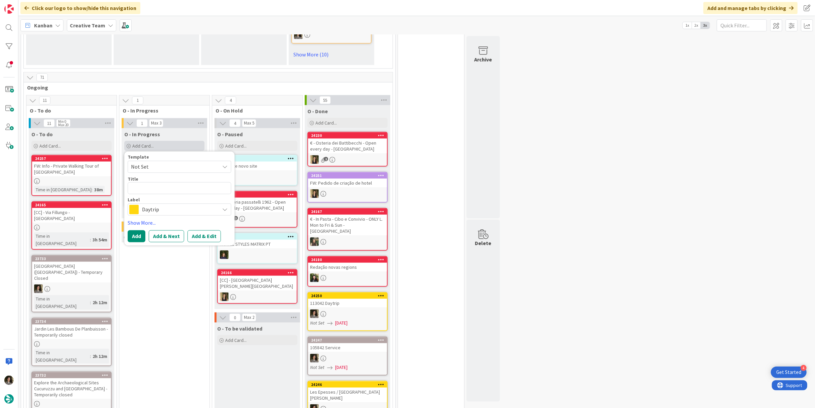
type textarea "x"
type textarea "T"
type textarea "x"
type textarea "TR"
type textarea "x"
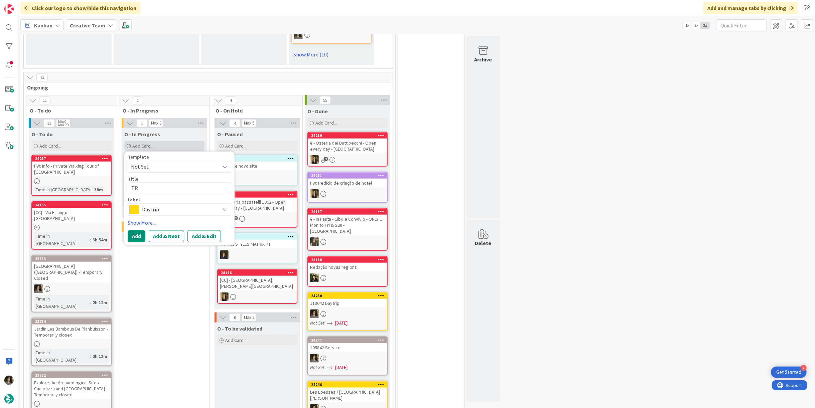
type textarea "T"
type textarea "x"
type textarea "Tr"
type textarea "x"
type textarea "Tra"
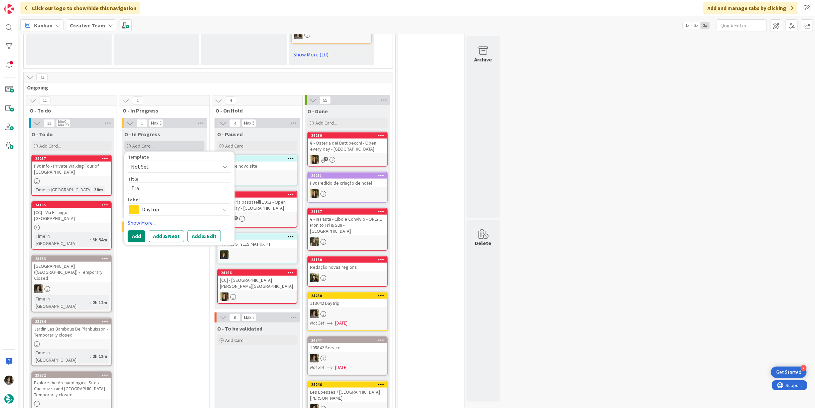
type textarea "x"
type textarea "Trav"
type textarea "x"
type textarea "Trave"
type textarea "x"
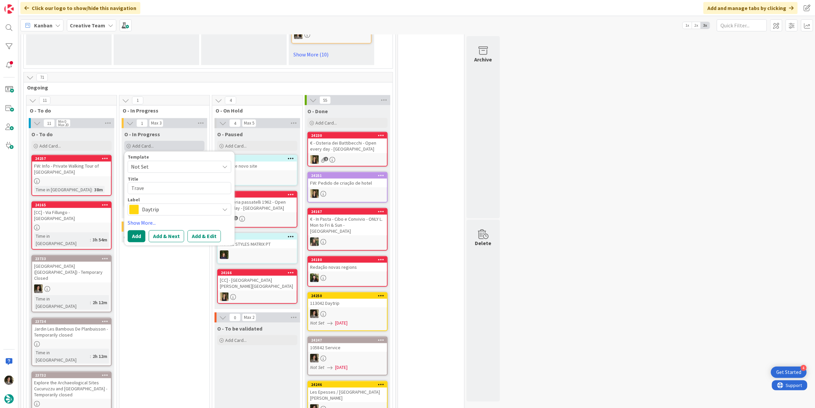
type textarea "Travel"
type textarea "x"
type textarea "Travel"
type textarea "x"
type textarea "Travel S"
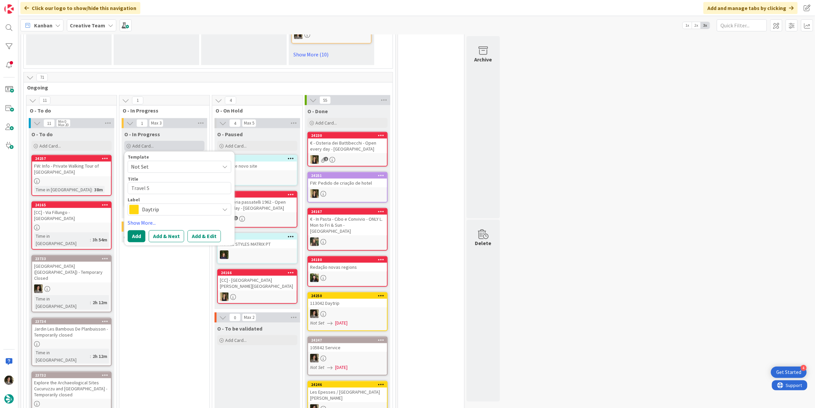
type textarea "x"
type textarea "Travel St"
type textarea "x"
type textarea "Travel Sty"
type textarea "x"
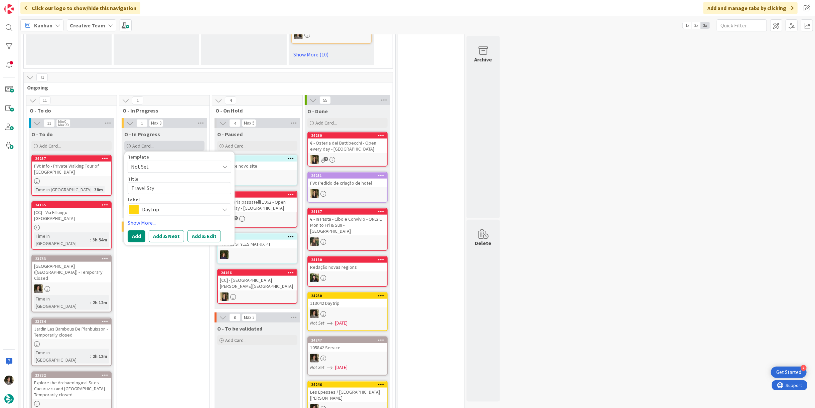
type textarea "Travel Styl"
type textarea "x"
type textarea "Travel Style"
type textarea "x"
type textarea "Travel Styles"
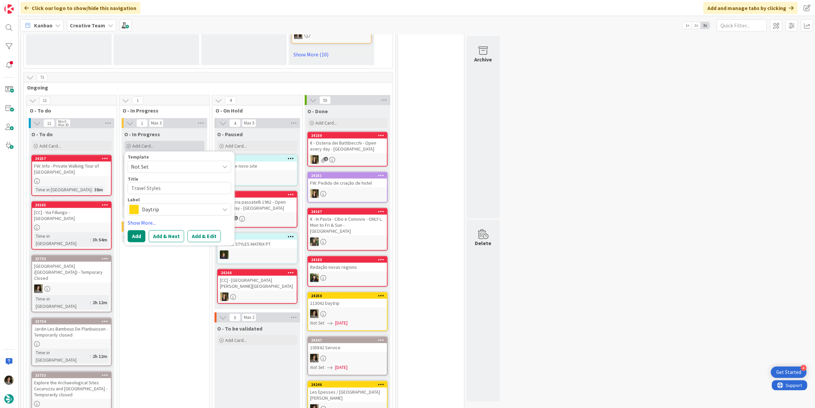
type textarea "x"
type textarea "Travel Styles"
type textarea "x"
type textarea "Travel Styles M"
type textarea "x"
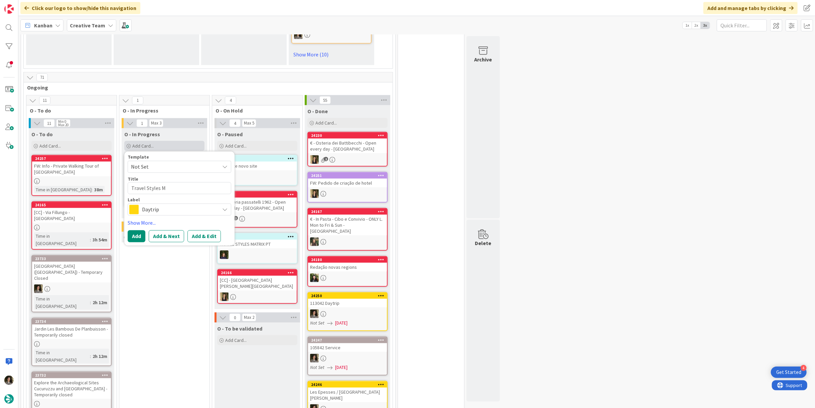
type textarea "Travel Styles Ma"
type textarea "x"
type textarea "Travel Styles Mat"
type textarea "x"
type textarea "Travel Styles Matr"
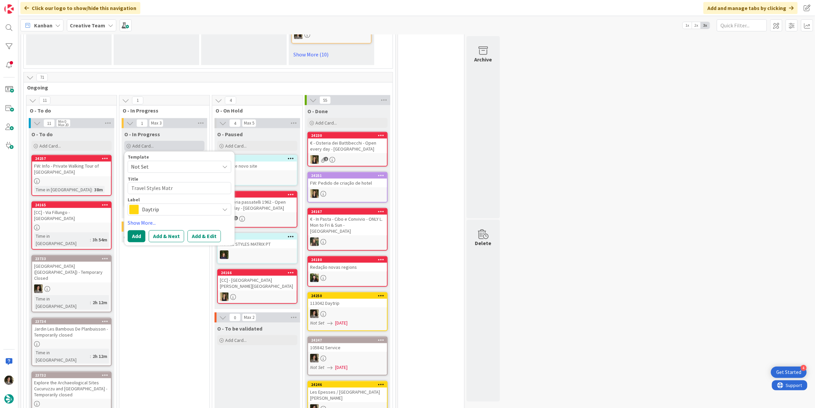
type textarea "x"
type textarea "Travel Styles Matri"
type textarea "x"
type textarea "Travel Styles Matrix"
type textarea "x"
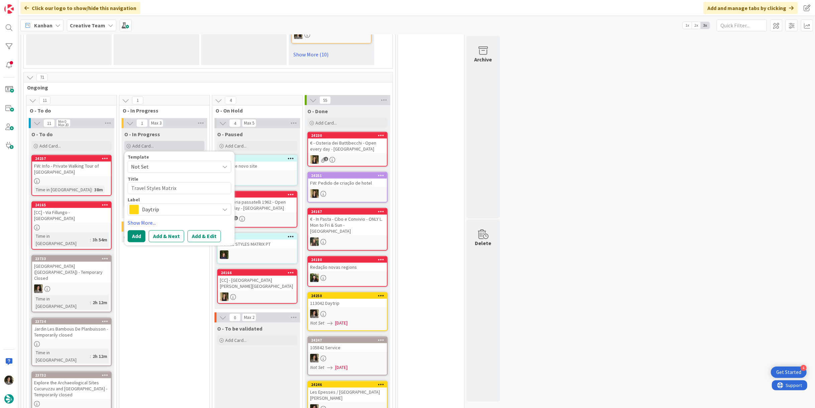
type textarea "Travel Styles Matrix -"
type textarea "x"
type textarea "Travel Styles Matrix -"
type textarea "x"
type textarea "Travel Styles Matrix - P"
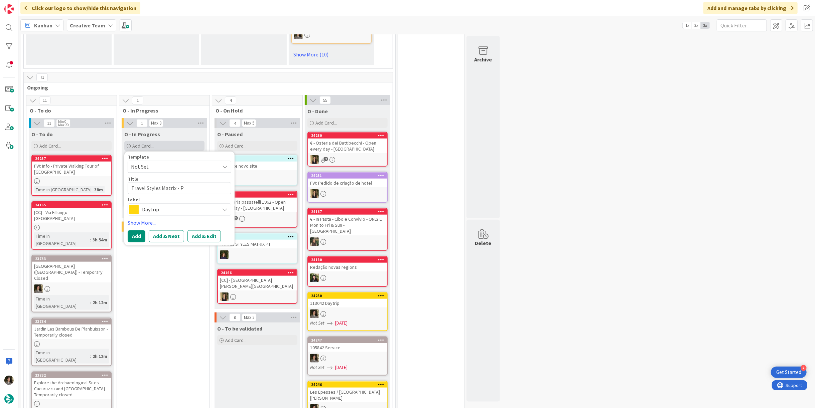
type textarea "x"
type textarea "Travel Styles Matrix - PT"
type textarea "x"
type textarea "Travel Styles Matrix - PT"
type textarea "x"
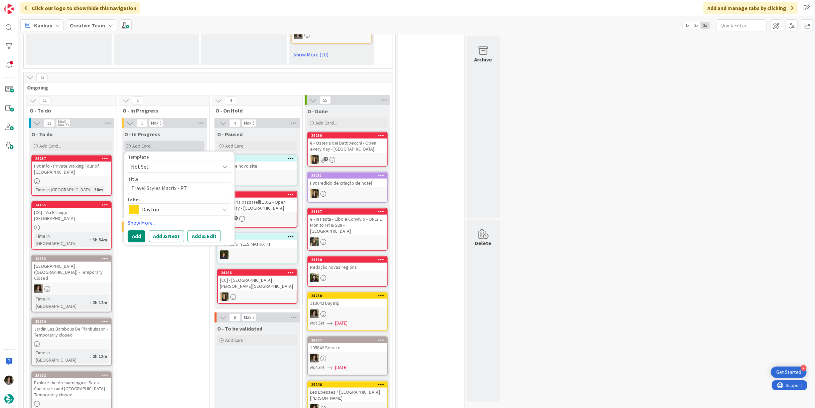
type textarea "Travel Styles Matrix - PT C"
type textarea "x"
type textarea "Travel Styles Matrix - PT Co"
type textarea "x"
type textarea "Travel Styles Matrix - PT Cos"
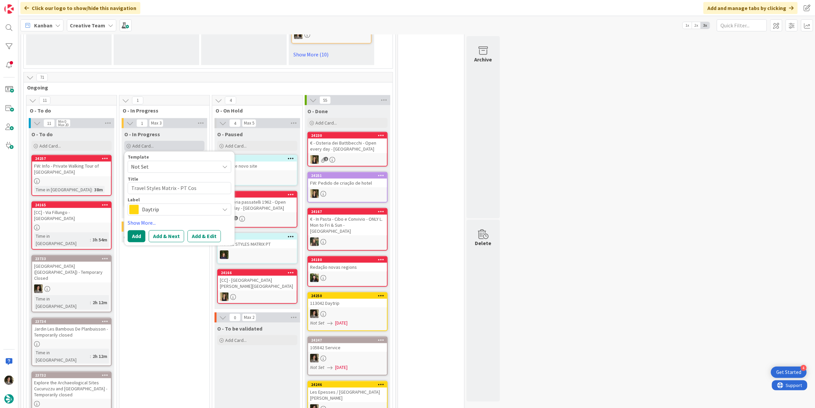
type textarea "x"
type textarea "Travel Styles Matrix - PT Cost"
type textarea "x"
type textarea "Travel Styles Matrix - PT Cost-"
type textarea "x"
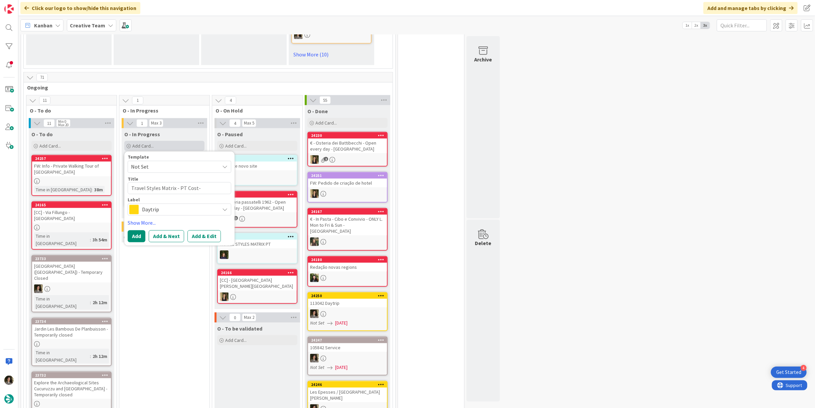
type textarea "Travel Styles Matrix - PT Cost-"
type textarea "x"
type textarea "Travel Styles Matrix - PT Cost- C"
type textarea "x"
type textarea "Travel Styles Matrix - PT Cost- Co"
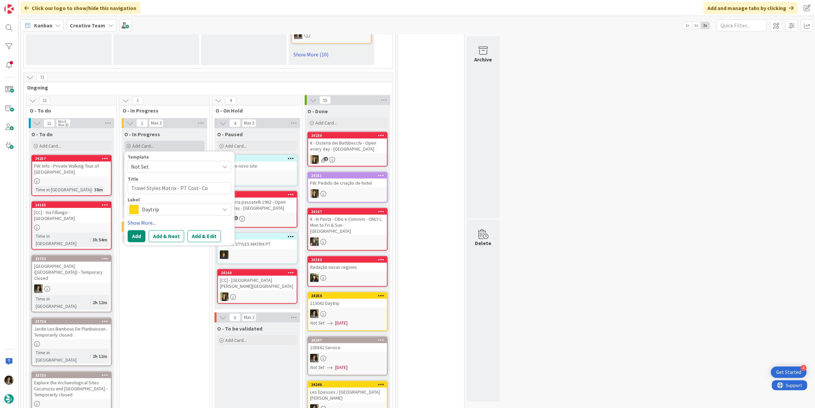
type textarea "x"
type textarea "Travel Styles Matrix - PT Cost- Con"
type textarea "x"
type textarea "Travel Styles Matrix - PT Cost- Cons"
type textarea "x"
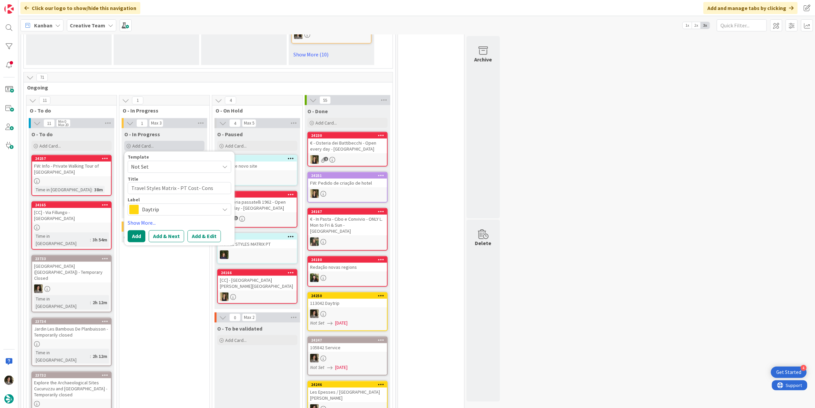
type textarea "Travel Styles Matrix - PT Cost- Consc"
type textarea "x"
type textarea "Travel Styles Matrix - PT Cost- Consci"
type textarea "x"
type textarea "Travel Styles Matrix - PT Cost- Conscio"
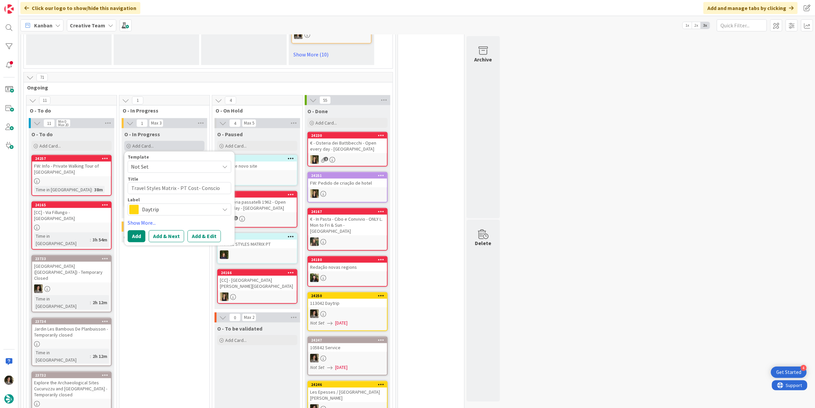
type textarea "x"
type textarea "Travel Styles Matrix - PT Cost- Consciou"
type textarea "x"
type textarea "Travel Styles Matrix - PT Cost- Conscious"
type textarea "x"
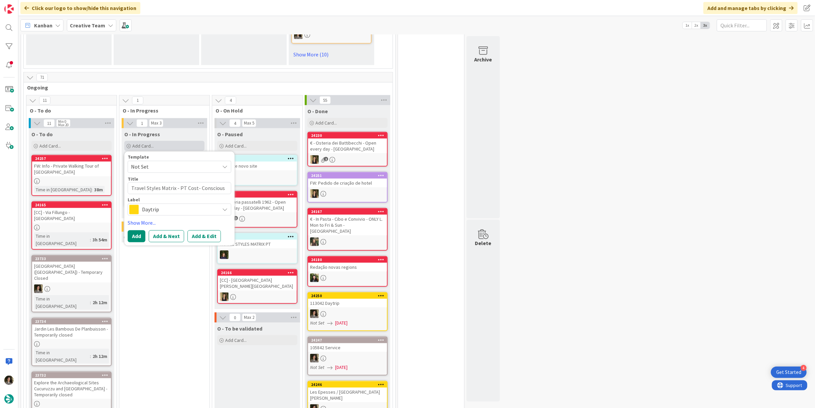
type textarea "Travel Styles Matrix - PT Cost- Conscious"
type textarea "x"
type textarea "Travel Styles Matrix - PT Cost- Conscious R"
type textarea "x"
type textarea "Travel Styles Matrix - PT Cost- Conscious Re"
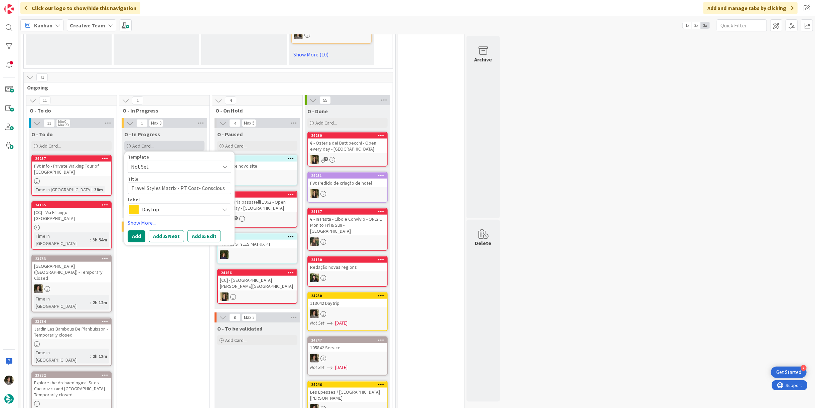
type textarea "x"
type textarea "Travel Styles Matrix - PT Cost- Conscious Rev"
type textarea "x"
type textarea "Travel Styles Matrix - PT Cost- Conscious Revi"
type textarea "x"
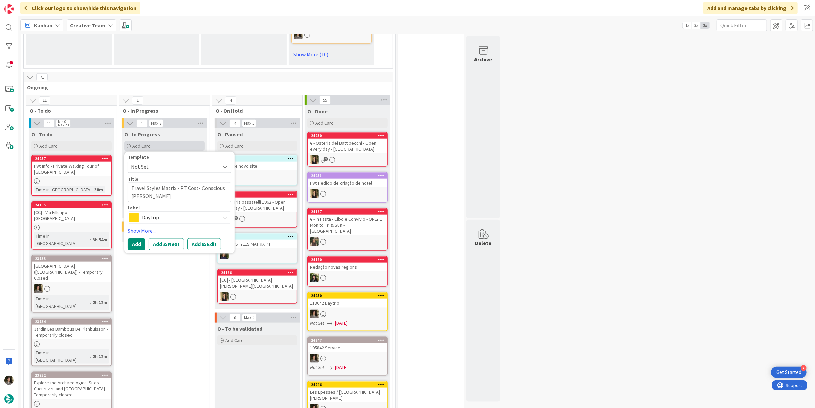
type textarea "Travel Styles Matrix - PT Cost- Conscious Revisi"
type textarea "x"
type textarea "Travel Styles Matrix - PT Cost- Conscious Revisio"
type textarea "x"
type textarea "Travel Styles Matrix - PT Cost- Conscious Revision"
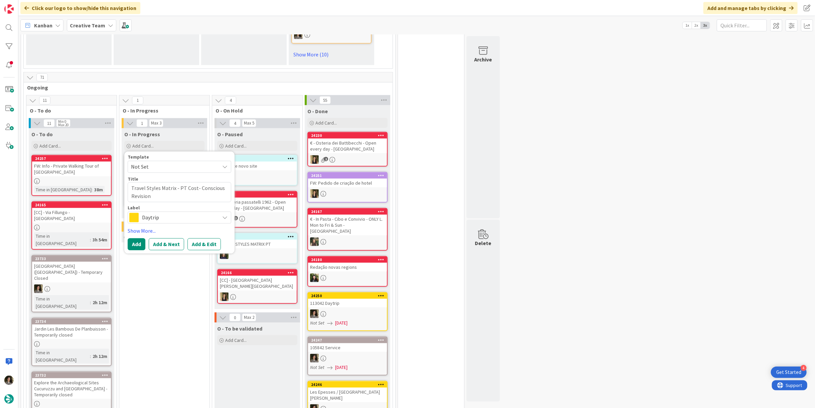
click at [164, 213] on span "Daytrip" at bounding box center [179, 217] width 74 height 9
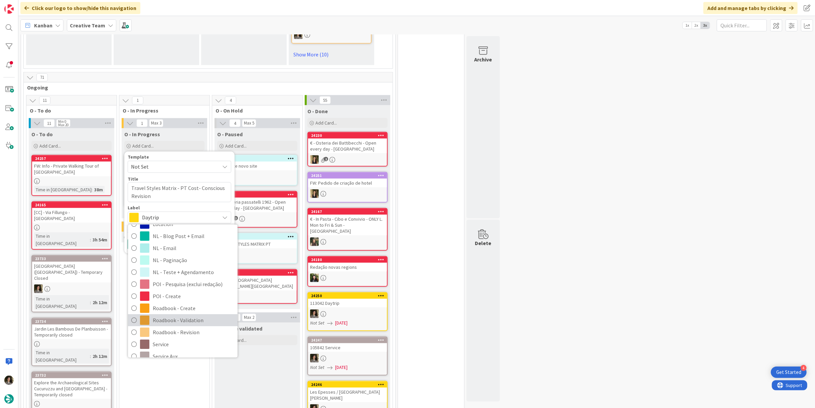
scroll to position [74, 0]
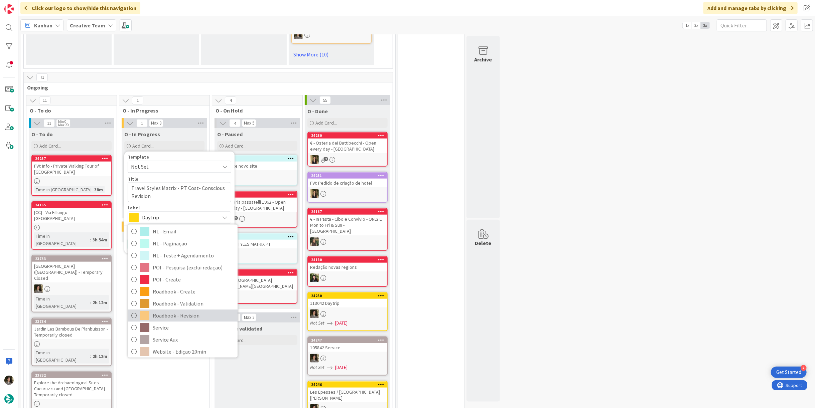
click at [185, 310] on span "Roadbook - Revision" at bounding box center [194, 315] width 82 height 10
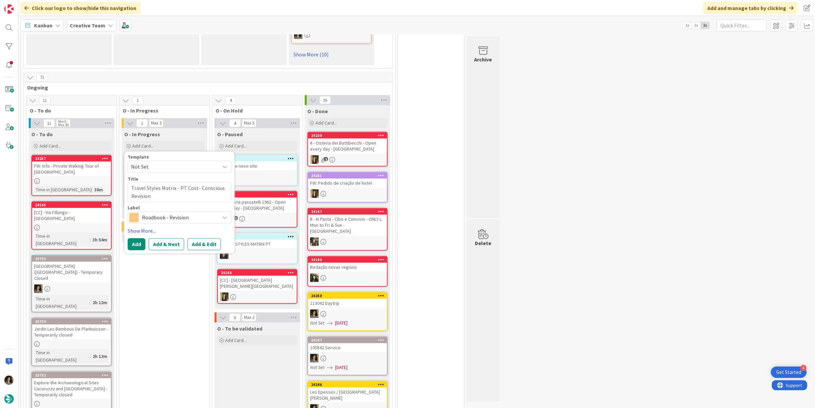
click at [154, 213] on span "Roadbook - Revision" at bounding box center [179, 217] width 74 height 9
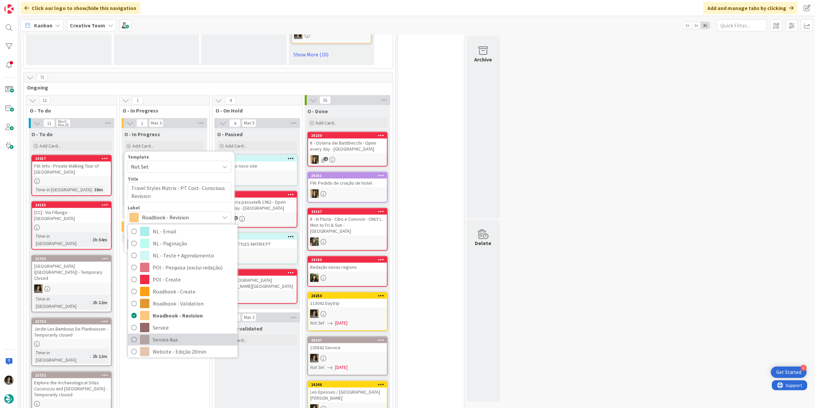
click at [174, 335] on span "Service Aux" at bounding box center [194, 340] width 82 height 10
type textarea "x"
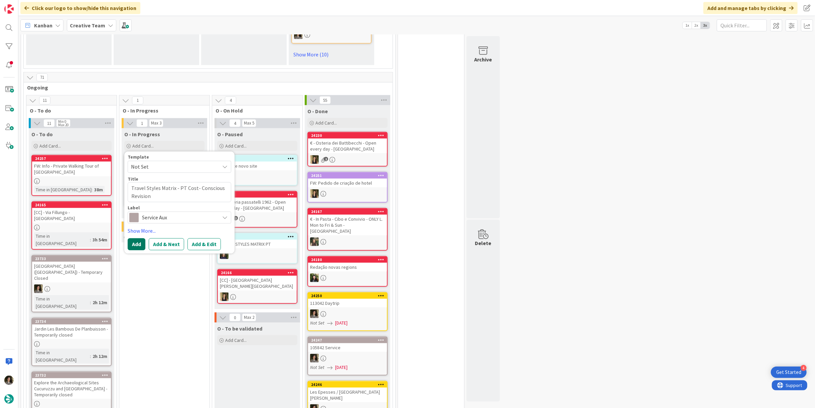
click at [139, 238] on button "Add" at bounding box center [137, 244] width 18 height 12
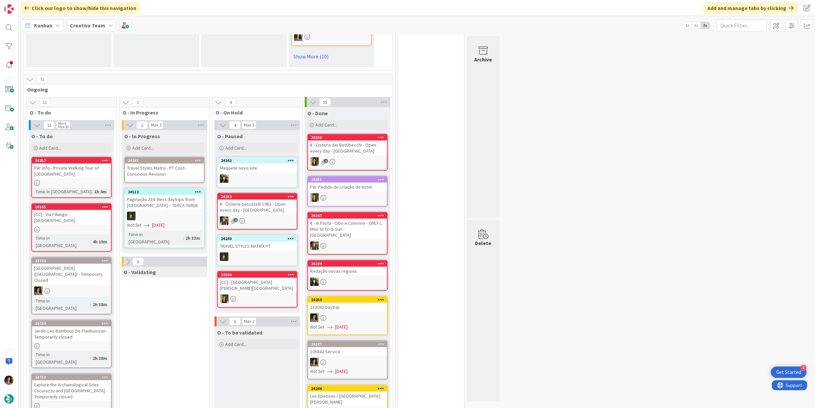
click at [167, 164] on div "Travel Styles Matrix - PT Cost- Conscious Revision" at bounding box center [164, 171] width 79 height 15
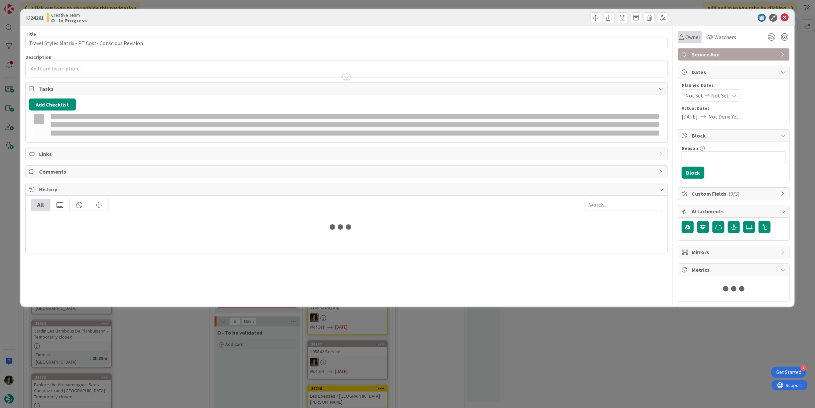
drag, startPoint x: 682, startPoint y: 34, endPoint x: 687, endPoint y: 41, distance: 8.7
click at [682, 34] on div "Owner" at bounding box center [689, 37] width 21 height 8
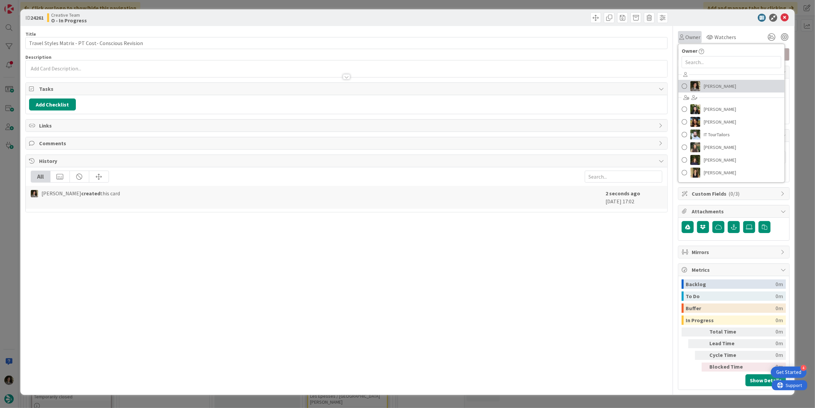
click at [712, 86] on span "[PERSON_NAME]" at bounding box center [720, 86] width 32 height 10
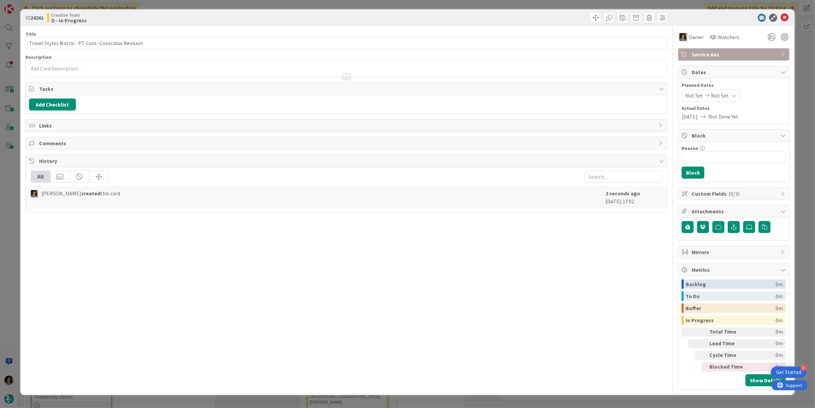
drag, startPoint x: 722, startPoint y: 93, endPoint x: 718, endPoint y: 101, distance: 8.7
click at [722, 93] on span "Not Set" at bounding box center [720, 96] width 18 height 8
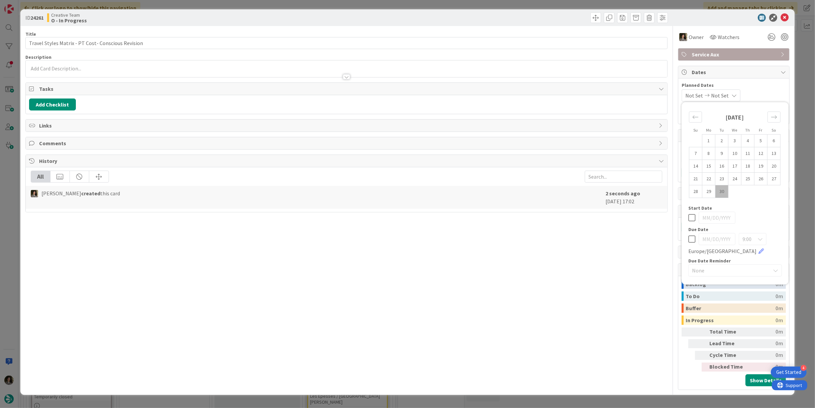
click at [693, 238] on icon at bounding box center [691, 239] width 7 height 8
type input "[DATE]"
click at [785, 17] on icon at bounding box center [785, 18] width 8 height 8
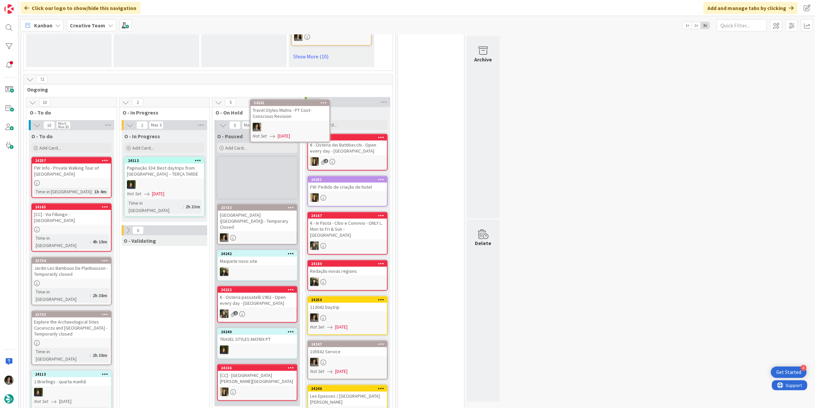
scroll to position [565, 0]
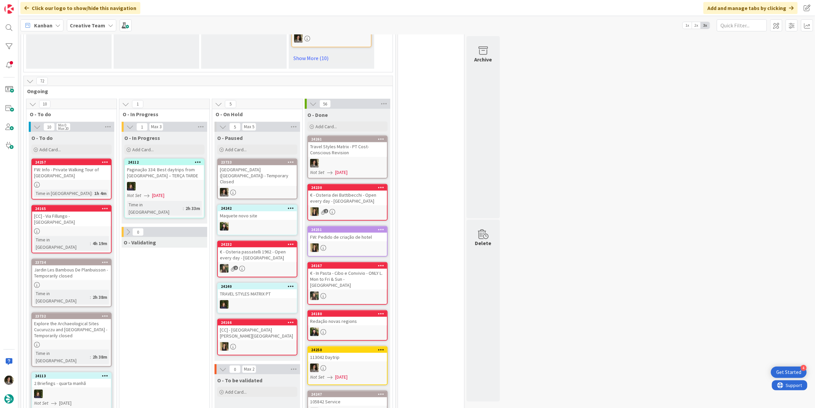
click at [332, 142] on div "Travel Styles Matrix - PT Cost- Conscious Revision" at bounding box center [347, 149] width 79 height 15
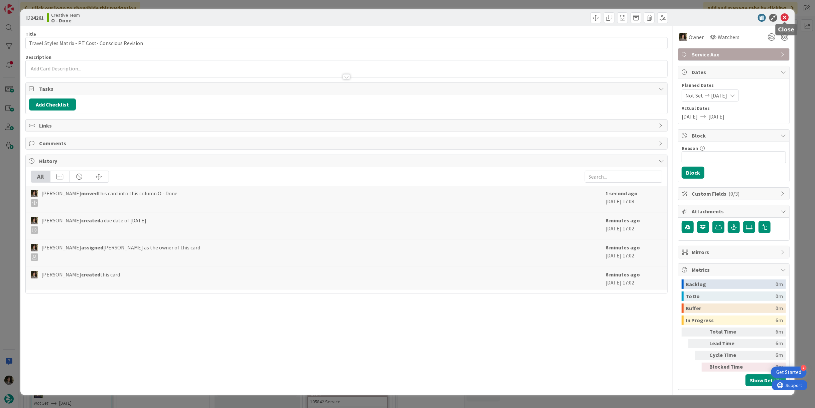
click at [784, 15] on icon at bounding box center [785, 18] width 8 height 8
